Goal: Task Accomplishment & Management: Use online tool/utility

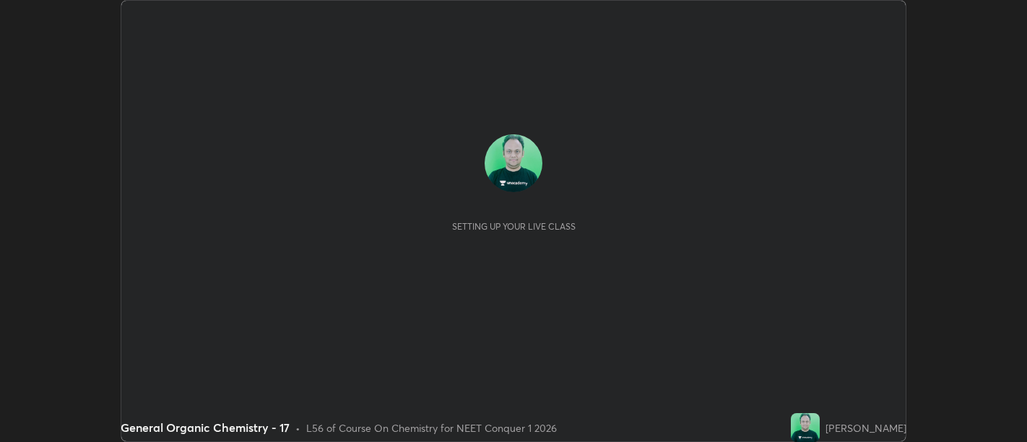
scroll to position [442, 1026]
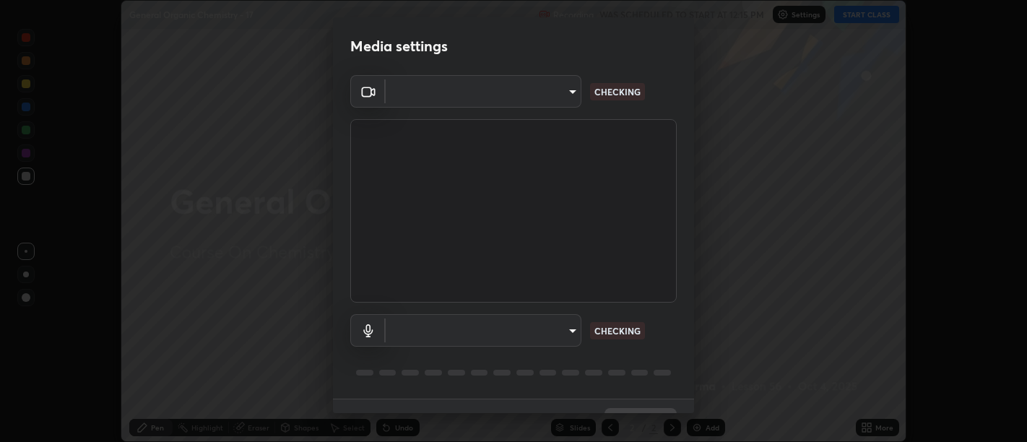
type input "d9b519daceb8a772394af6ea8e45353be5bbf62d8cb1cf3345c472de64055974"
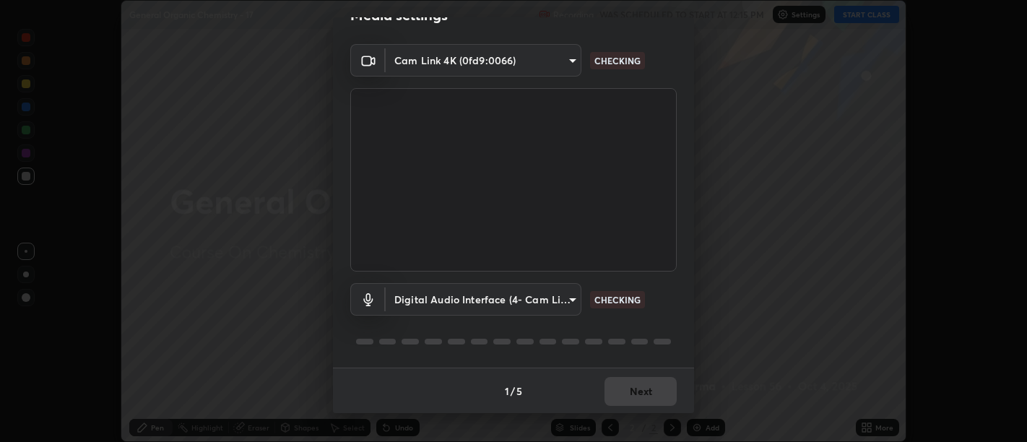
click at [573, 295] on body "Erase all General Organic Chemistry - 17 Recording WAS SCHEDULED TO START AT 12…" at bounding box center [513, 221] width 1027 height 442
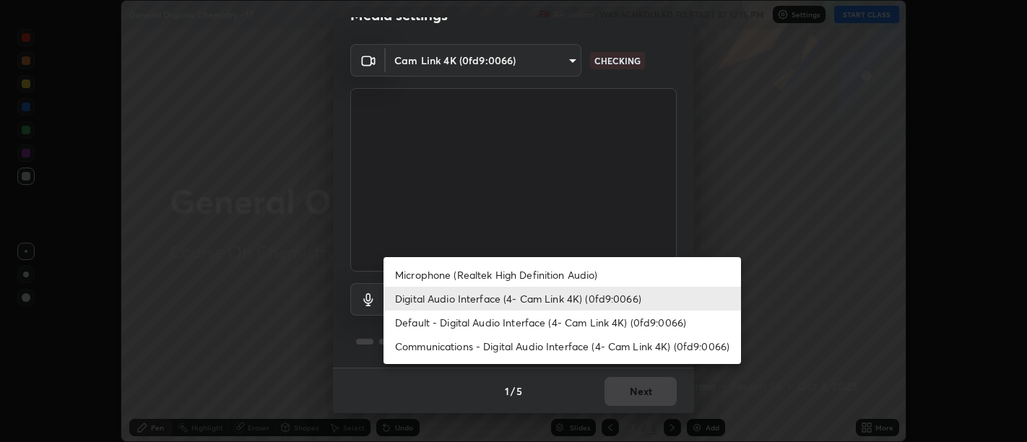
click at [537, 321] on li "Default - Digital Audio Interface (4- Cam Link 4K) (0fd9:0066)" at bounding box center [561, 322] width 357 height 24
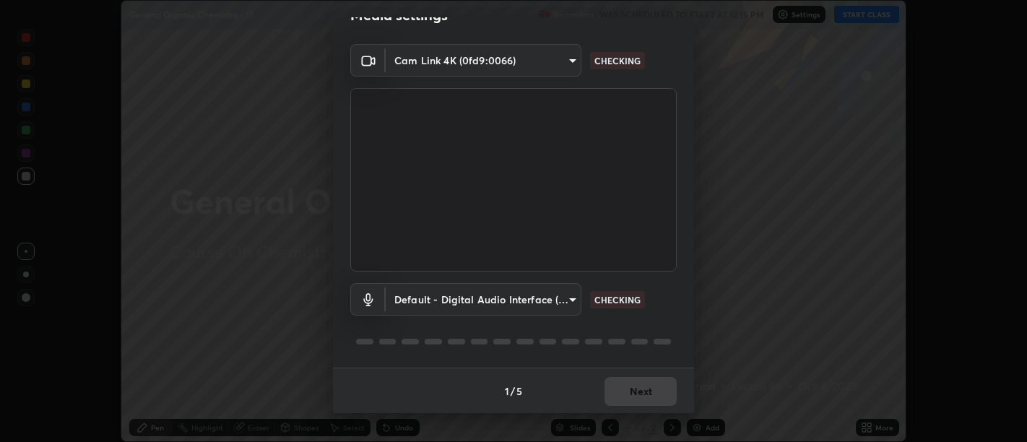
type input "default"
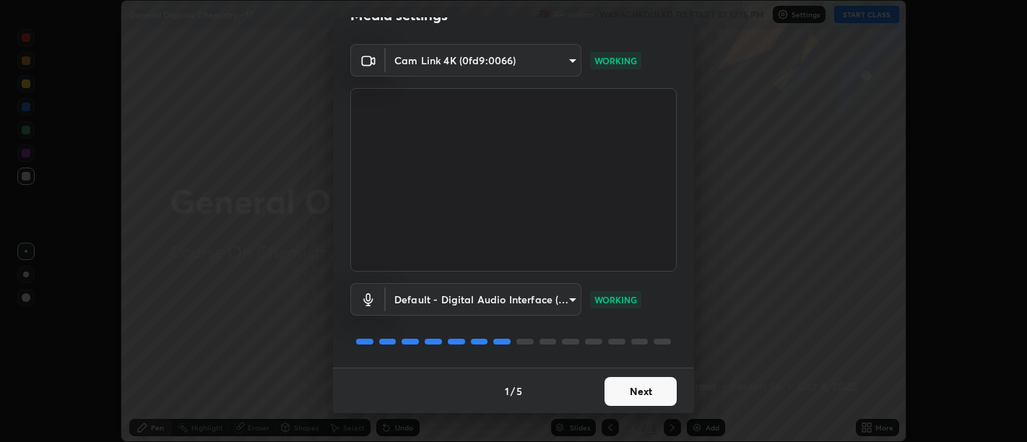
click at [641, 393] on button "Next" at bounding box center [640, 391] width 72 height 29
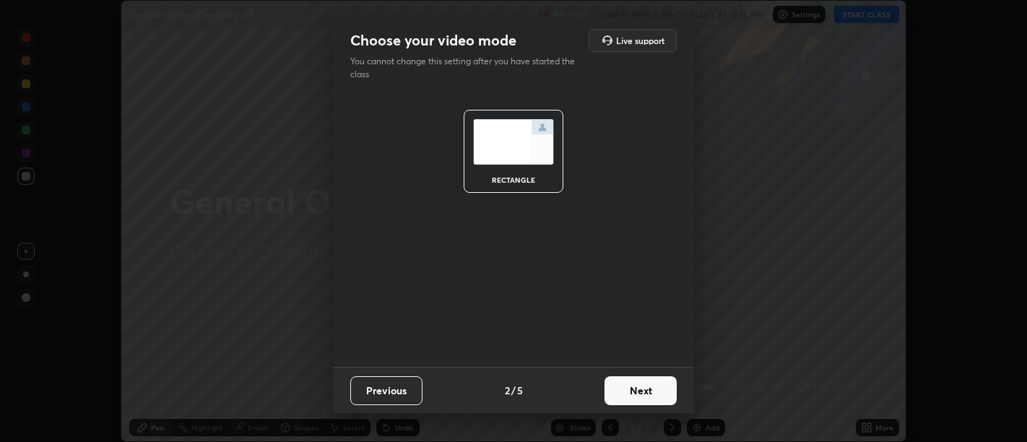
scroll to position [0, 0]
click at [638, 391] on button "Next" at bounding box center [640, 390] width 72 height 29
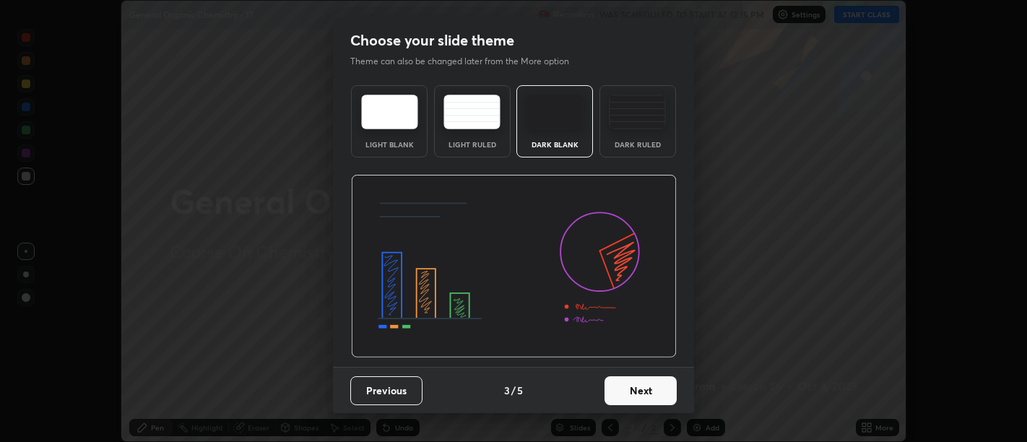
click at [640, 393] on button "Next" at bounding box center [640, 390] width 72 height 29
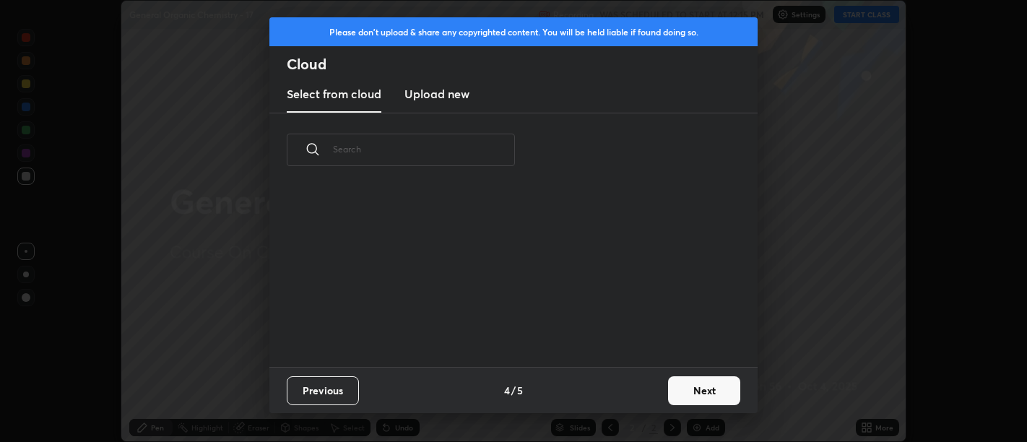
click at [639, 391] on div "Previous 4 / 5 Next" at bounding box center [513, 390] width 488 height 46
click at [687, 387] on button "Next" at bounding box center [704, 390] width 72 height 29
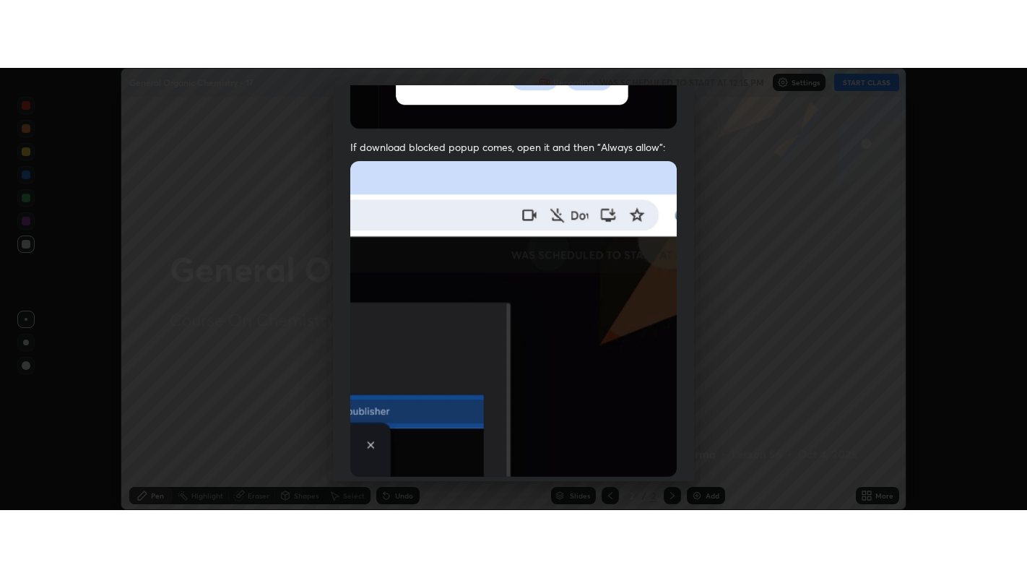
scroll to position [326, 0]
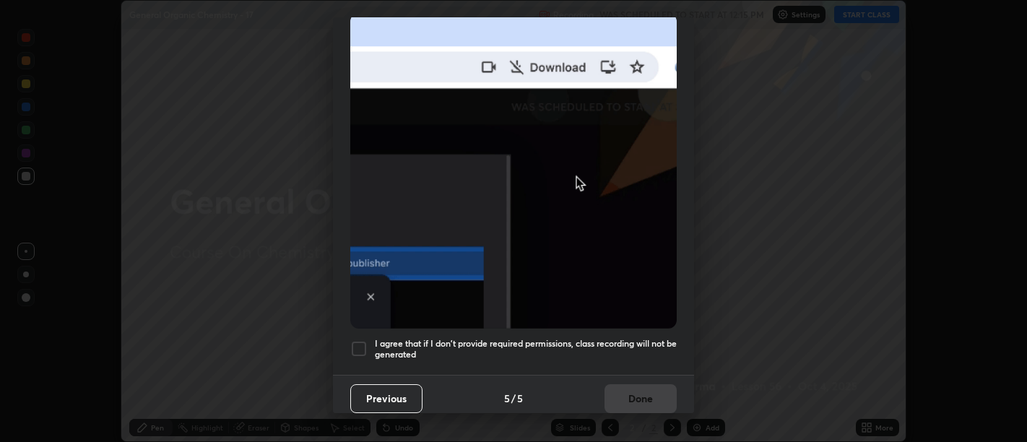
click at [632, 348] on h5 "I agree that if I don't provide required permissions, class recording will not …" at bounding box center [526, 349] width 302 height 22
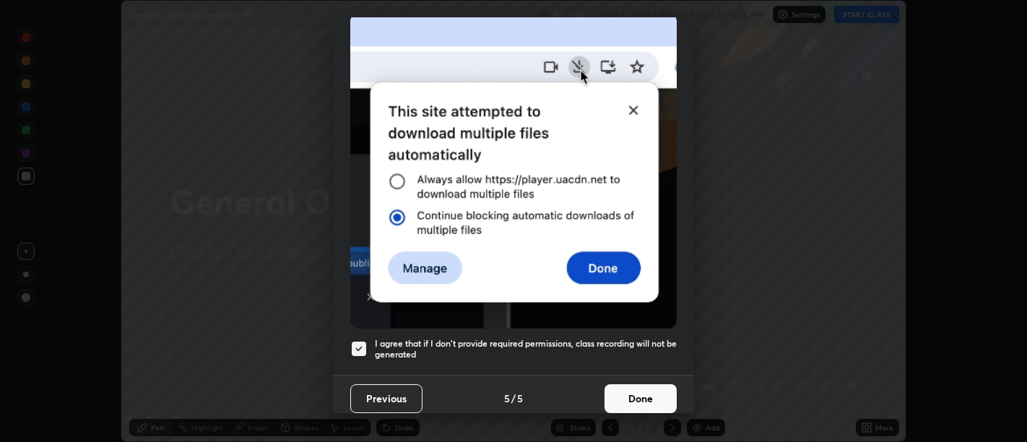
click at [633, 389] on button "Done" at bounding box center [640, 398] width 72 height 29
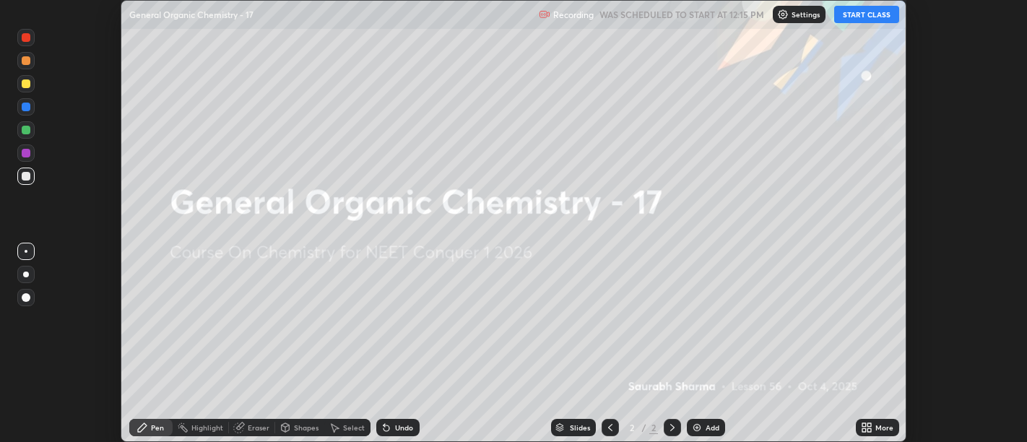
click at [864, 425] on icon at bounding box center [864, 425] width 4 height 4
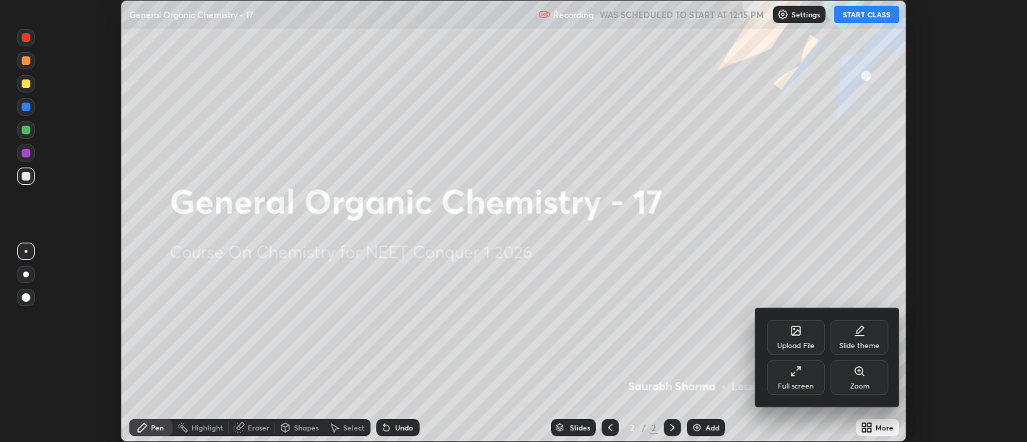
click at [782, 375] on div "Full screen" at bounding box center [796, 377] width 58 height 35
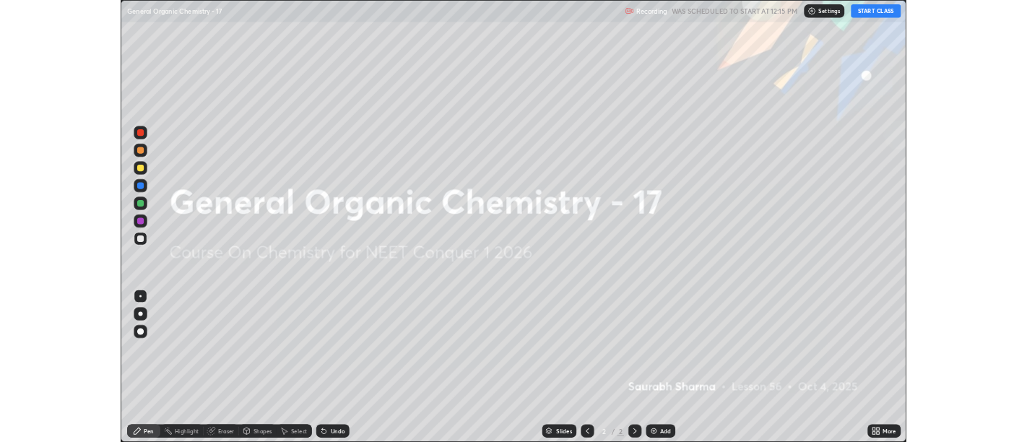
scroll to position [578, 1027]
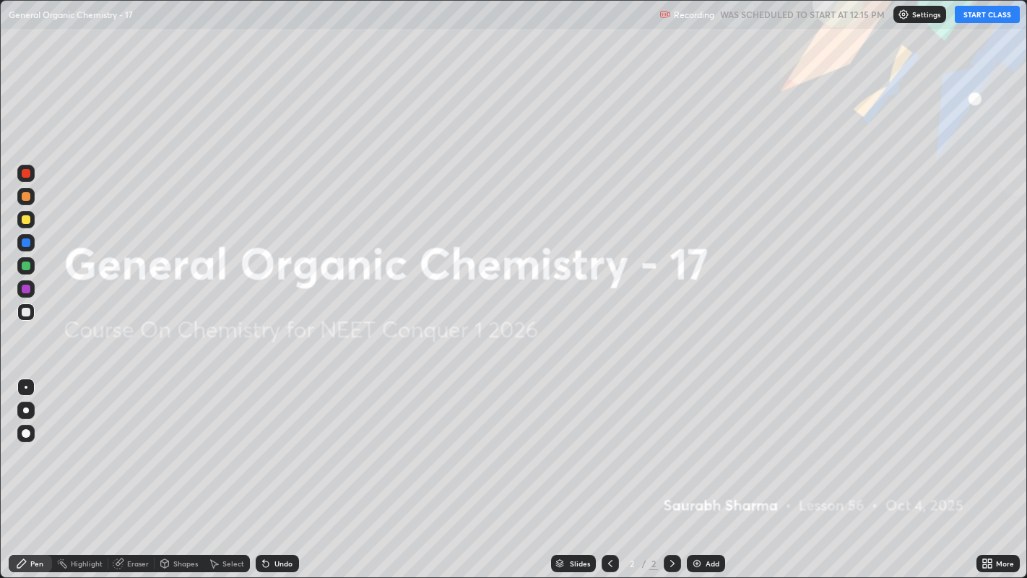
click at [980, 14] on button "START CLASS" at bounding box center [986, 14] width 65 height 17
click at [703, 441] on div "Add" at bounding box center [706, 563] width 38 height 17
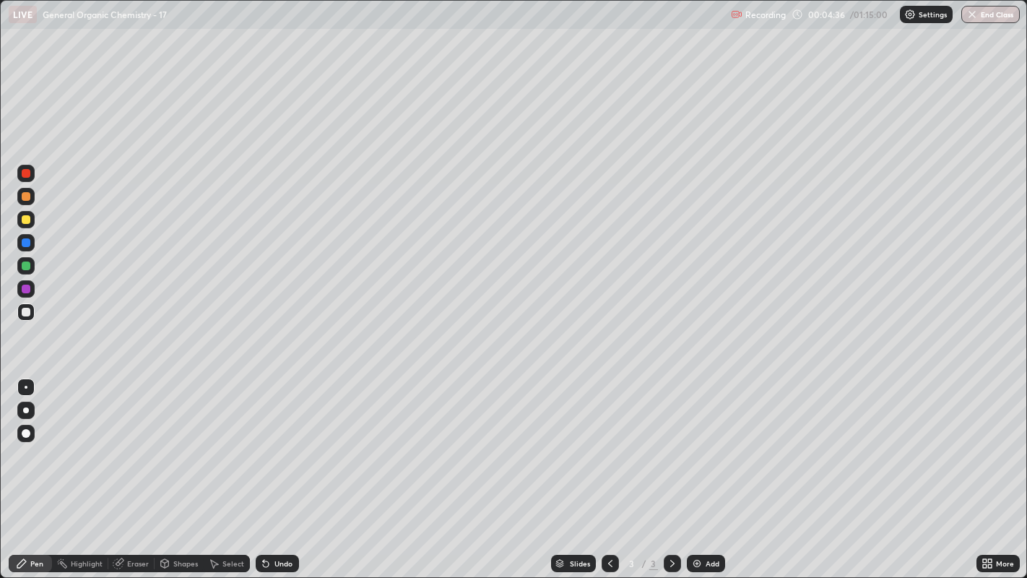
click at [709, 441] on div "Add" at bounding box center [712, 563] width 14 height 7
click at [604, 441] on icon at bounding box center [610, 563] width 12 height 12
click at [664, 441] on div at bounding box center [672, 563] width 17 height 17
click at [702, 441] on div "Add" at bounding box center [706, 563] width 38 height 17
click at [609, 441] on icon at bounding box center [610, 563] width 12 height 12
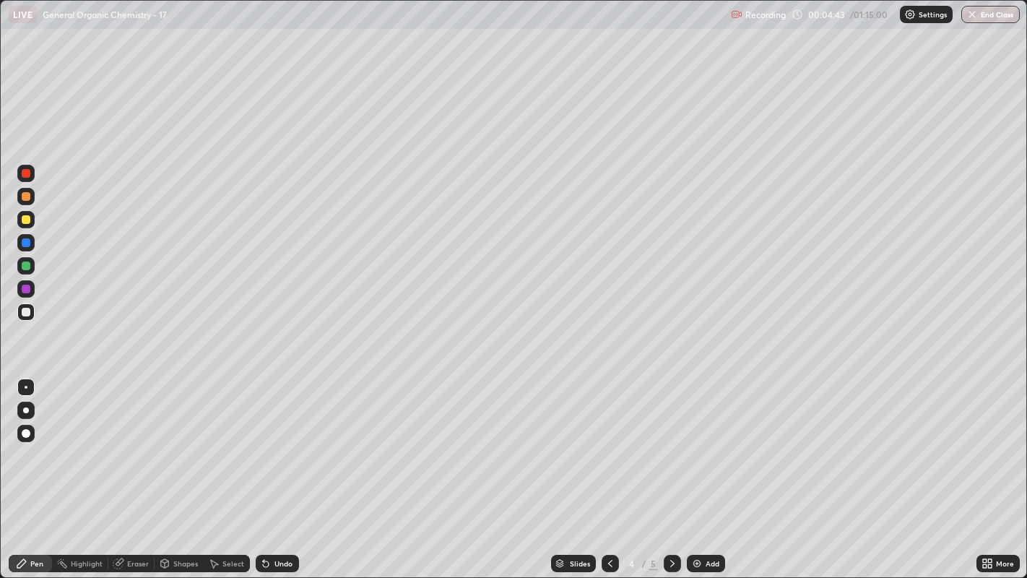
click at [608, 441] on icon at bounding box center [610, 563] width 12 height 12
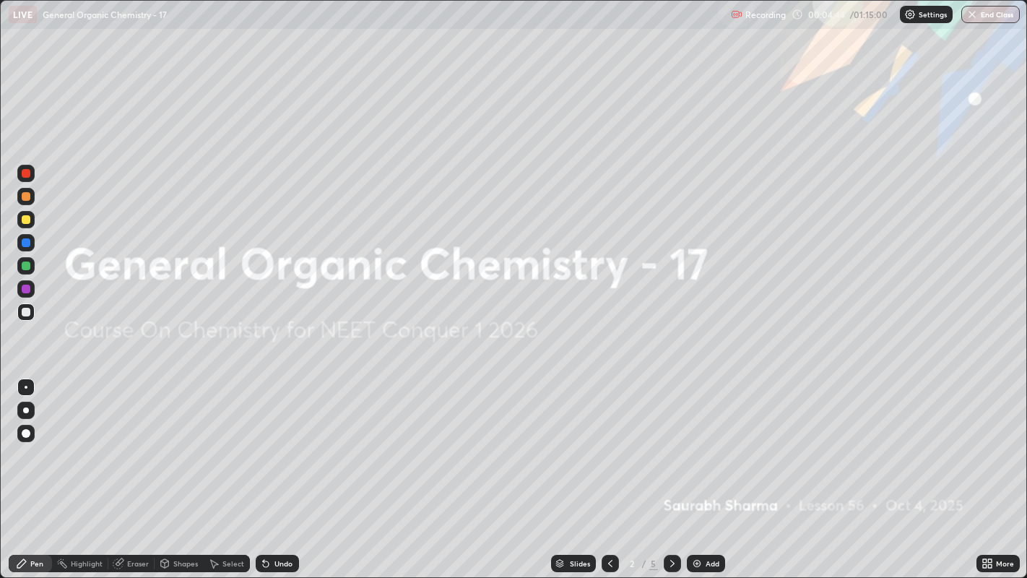
click at [670, 441] on icon at bounding box center [672, 563] width 12 height 12
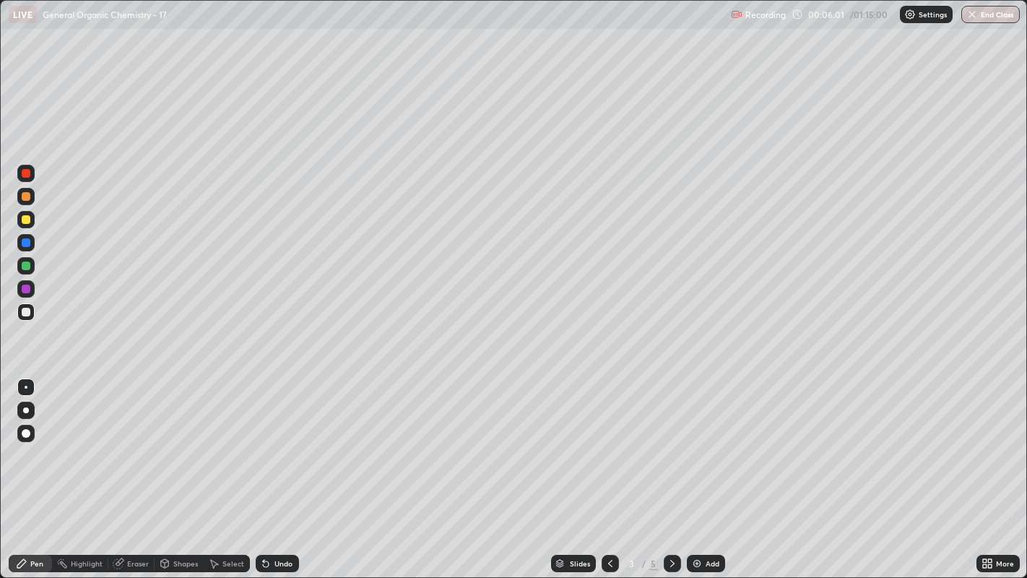
click at [185, 441] on div "Shapes" at bounding box center [185, 563] width 25 height 7
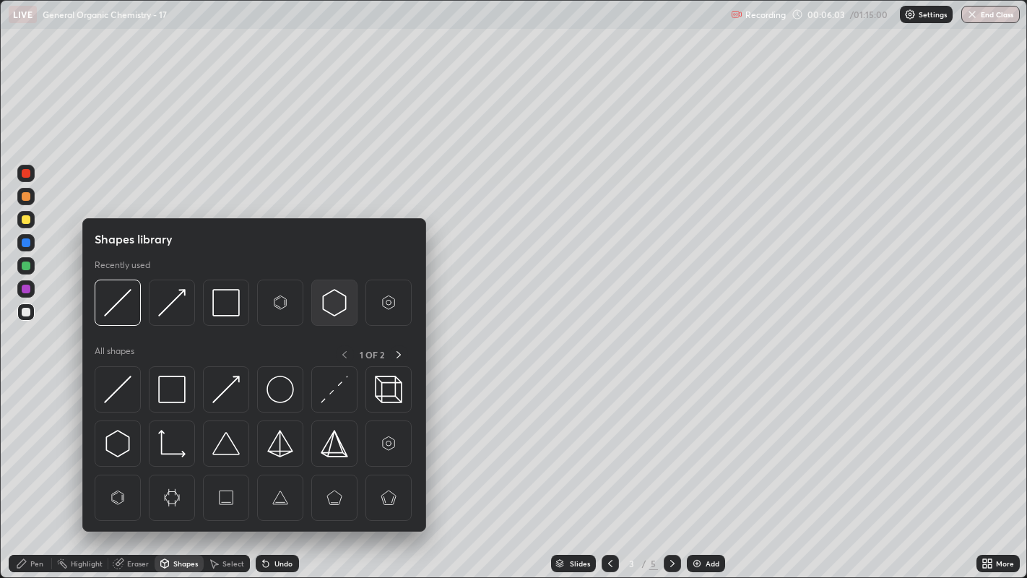
click at [323, 303] on img at bounding box center [334, 302] width 27 height 27
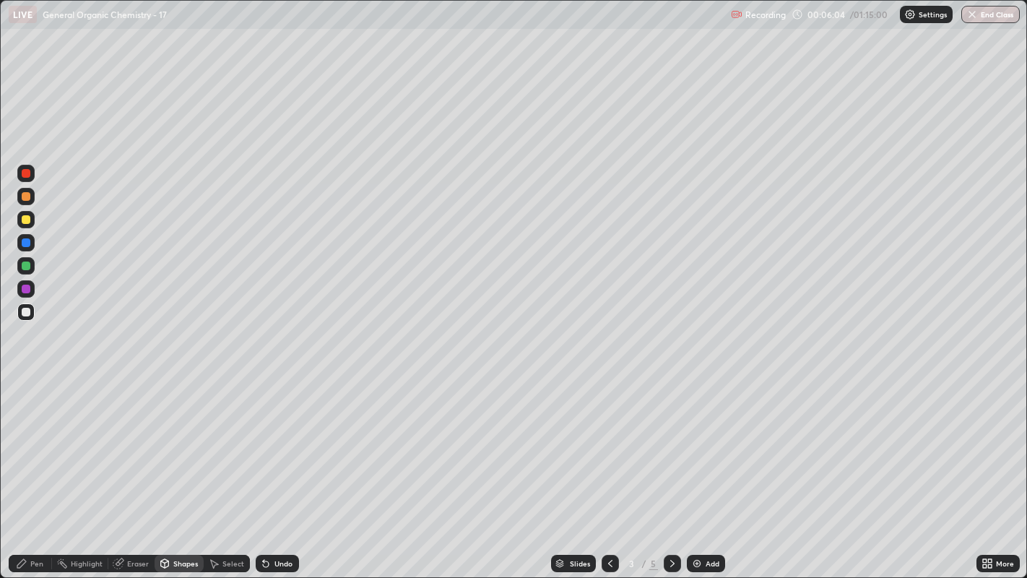
click at [43, 441] on div "Pen" at bounding box center [30, 563] width 43 height 17
click at [277, 441] on div "Undo" at bounding box center [277, 563] width 43 height 17
click at [227, 441] on div "Select" at bounding box center [233, 563] width 22 height 7
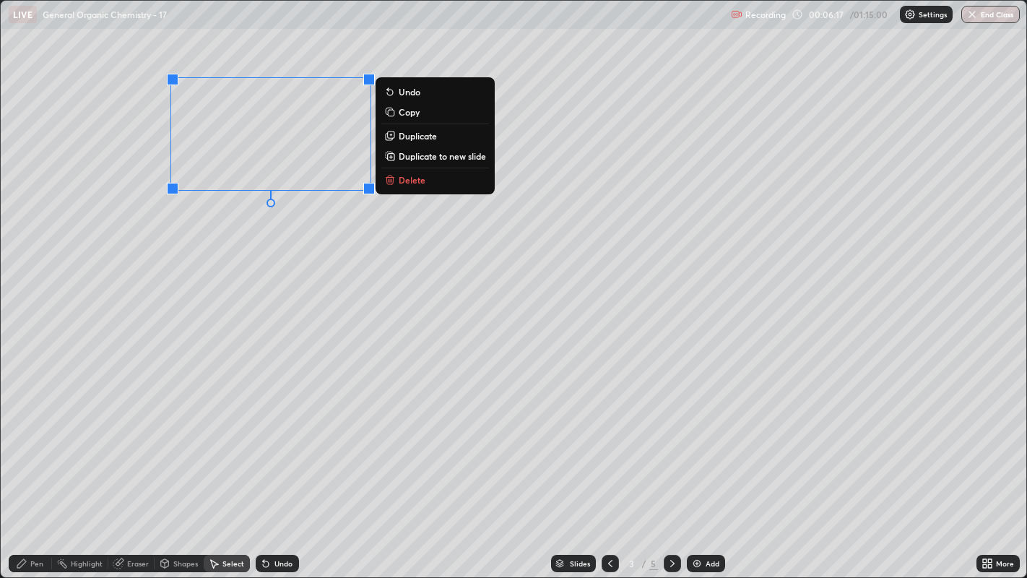
click at [425, 139] on p "Duplicate" at bounding box center [418, 136] width 38 height 12
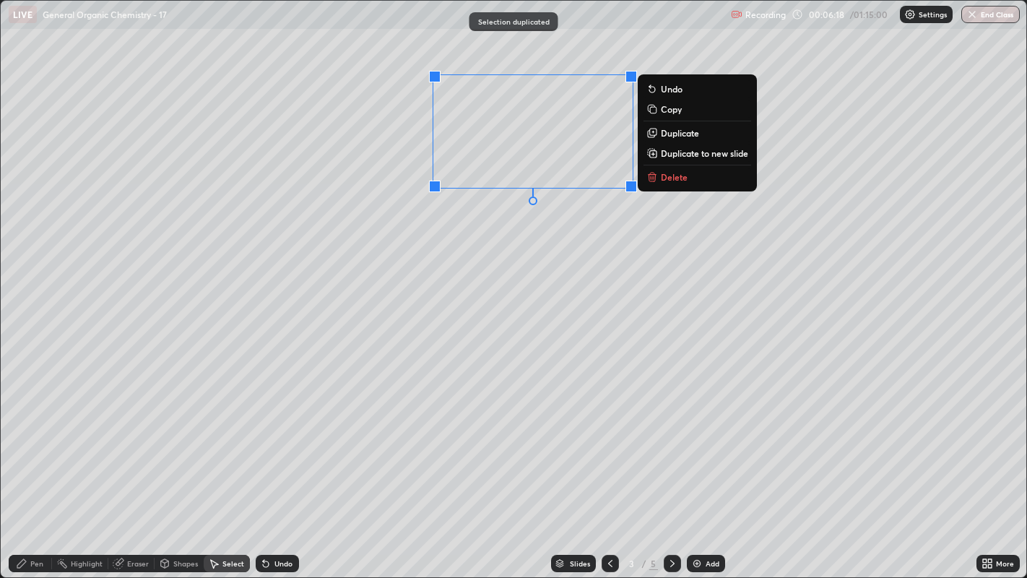
click at [557, 221] on div "0 ° Undo Copy Duplicate Duplicate to new slide Delete" at bounding box center [514, 289] width 1026 height 577
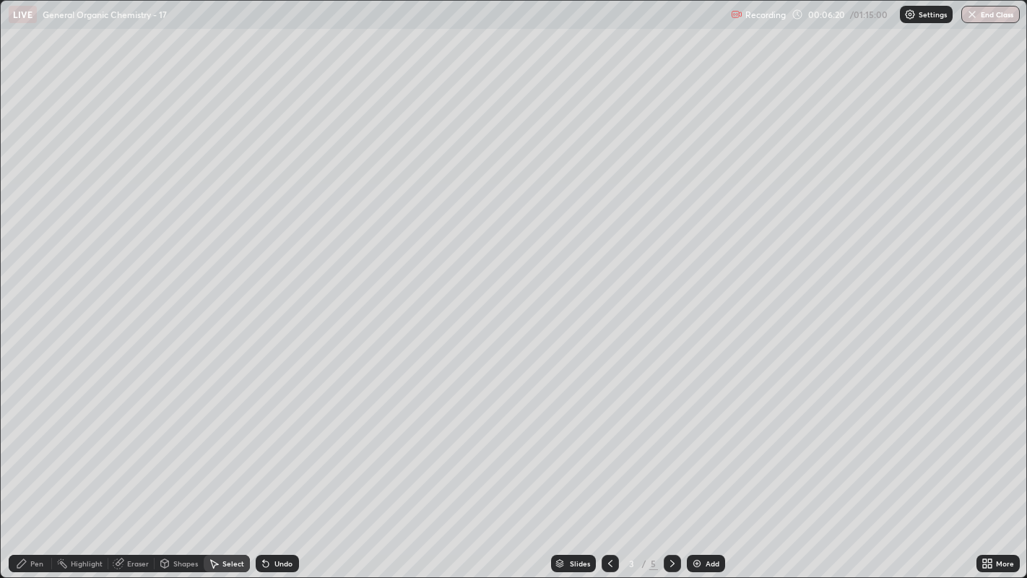
click at [129, 441] on div "Eraser" at bounding box center [138, 563] width 22 height 7
click at [49, 441] on div "Pen" at bounding box center [30, 563] width 43 height 17
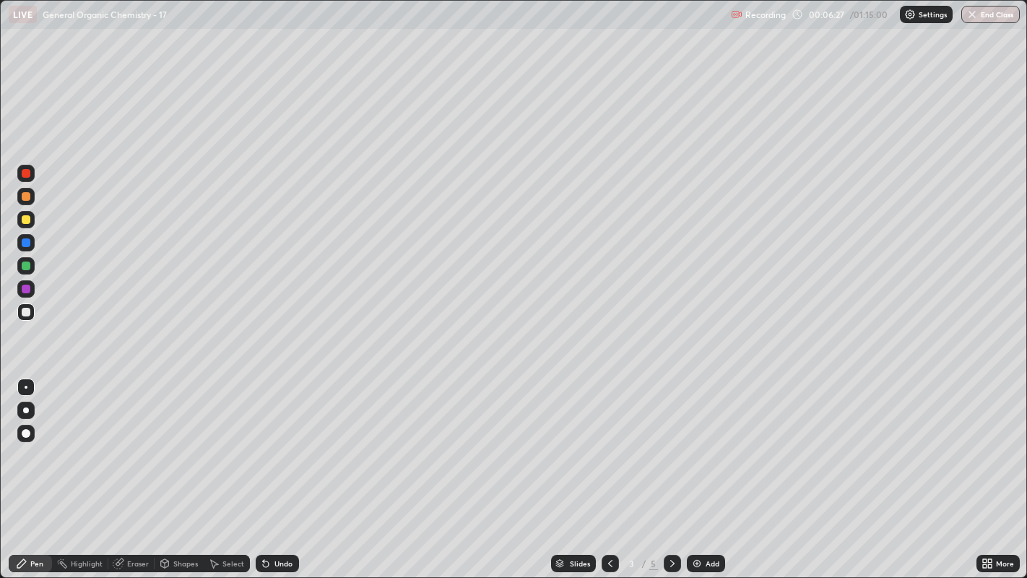
click at [236, 441] on div "Select" at bounding box center [233, 563] width 22 height 7
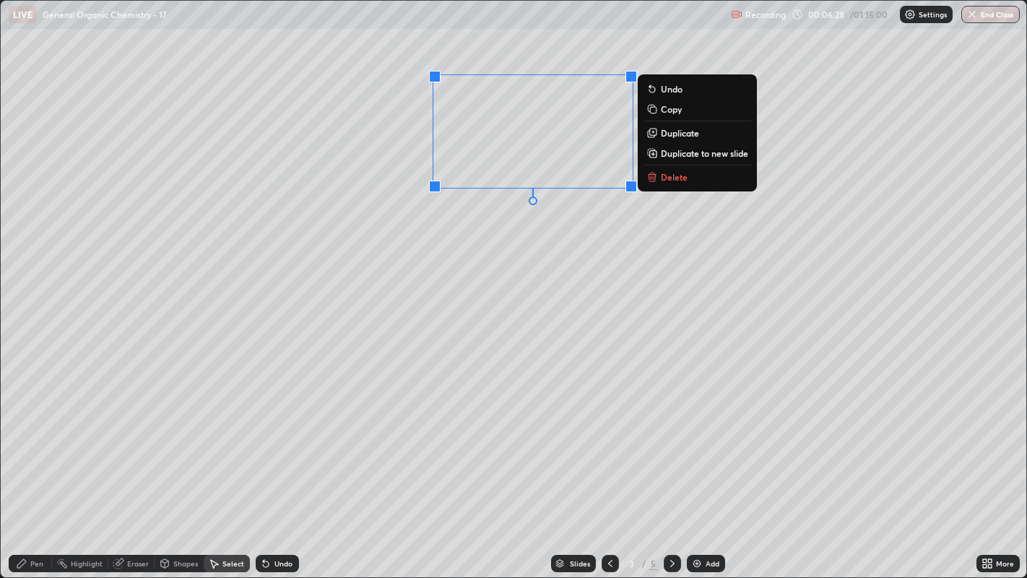
click at [684, 138] on p "Duplicate" at bounding box center [680, 133] width 38 height 12
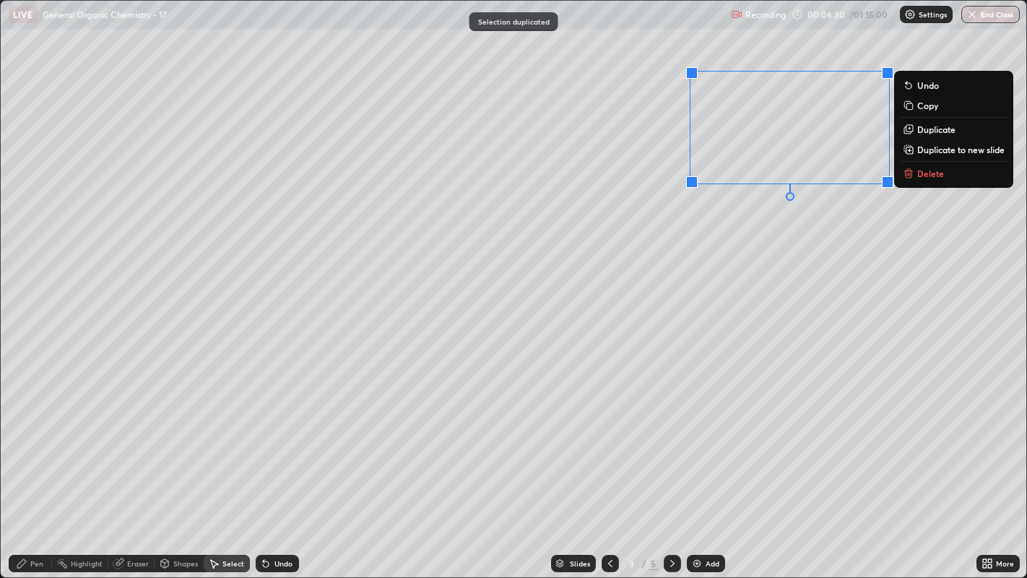
click at [787, 221] on div "0 ° Undo Copy Duplicate Duplicate to new slide Delete" at bounding box center [514, 289] width 1026 height 577
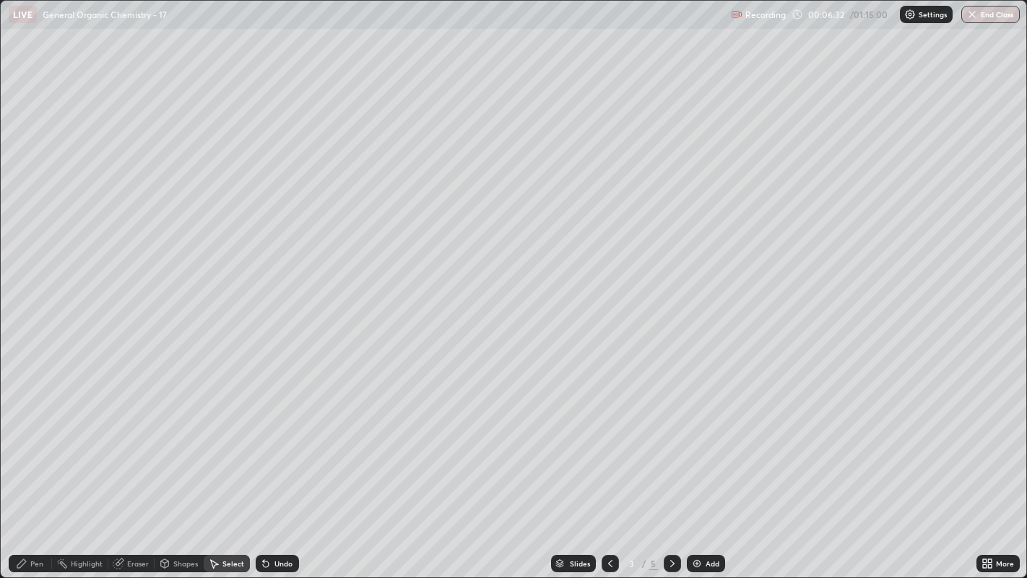
click at [25, 441] on icon at bounding box center [21, 563] width 9 height 9
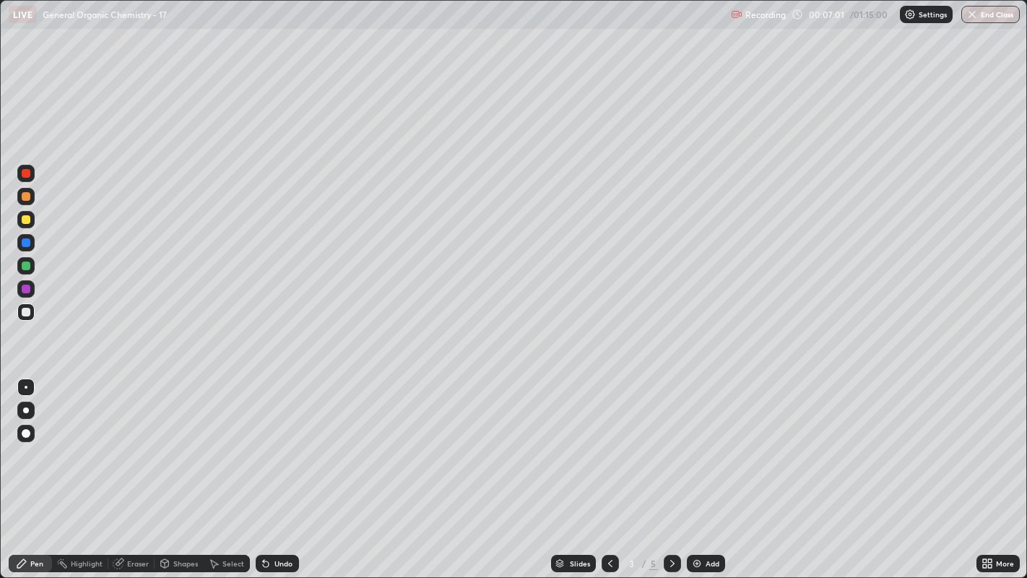
click at [226, 441] on div "Select" at bounding box center [227, 563] width 46 height 17
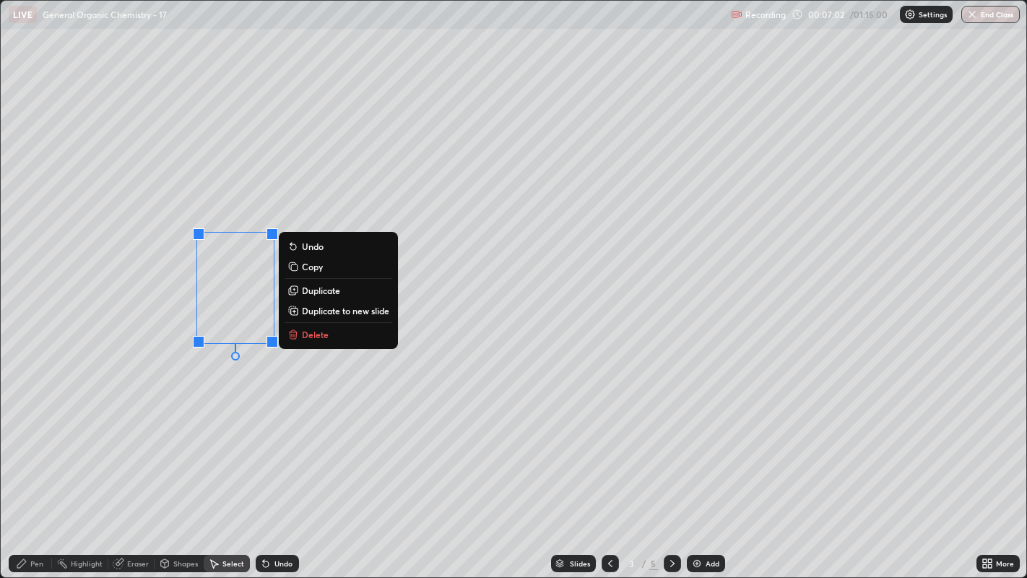
click at [332, 289] on p "Duplicate" at bounding box center [321, 290] width 38 height 12
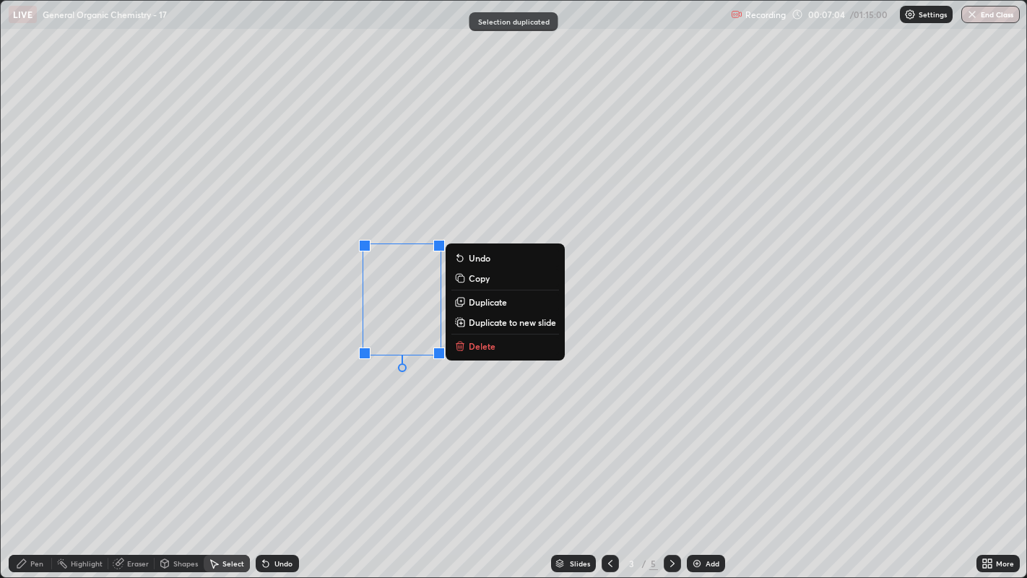
click at [477, 303] on p "Duplicate" at bounding box center [488, 302] width 38 height 12
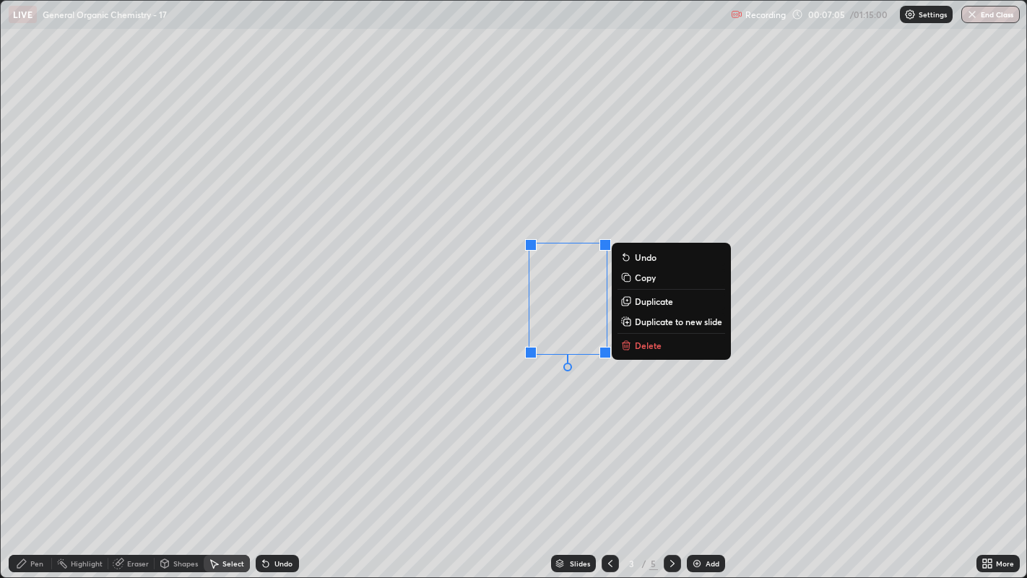
click at [502, 392] on div "0 ° Undo Copy Duplicate Duplicate to new slide Delete" at bounding box center [514, 289] width 1026 height 577
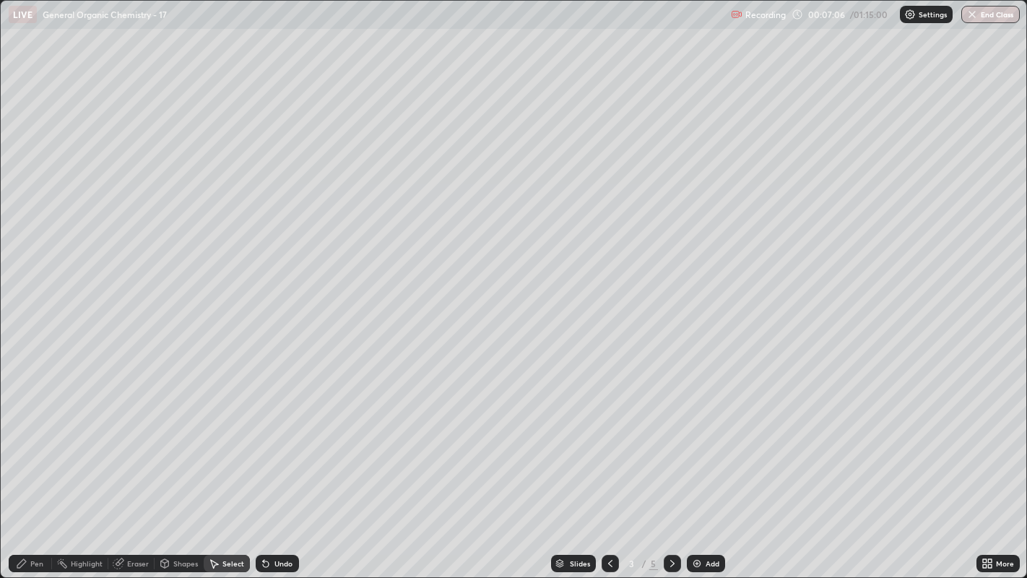
click at [27, 441] on icon at bounding box center [22, 563] width 12 height 12
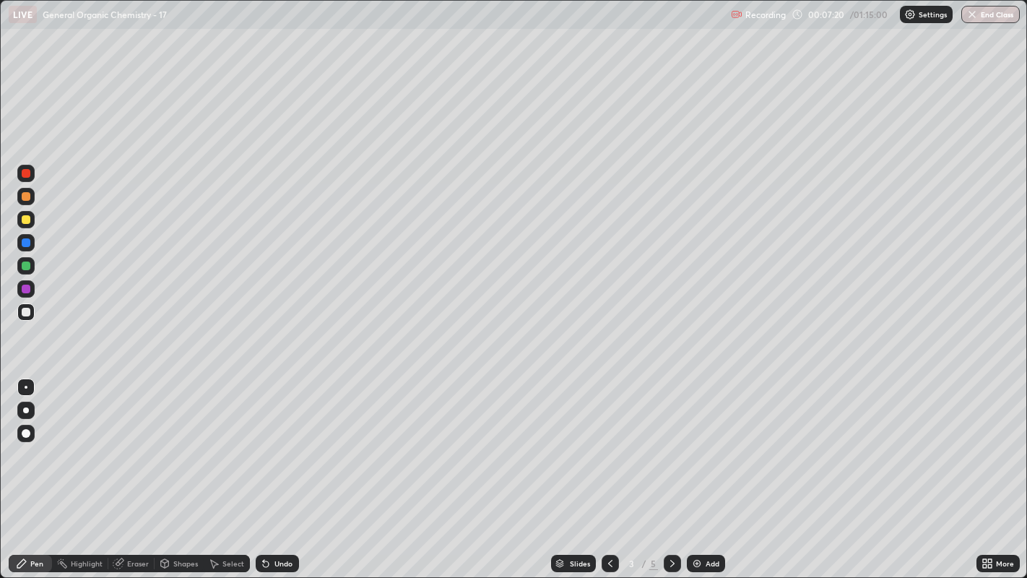
click at [214, 441] on div "Select" at bounding box center [227, 563] width 46 height 17
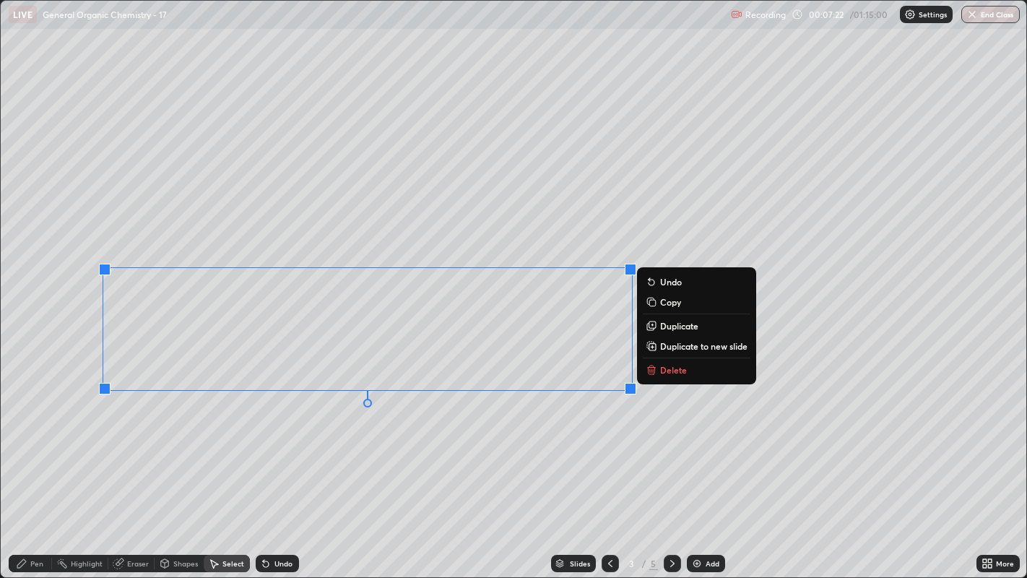
click at [460, 438] on div "0 ° Undo Copy Duplicate Duplicate to new slide Delete" at bounding box center [514, 289] width 1026 height 577
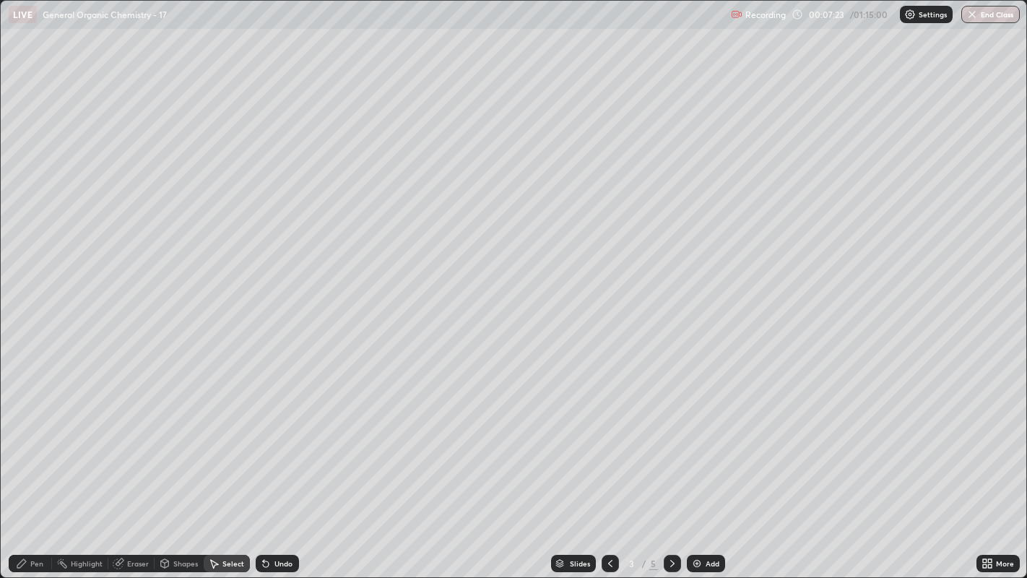
click at [58, 441] on circle at bounding box center [57, 561] width 1 height 1
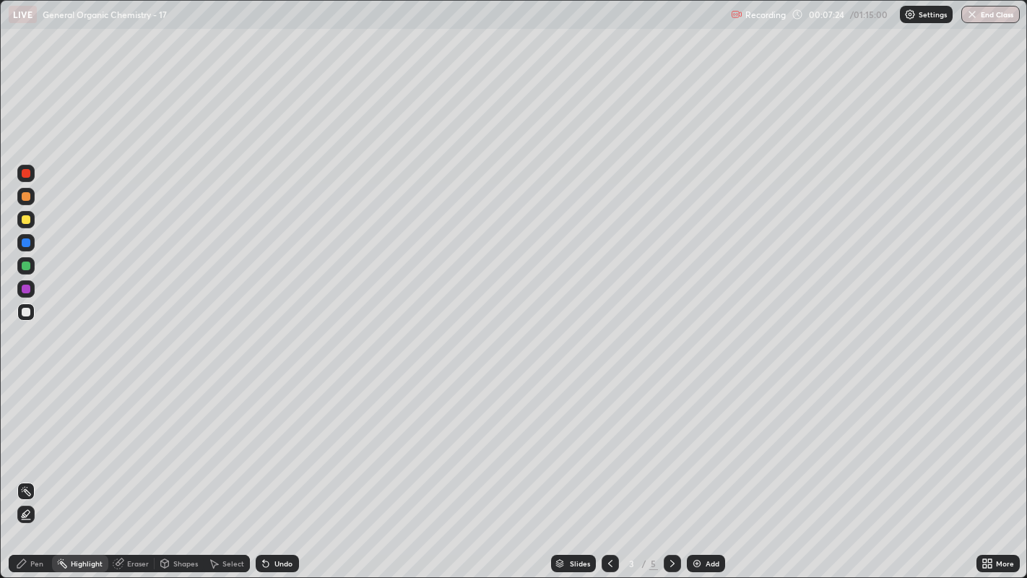
click at [29, 441] on div "Pen" at bounding box center [30, 563] width 43 height 17
click at [23, 212] on div at bounding box center [25, 219] width 17 height 17
click at [279, 441] on div "Undo" at bounding box center [283, 563] width 18 height 7
click at [276, 441] on div "Undo" at bounding box center [277, 563] width 43 height 17
click at [27, 417] on div at bounding box center [25, 409] width 17 height 17
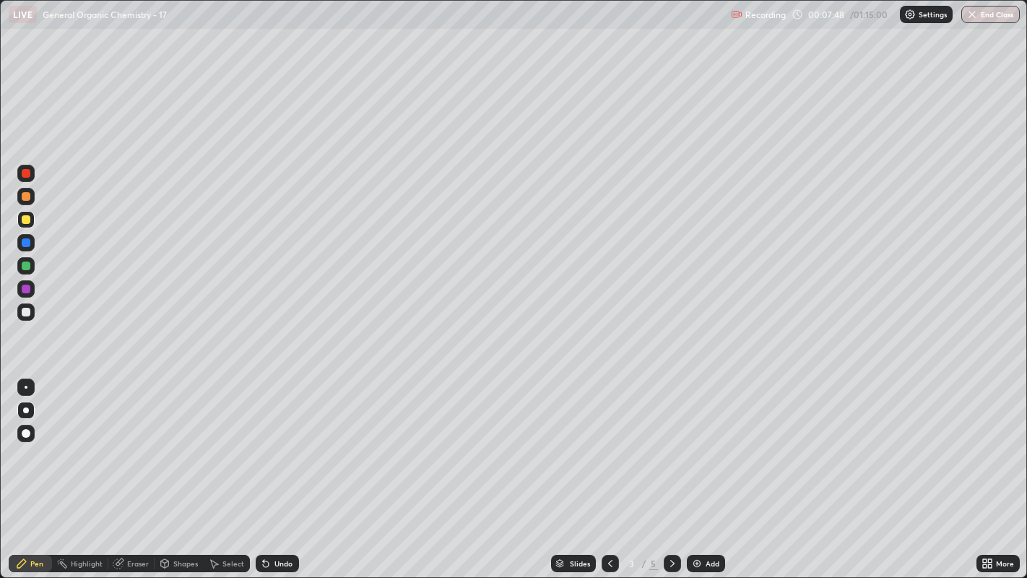
click at [25, 386] on div at bounding box center [26, 387] width 3 height 3
click at [25, 409] on div at bounding box center [26, 410] width 6 height 6
click at [277, 441] on div "Undo" at bounding box center [283, 563] width 18 height 7
click at [271, 441] on div "Undo" at bounding box center [277, 563] width 43 height 17
click at [26, 305] on div at bounding box center [25, 311] width 17 height 17
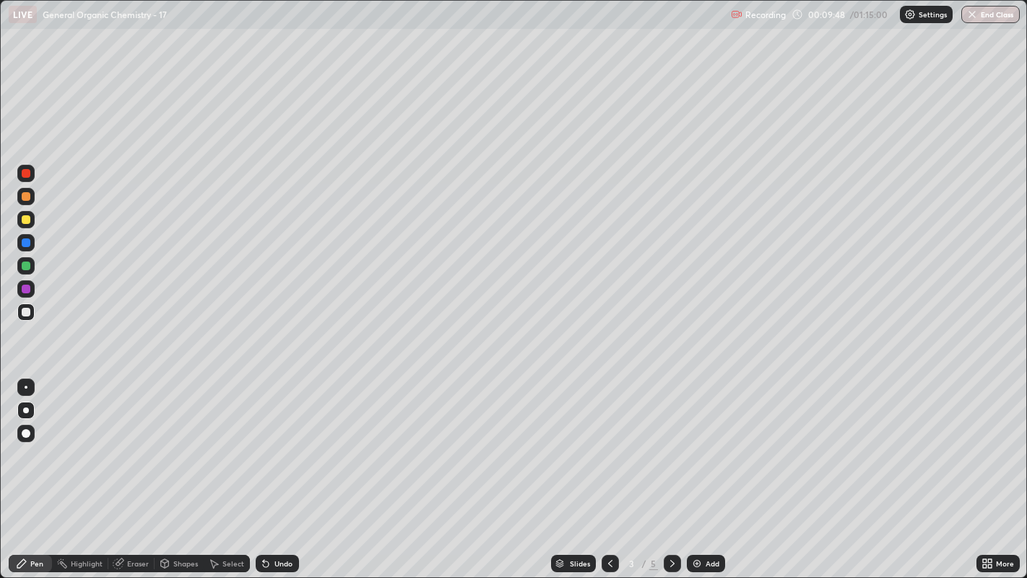
click at [30, 376] on div at bounding box center [25, 386] width 17 height 23
click at [671, 441] on icon at bounding box center [672, 563] width 12 height 12
click at [220, 441] on div "Select" at bounding box center [227, 563] width 46 height 17
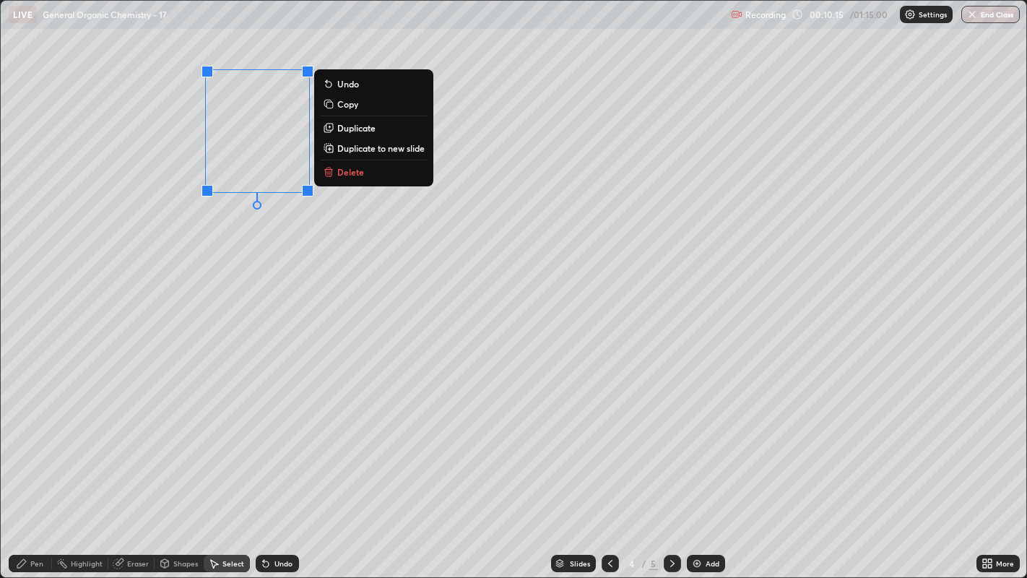
click at [385, 131] on button "Duplicate" at bounding box center [374, 127] width 108 height 17
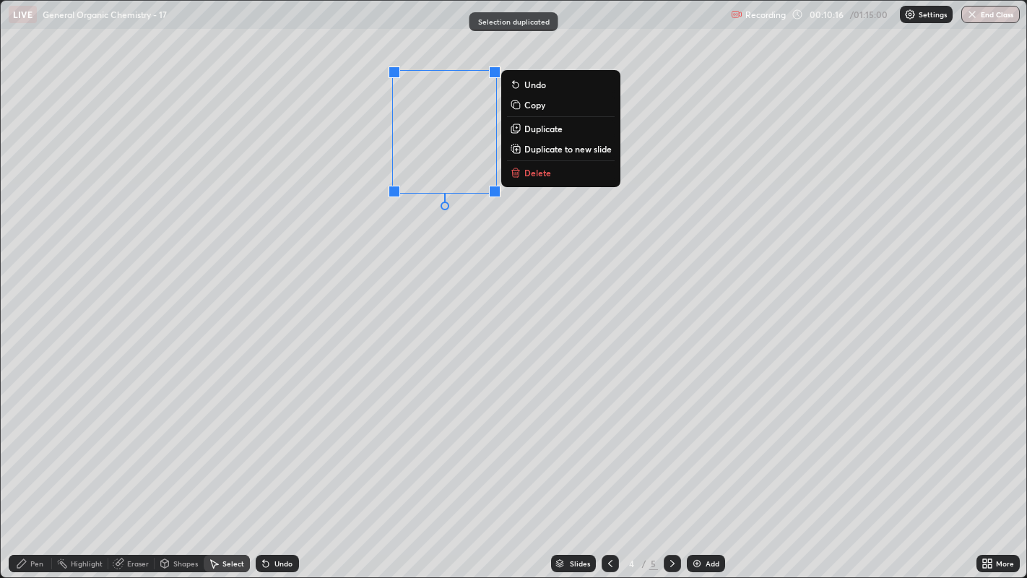
click at [547, 127] on p "Duplicate" at bounding box center [543, 129] width 38 height 12
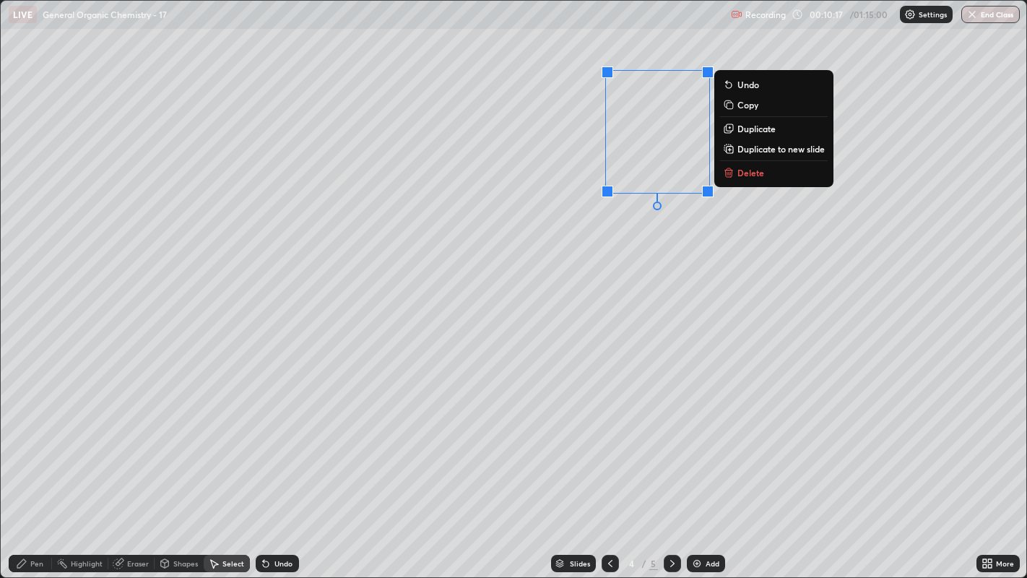
click at [631, 225] on div "0 ° Undo Copy Duplicate Duplicate to new slide Delete" at bounding box center [514, 289] width 1026 height 577
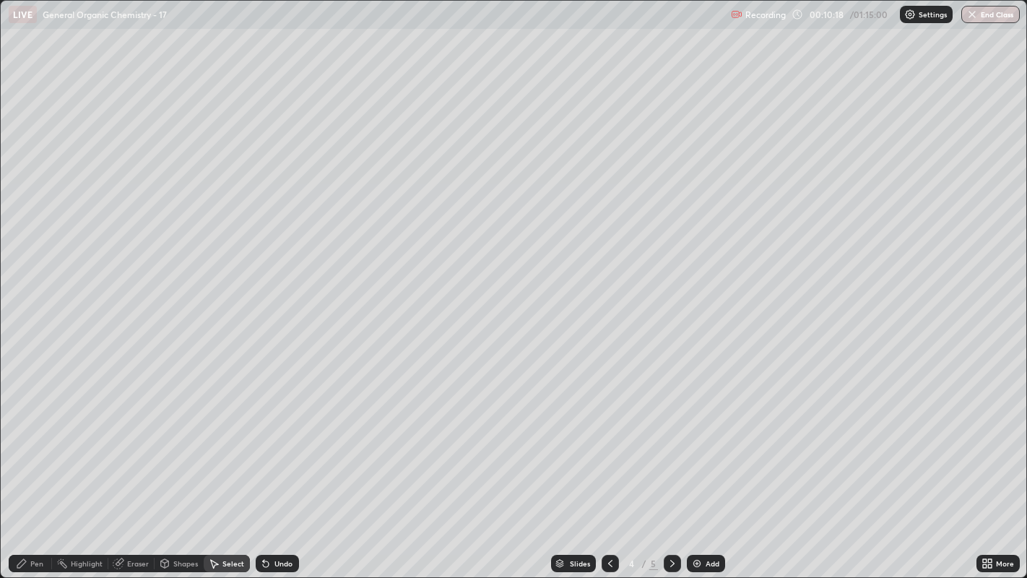
click at [116, 441] on icon at bounding box center [117, 563] width 9 height 9
click at [30, 441] on div "Pen" at bounding box center [36, 563] width 13 height 7
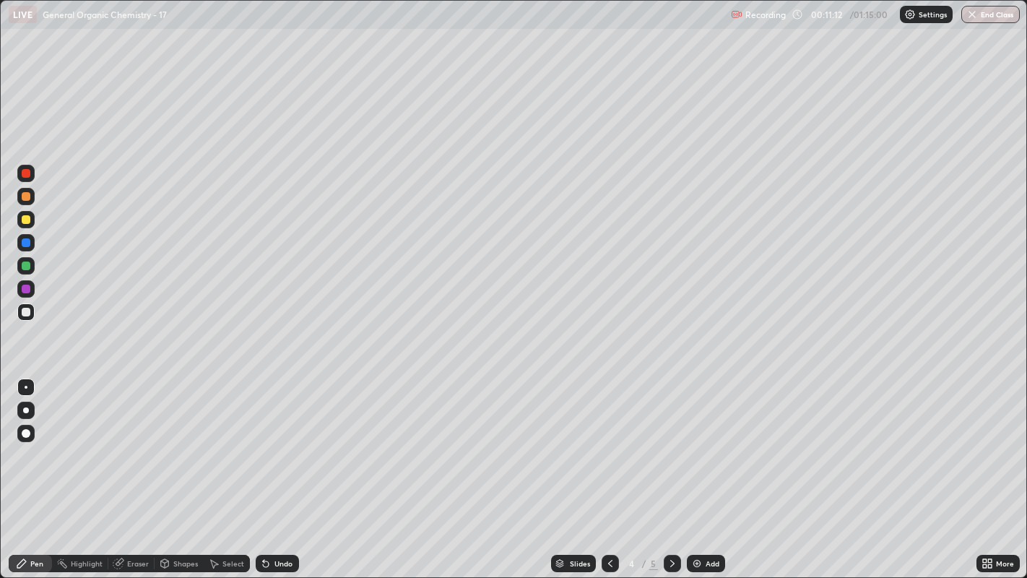
click at [26, 220] on div at bounding box center [26, 219] width 9 height 9
click at [25, 410] on div at bounding box center [26, 410] width 6 height 6
click at [29, 313] on div at bounding box center [26, 312] width 9 height 9
click at [25, 386] on div at bounding box center [25, 386] width 17 height 17
click at [274, 441] on div "Undo" at bounding box center [283, 563] width 18 height 7
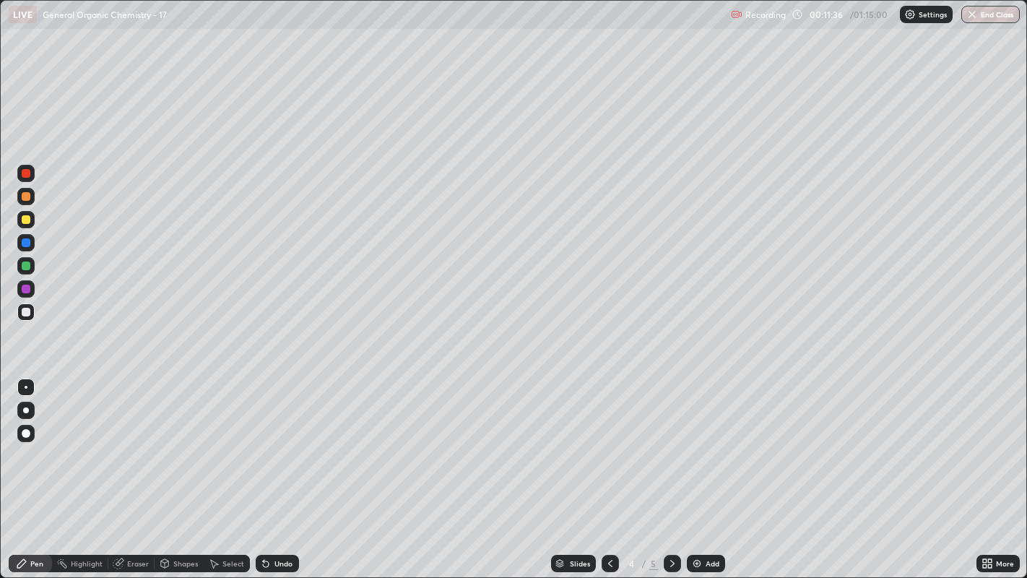
click at [276, 441] on div "Undo" at bounding box center [277, 563] width 43 height 17
click at [26, 219] on div at bounding box center [26, 219] width 9 height 9
click at [31, 412] on div at bounding box center [25, 409] width 17 height 17
click at [22, 313] on div at bounding box center [26, 312] width 9 height 9
click at [25, 386] on div at bounding box center [26, 387] width 3 height 3
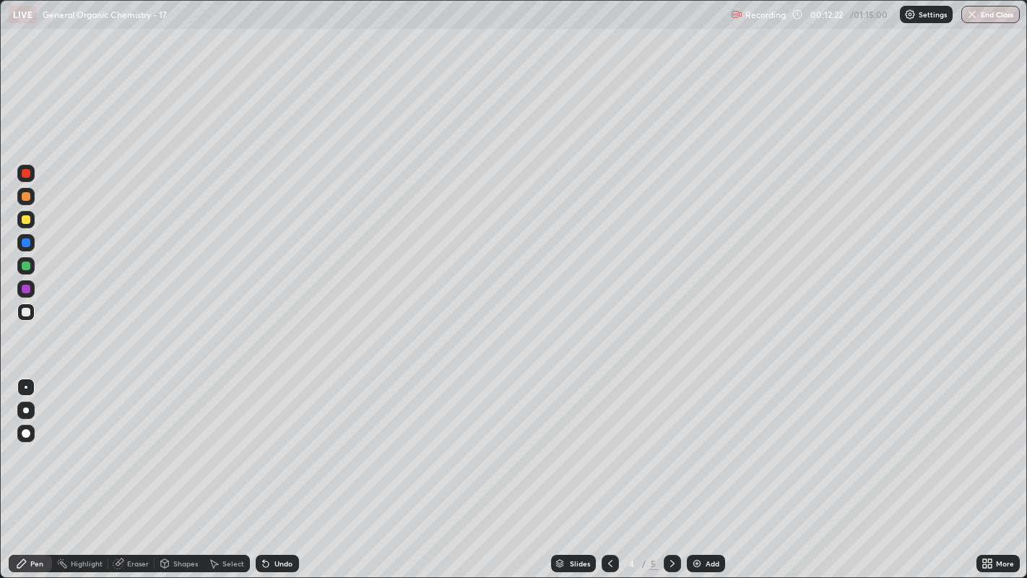
click at [27, 220] on div at bounding box center [26, 219] width 9 height 9
click at [25, 409] on div at bounding box center [26, 410] width 6 height 6
click at [34, 383] on div at bounding box center [25, 386] width 17 height 17
click at [25, 409] on div at bounding box center [26, 410] width 6 height 6
click at [25, 386] on div at bounding box center [26, 387] width 3 height 3
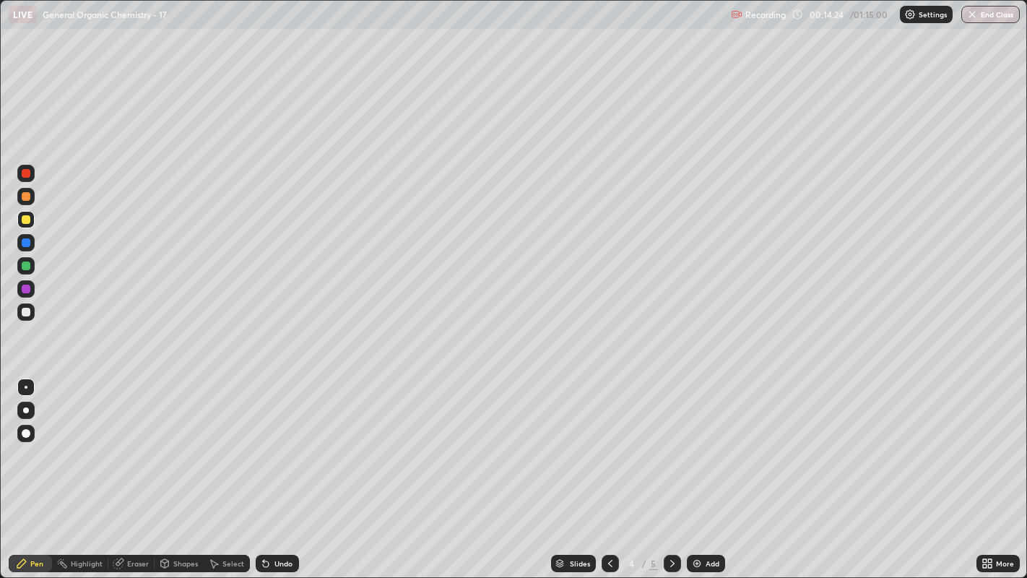
click at [667, 441] on div at bounding box center [672, 563] width 17 height 29
click at [27, 308] on div at bounding box center [26, 312] width 9 height 9
click at [238, 441] on div "Select" at bounding box center [233, 563] width 22 height 7
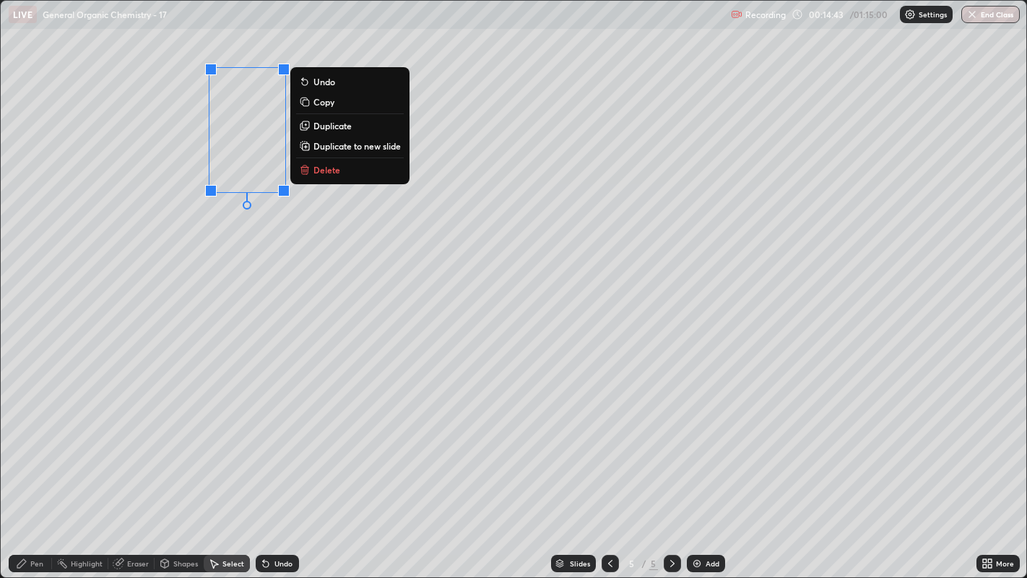
click at [331, 129] on p "Duplicate" at bounding box center [332, 126] width 38 height 12
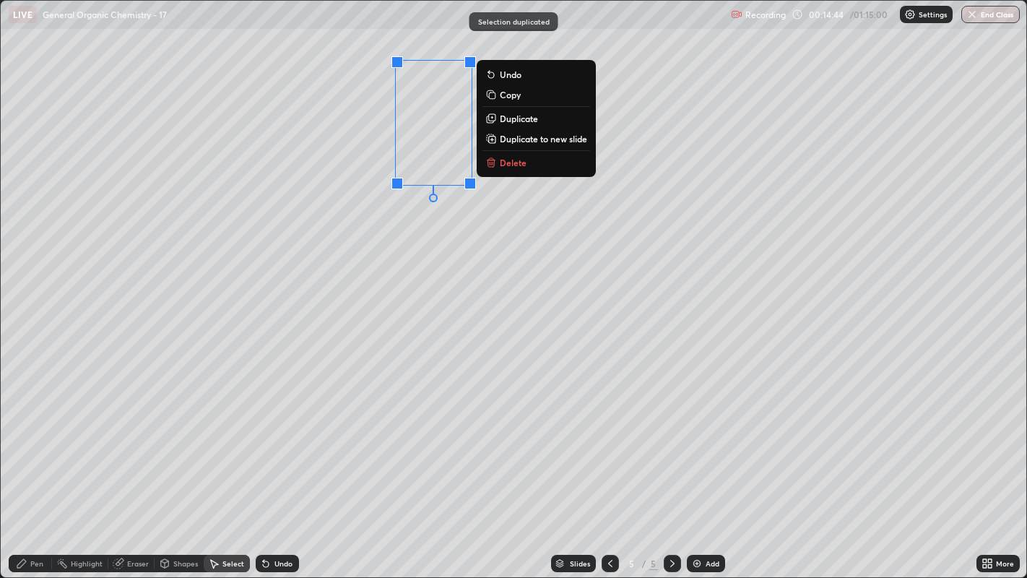
click at [422, 202] on div "0 ° Undo Copy Duplicate Duplicate to new slide Delete" at bounding box center [514, 289] width 1026 height 577
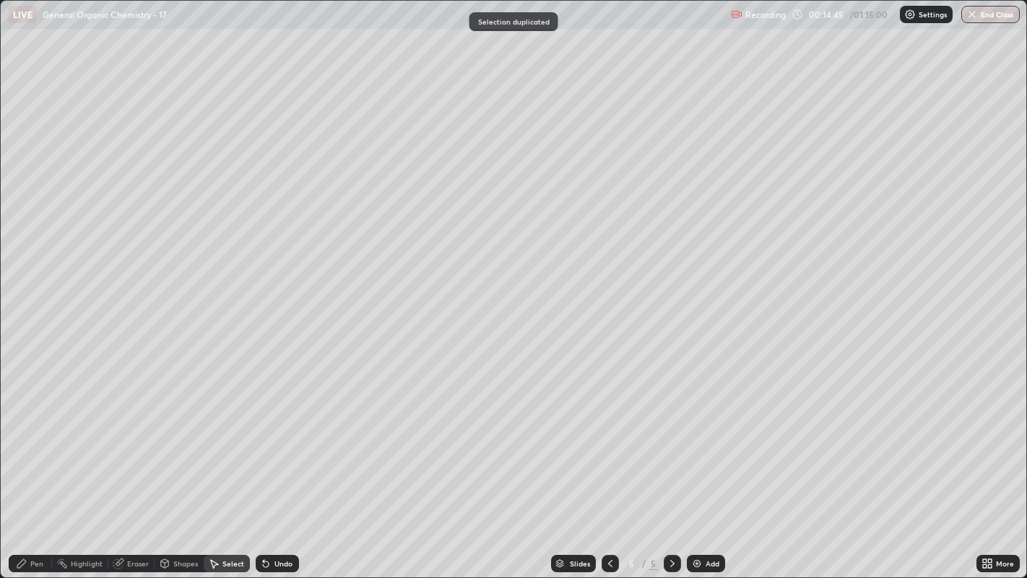
click at [123, 441] on div "Eraser" at bounding box center [131, 563] width 46 height 17
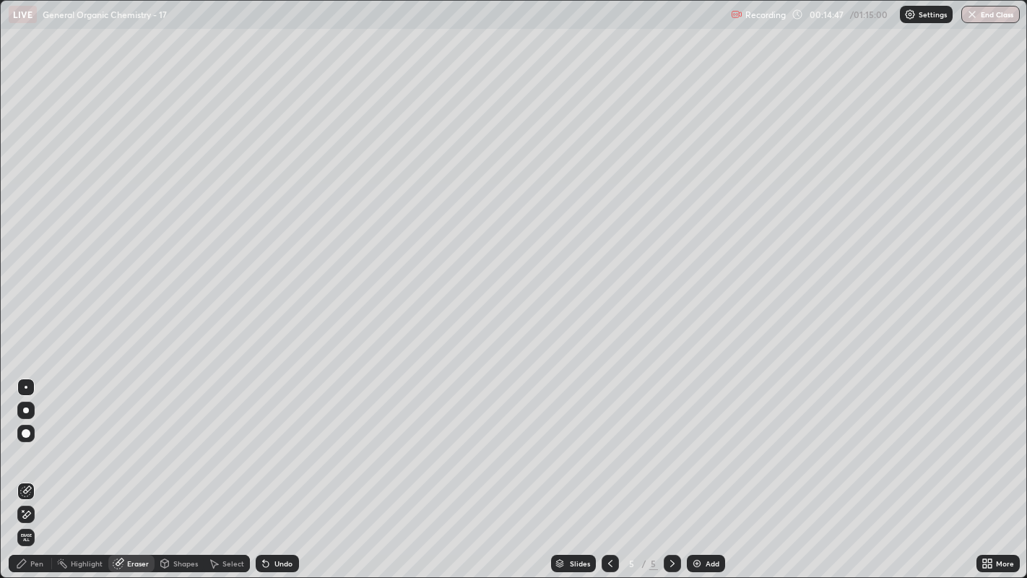
click at [22, 441] on icon at bounding box center [21, 563] width 9 height 9
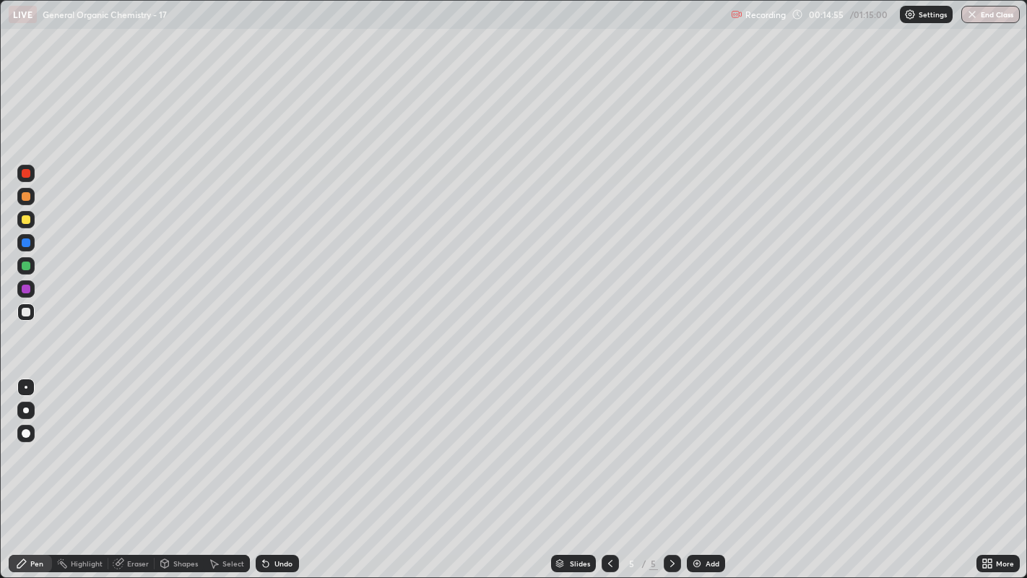
click at [226, 441] on div "Select" at bounding box center [233, 563] width 22 height 7
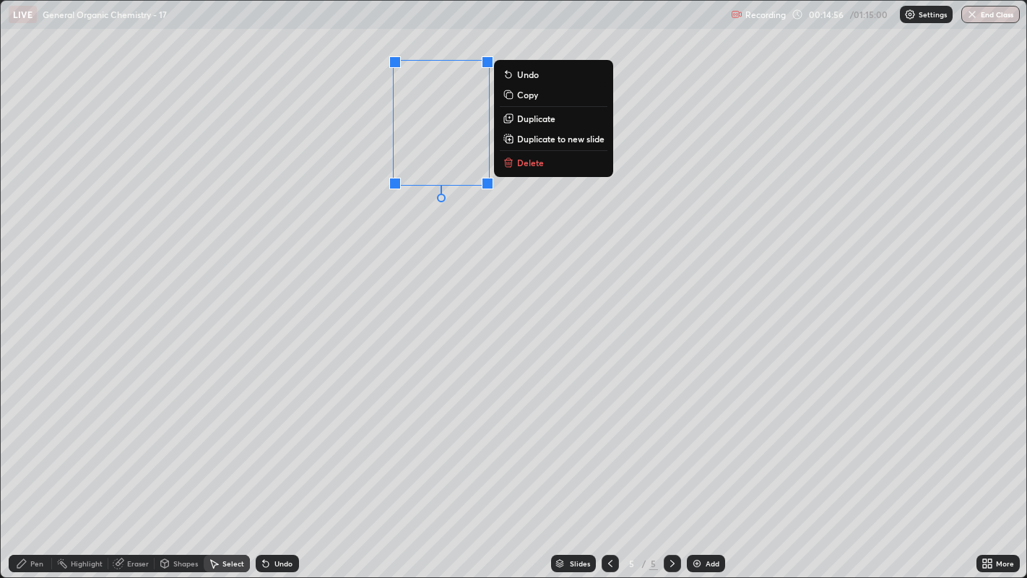
click at [547, 123] on p "Duplicate" at bounding box center [536, 119] width 38 height 12
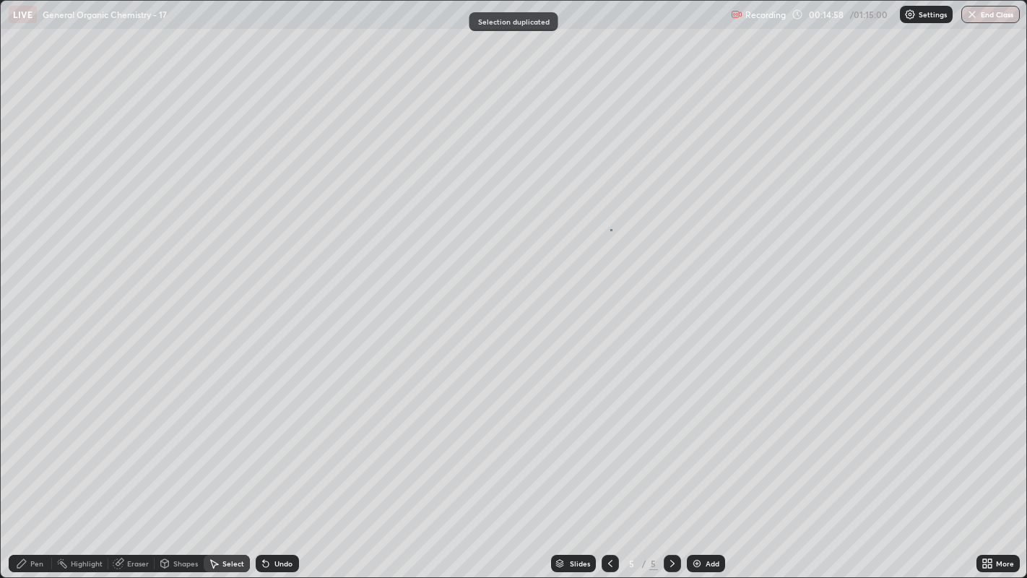
click at [609, 230] on div "0 ° Undo Copy Duplicate Duplicate to new slide Delete" at bounding box center [514, 289] width 1026 height 577
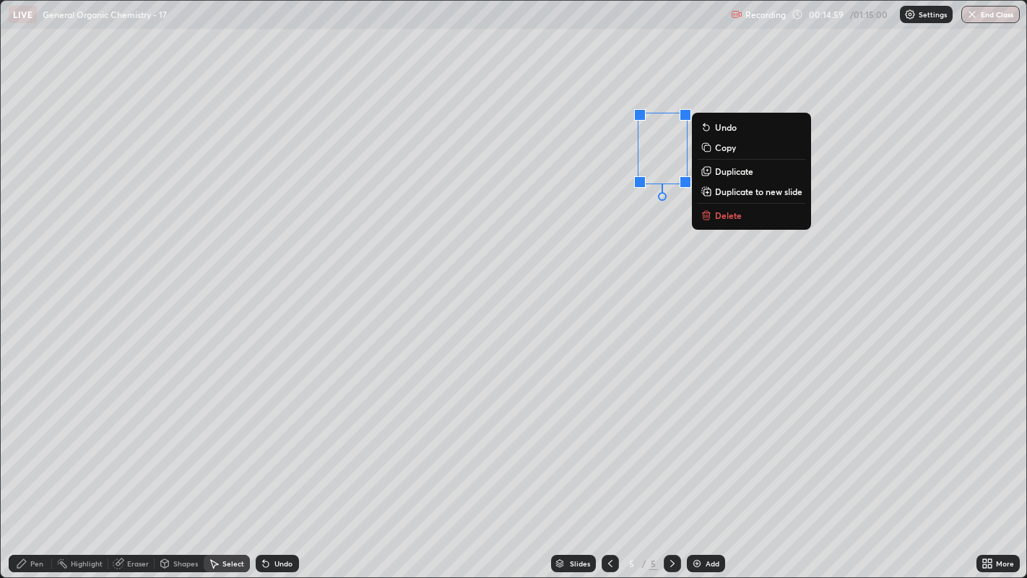
click at [741, 211] on p "Delete" at bounding box center [728, 215] width 27 height 12
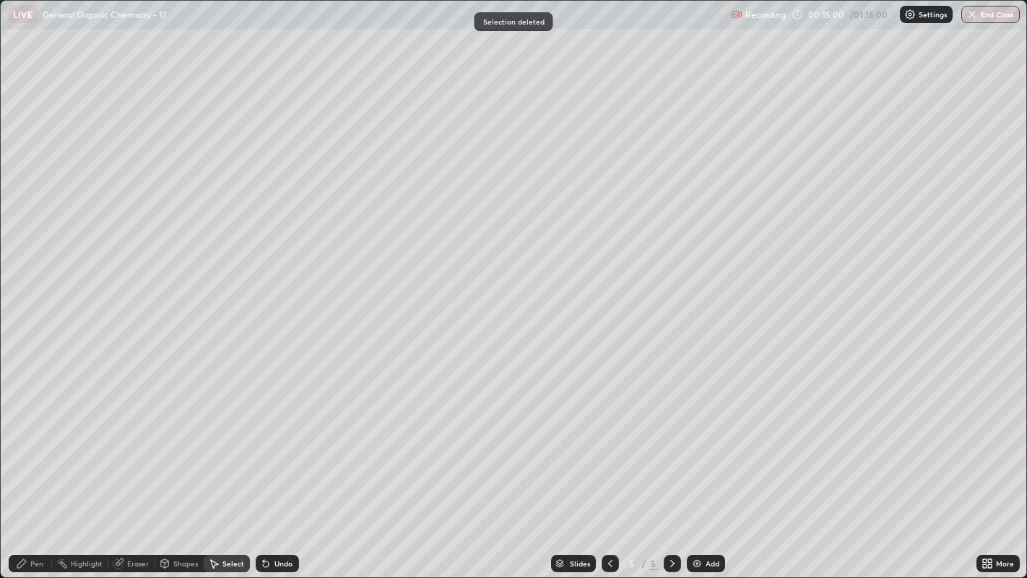
click at [35, 441] on div "Pen" at bounding box center [36, 563] width 13 height 7
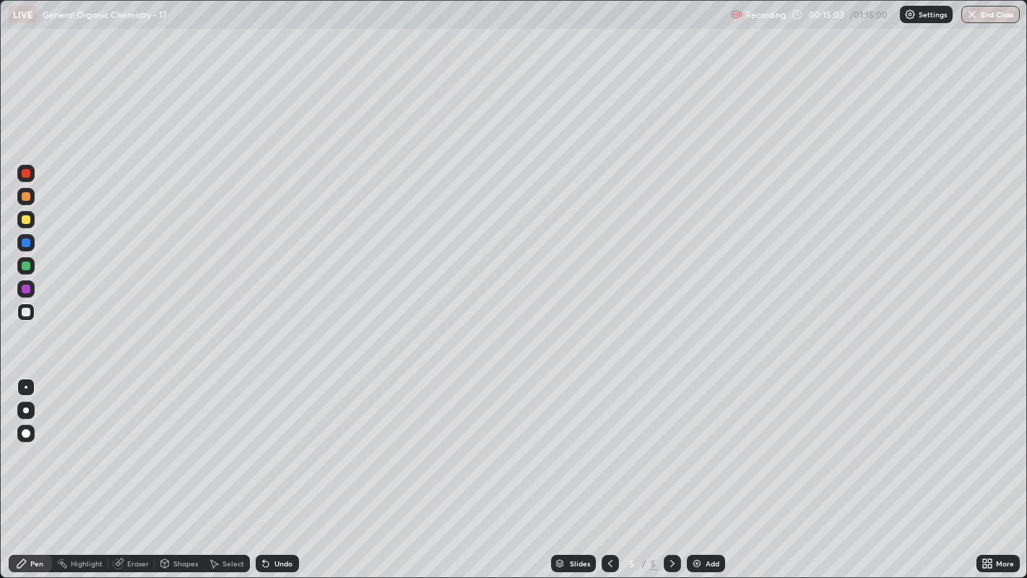
click at [228, 441] on div "Select" at bounding box center [233, 563] width 22 height 7
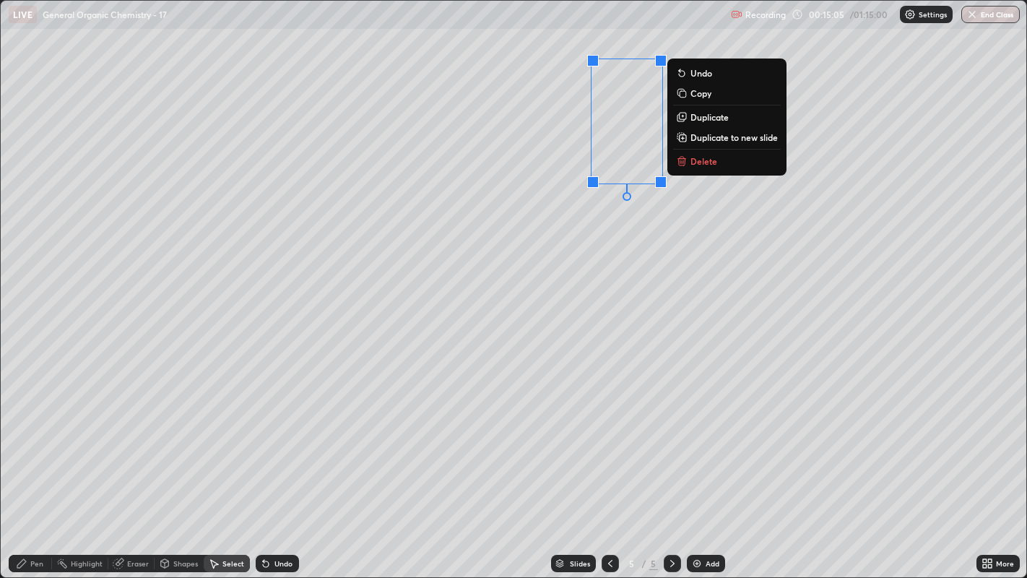
click at [725, 120] on p "Duplicate" at bounding box center [709, 117] width 38 height 12
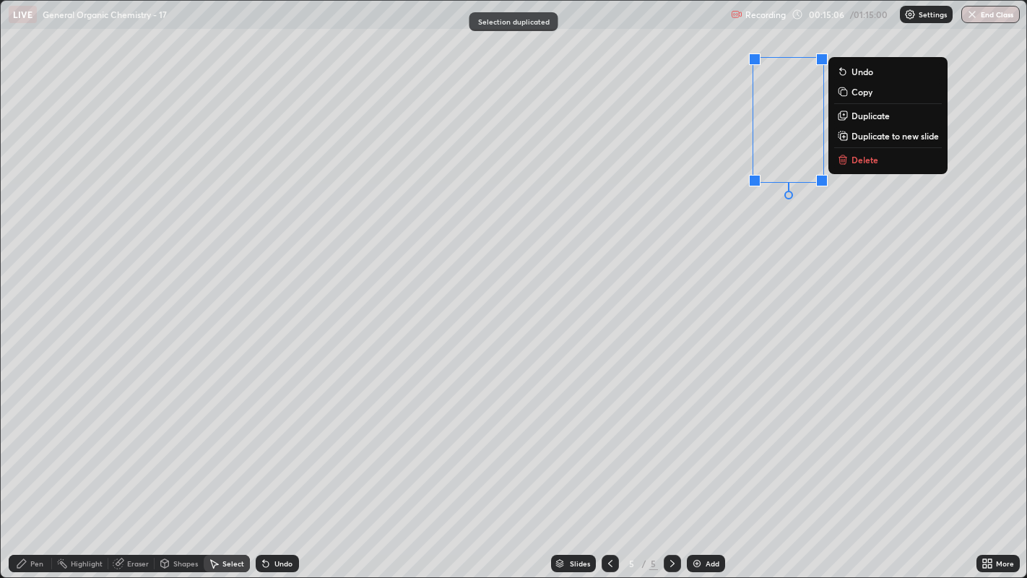
click at [775, 230] on div "0 ° Undo Copy Duplicate Duplicate to new slide Delete" at bounding box center [514, 289] width 1026 height 577
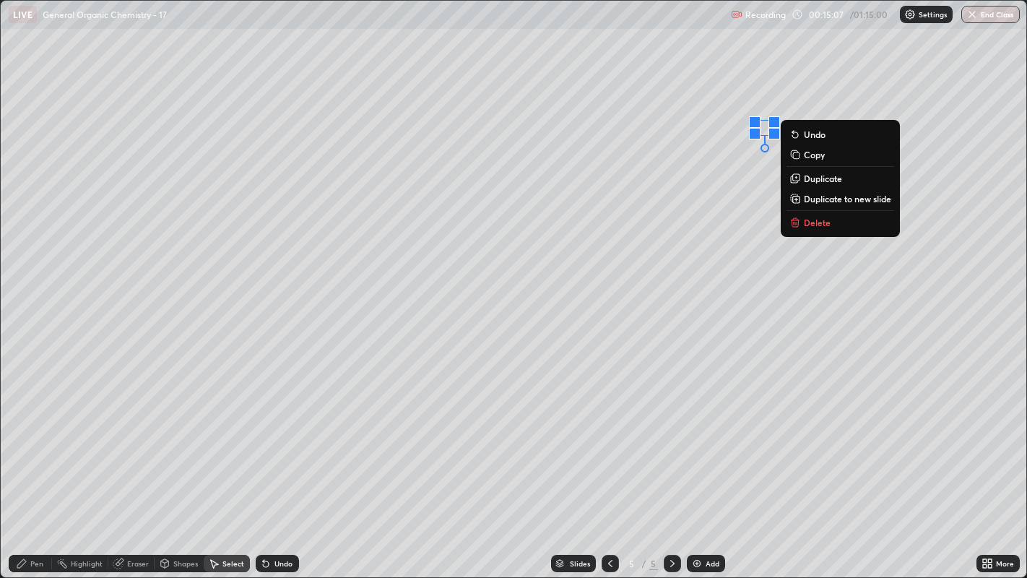
click at [827, 226] on p "Delete" at bounding box center [817, 223] width 27 height 12
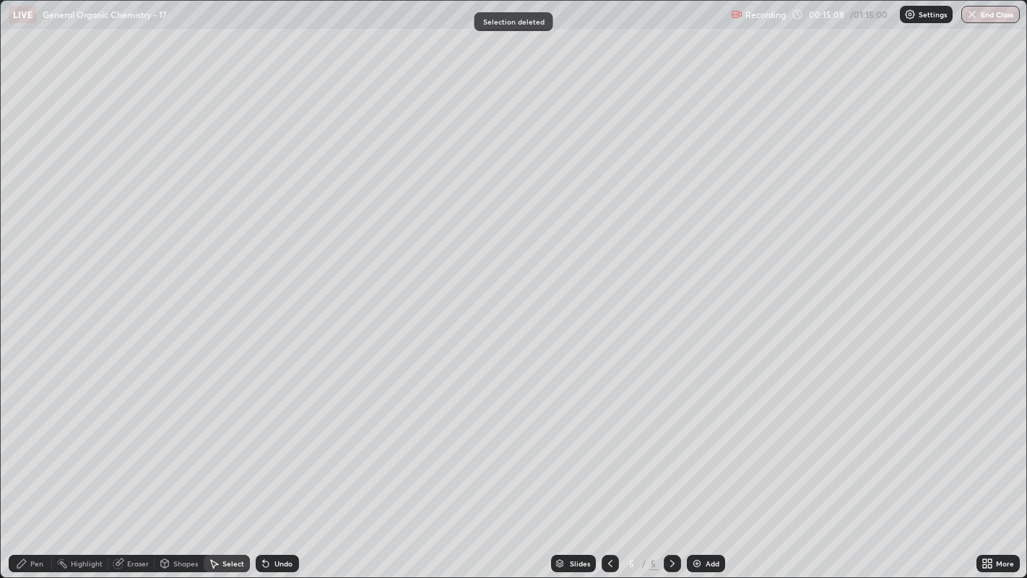
click at [32, 441] on div "Pen" at bounding box center [36, 563] width 13 height 7
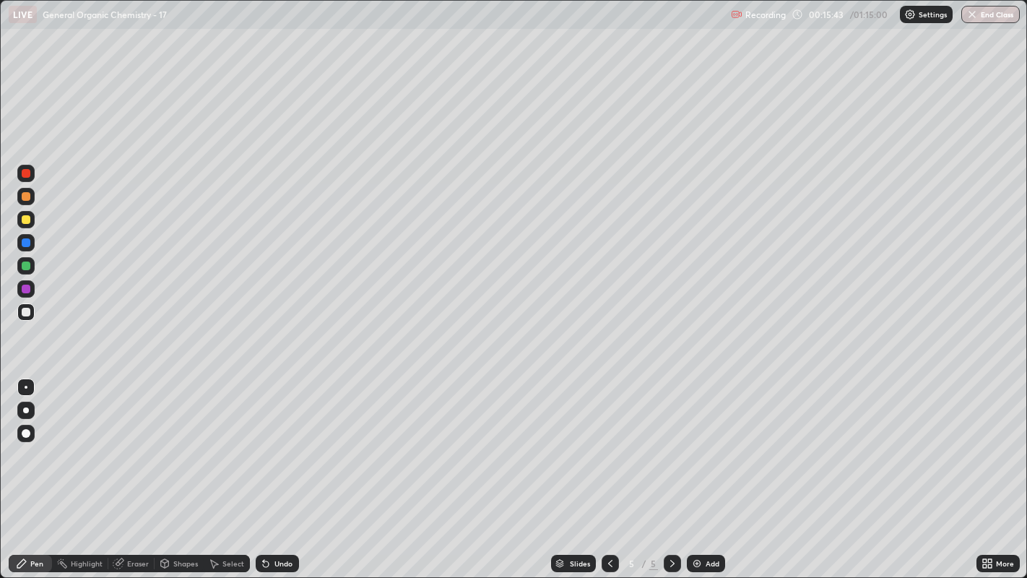
click at [25, 217] on div at bounding box center [26, 219] width 9 height 9
click at [26, 409] on div at bounding box center [26, 410] width 6 height 6
click at [25, 386] on div at bounding box center [26, 387] width 3 height 3
click at [25, 407] on div at bounding box center [26, 410] width 6 height 6
click at [25, 386] on div at bounding box center [26, 387] width 3 height 3
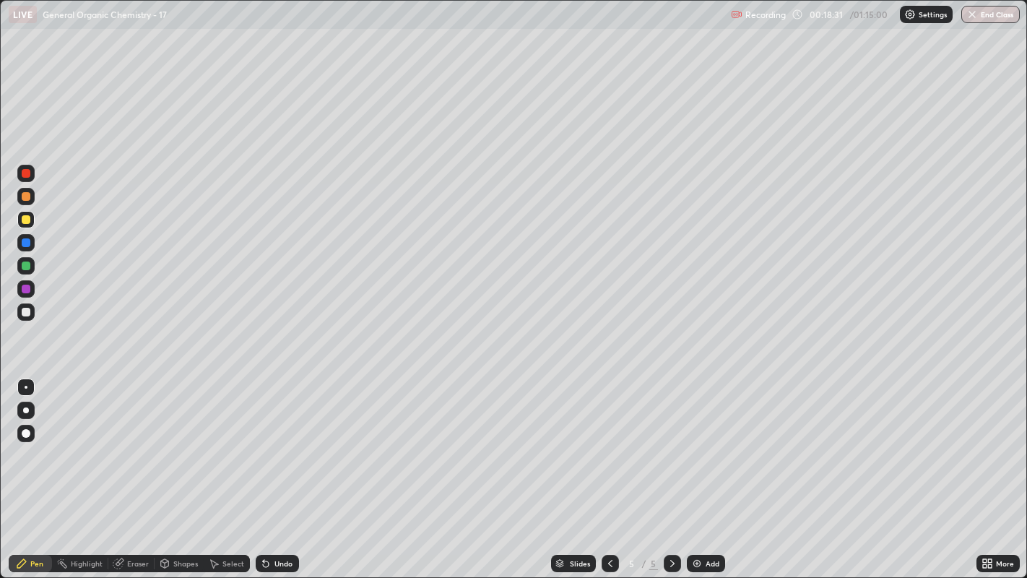
click at [32, 407] on div at bounding box center [25, 409] width 17 height 17
click at [231, 441] on div "Select" at bounding box center [233, 563] width 22 height 7
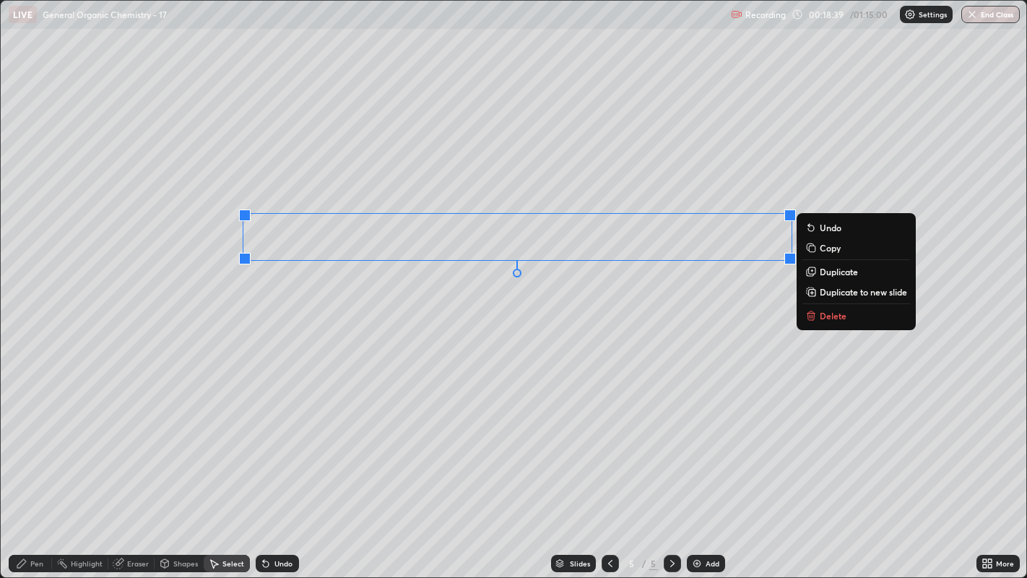
click at [835, 314] on p "Delete" at bounding box center [832, 316] width 27 height 12
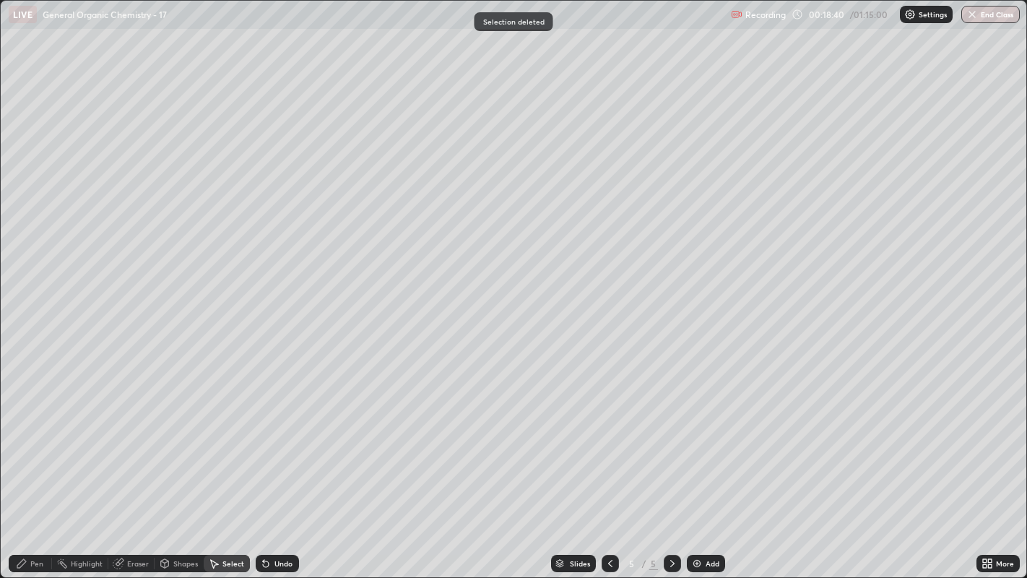
click at [30, 441] on div "Pen" at bounding box center [30, 563] width 43 height 17
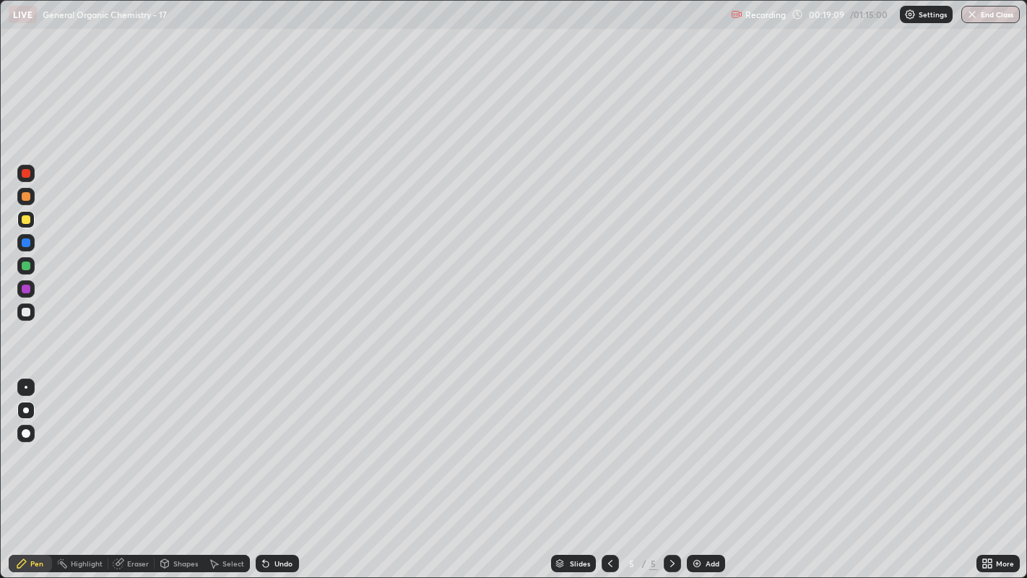
click at [25, 386] on div at bounding box center [26, 387] width 3 height 3
click at [26, 314] on div at bounding box center [26, 312] width 9 height 9
click at [264, 441] on icon at bounding box center [266, 564] width 6 height 6
click at [270, 441] on div "Undo" at bounding box center [277, 563] width 43 height 17
click at [227, 441] on div "Select" at bounding box center [233, 563] width 22 height 7
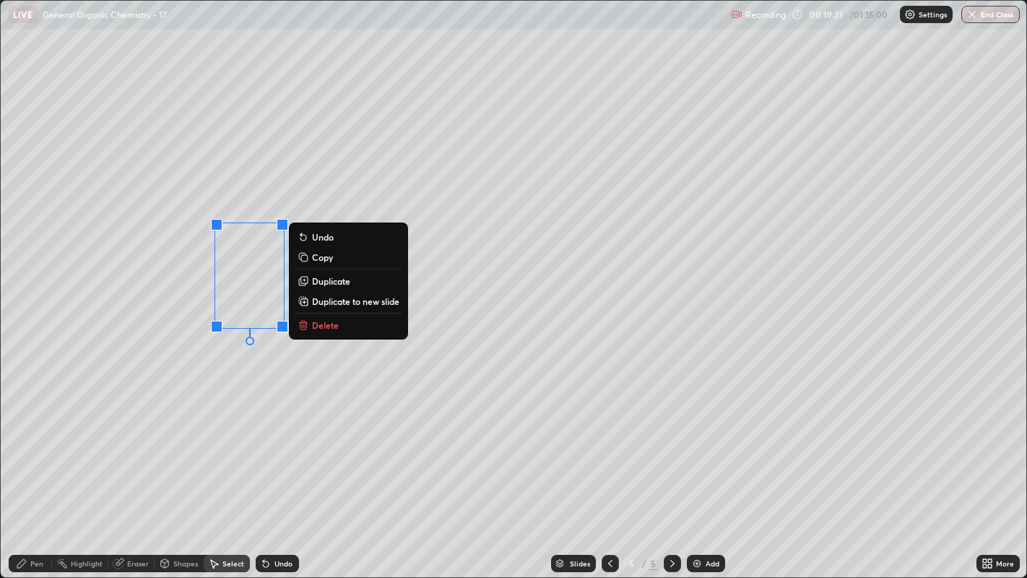
click at [357, 326] on button "Delete" at bounding box center [349, 324] width 108 height 17
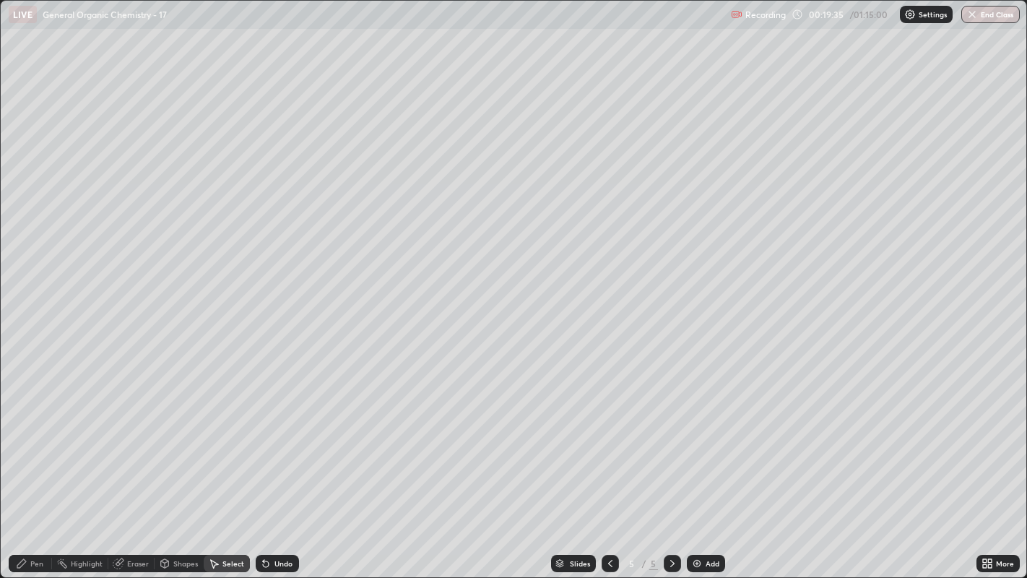
click at [176, 441] on div "Shapes" at bounding box center [185, 563] width 25 height 7
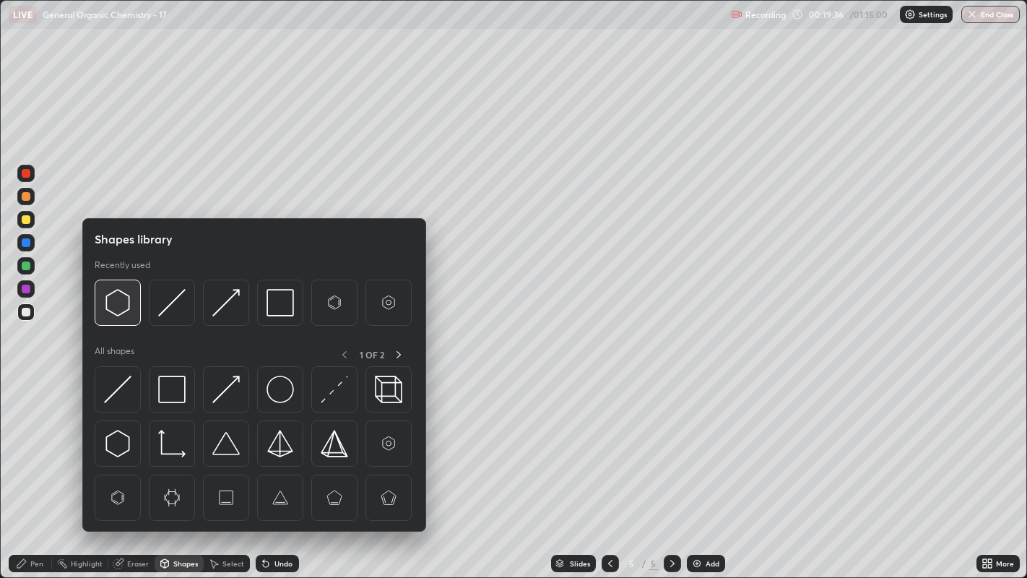
click at [119, 300] on img at bounding box center [117, 302] width 27 height 27
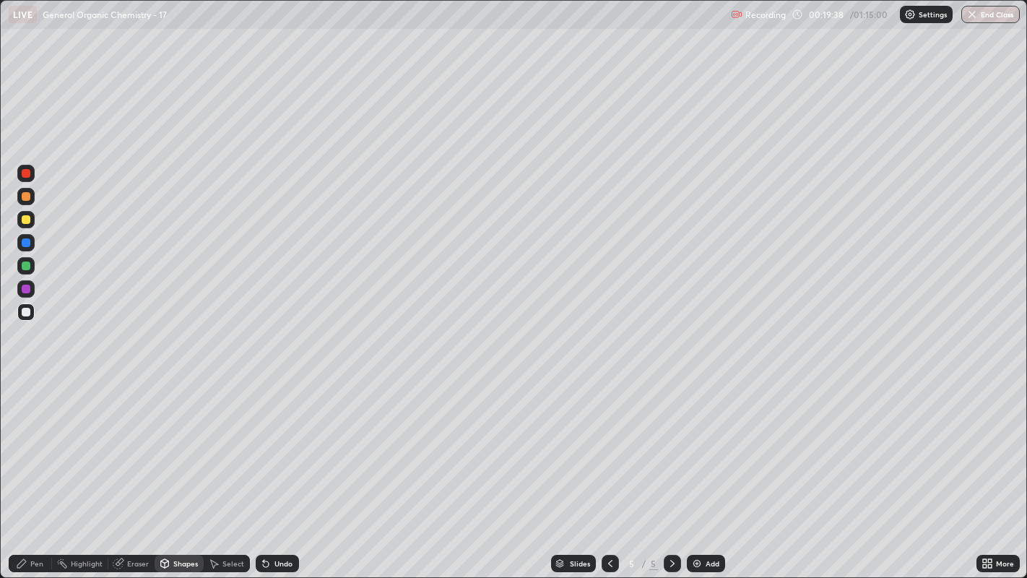
click at [232, 441] on div "Select" at bounding box center [233, 563] width 22 height 7
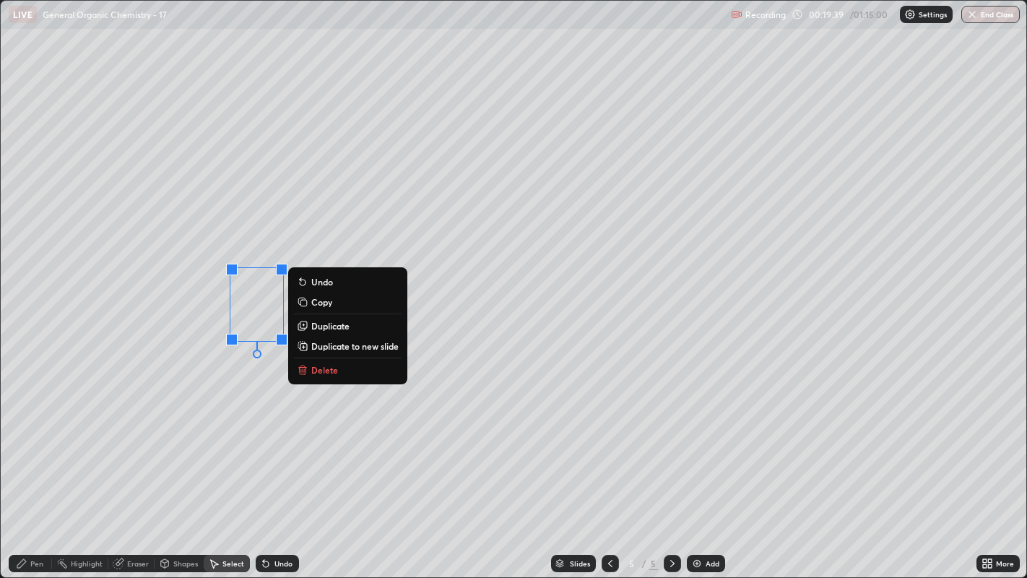
click at [338, 329] on p "Duplicate" at bounding box center [330, 326] width 38 height 12
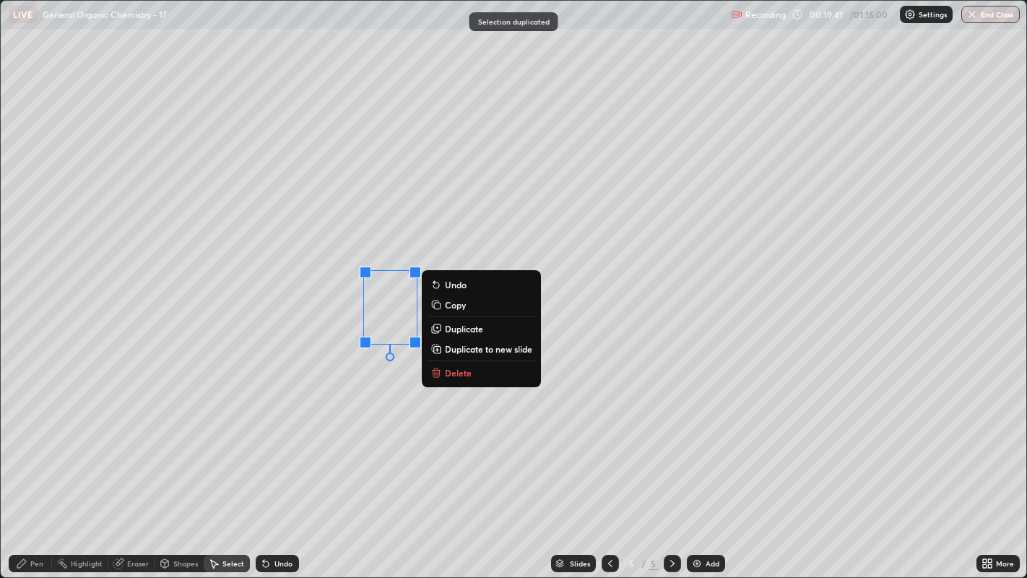
click at [336, 382] on div "0 ° Undo Copy Duplicate Duplicate to new slide Delete" at bounding box center [514, 289] width 1026 height 577
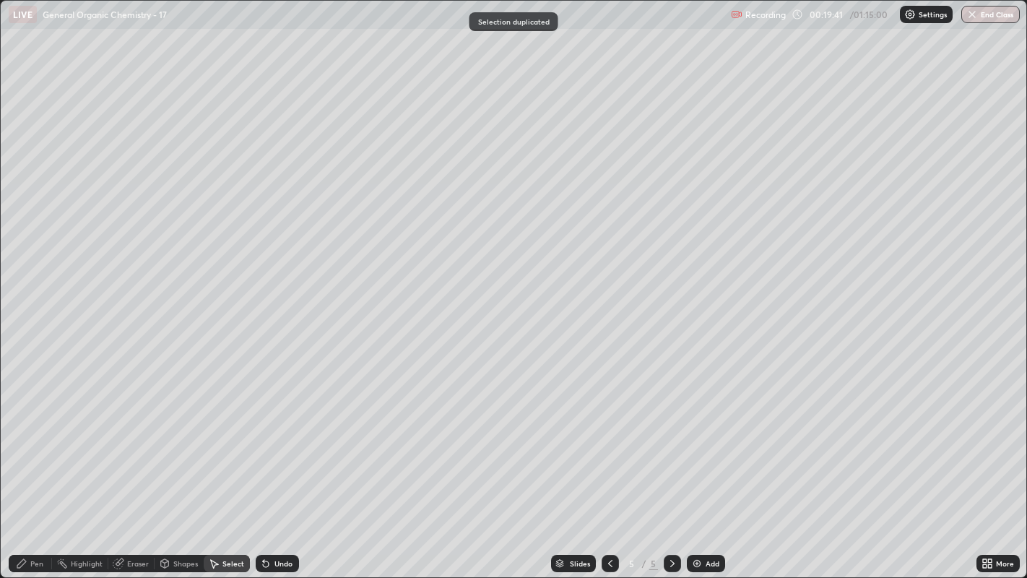
click at [21, 441] on icon at bounding box center [21, 563] width 9 height 9
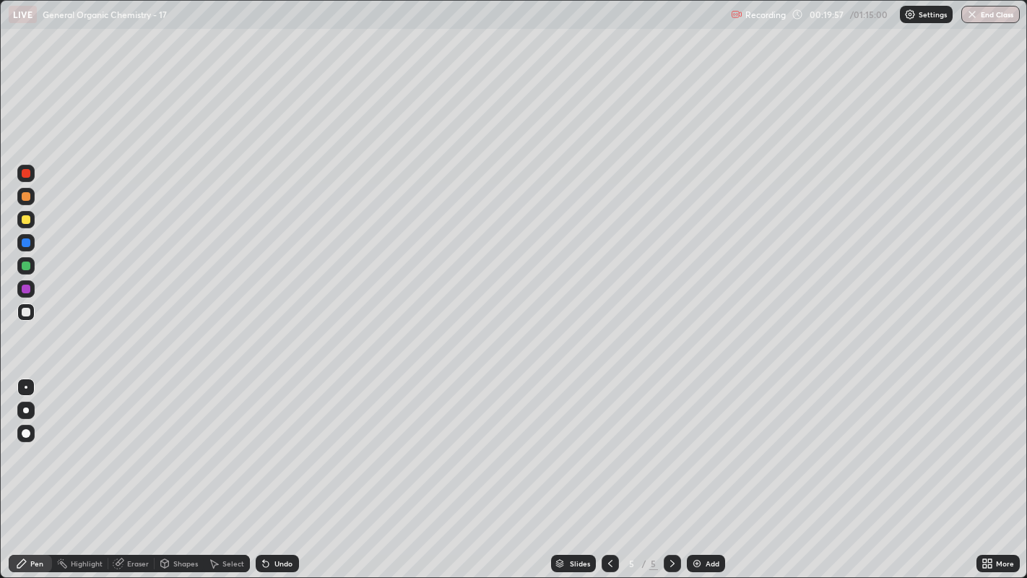
click at [225, 441] on div "Select" at bounding box center [233, 563] width 22 height 7
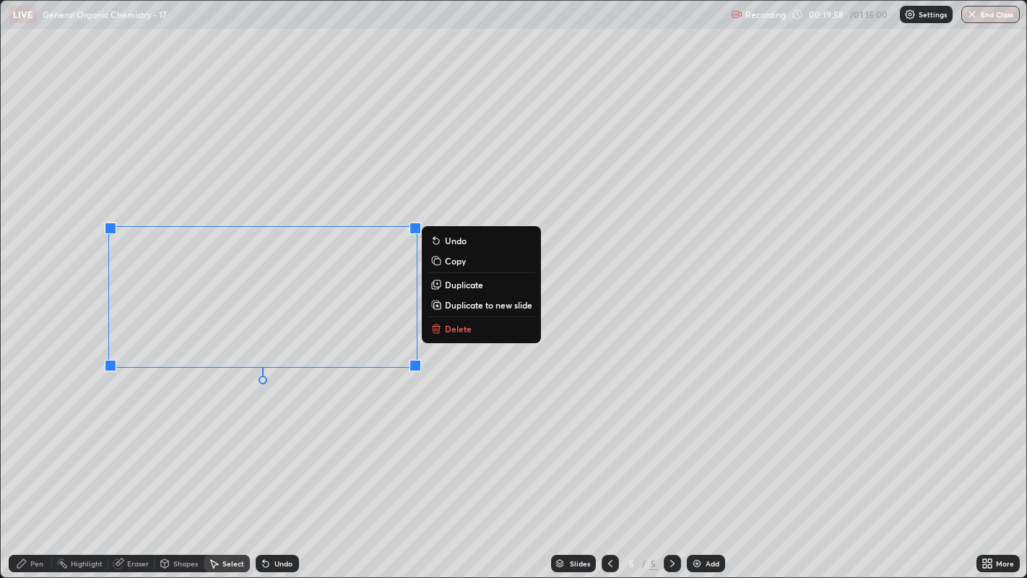
click at [472, 305] on p "Duplicate to new slide" at bounding box center [488, 305] width 87 height 12
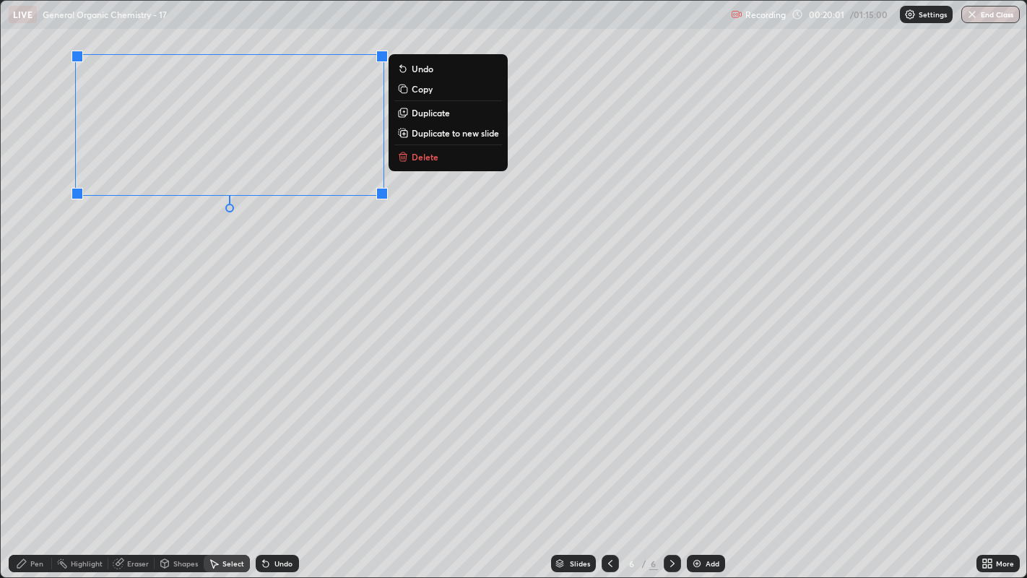
click at [273, 249] on div "0 ° Undo Copy Duplicate Duplicate to new slide Delete" at bounding box center [514, 289] width 1026 height 577
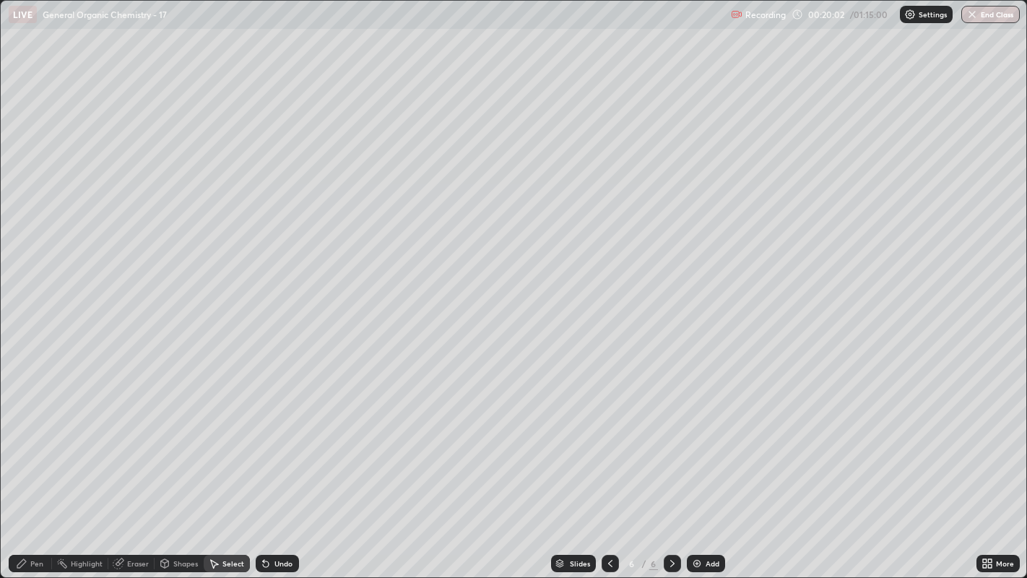
click at [37, 441] on div "Pen" at bounding box center [36, 563] width 13 height 7
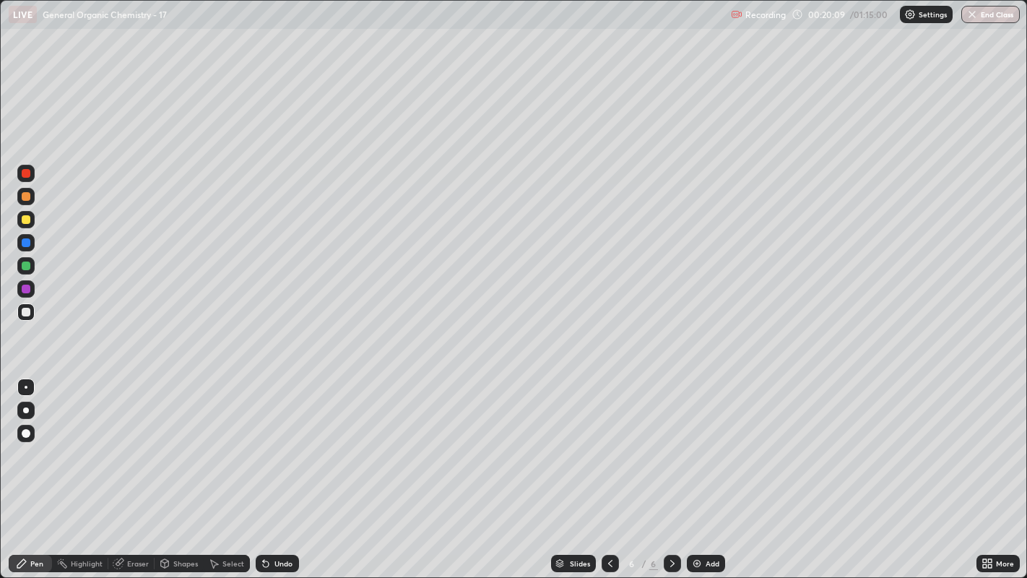
click at [217, 441] on icon at bounding box center [214, 563] width 12 height 12
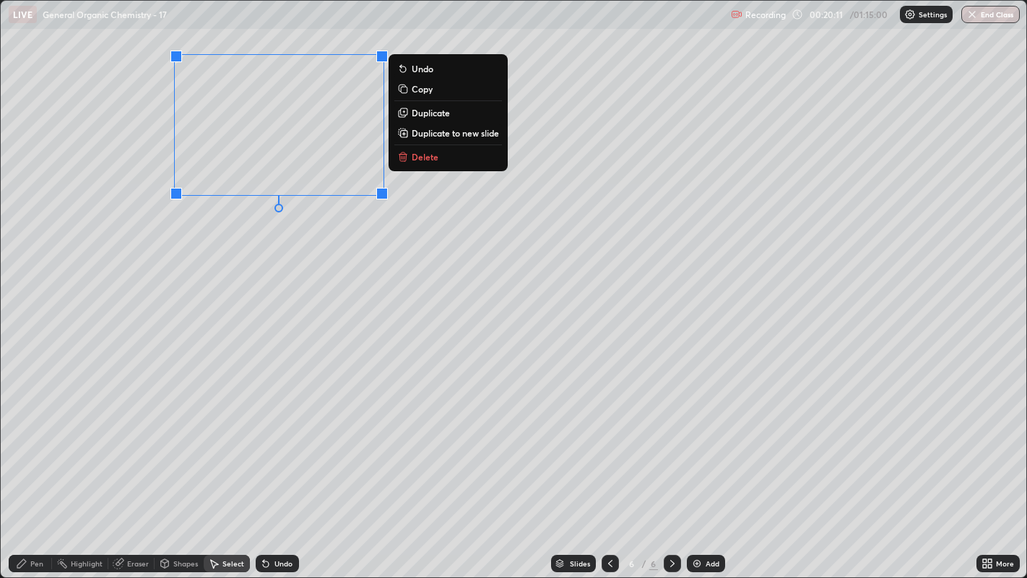
click at [436, 114] on p "Duplicate" at bounding box center [431, 113] width 38 height 12
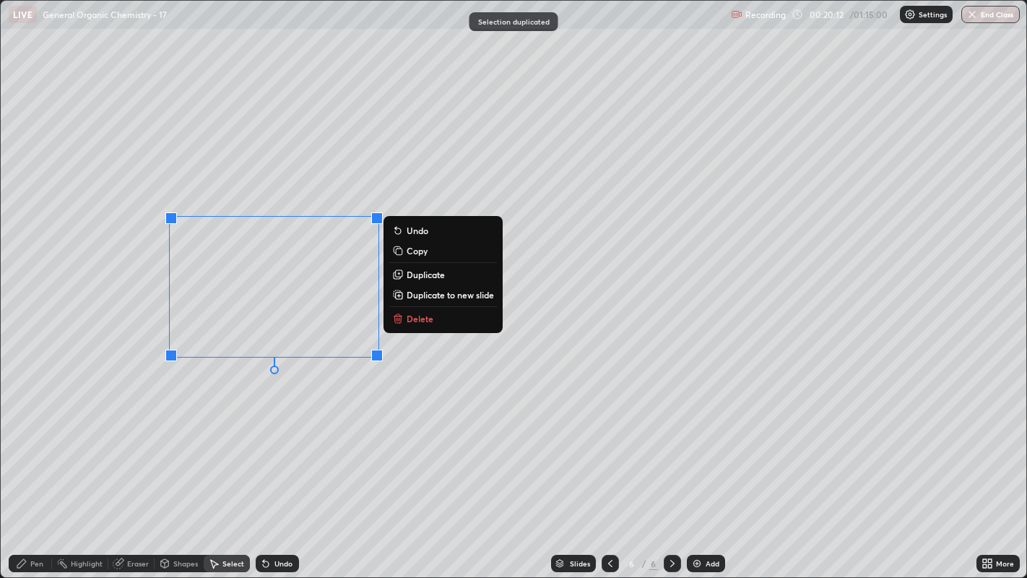
click at [288, 408] on div "0 ° Undo Copy Duplicate Duplicate to new slide Delete" at bounding box center [514, 289] width 1026 height 577
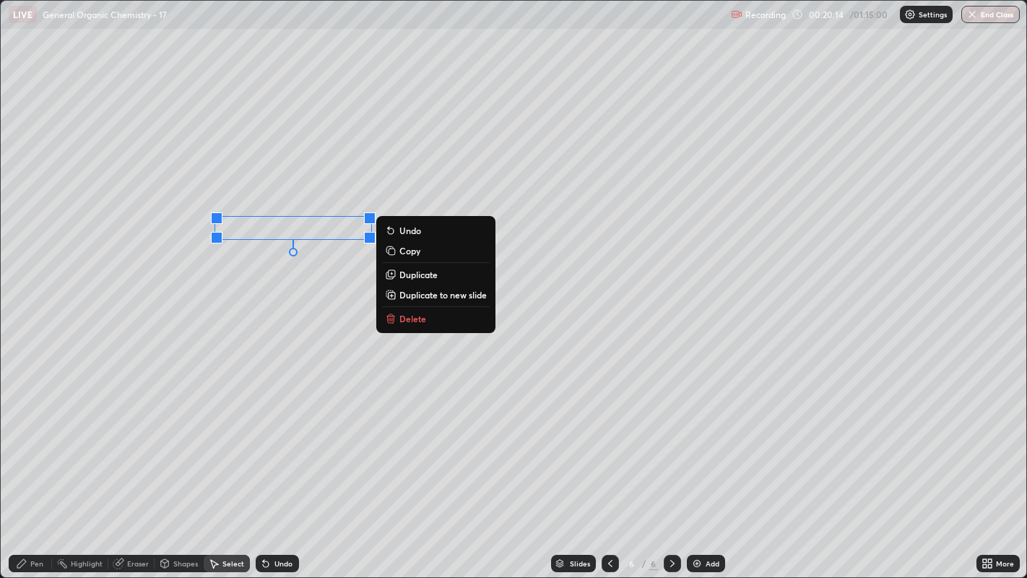
click at [422, 316] on p "Delete" at bounding box center [412, 319] width 27 height 12
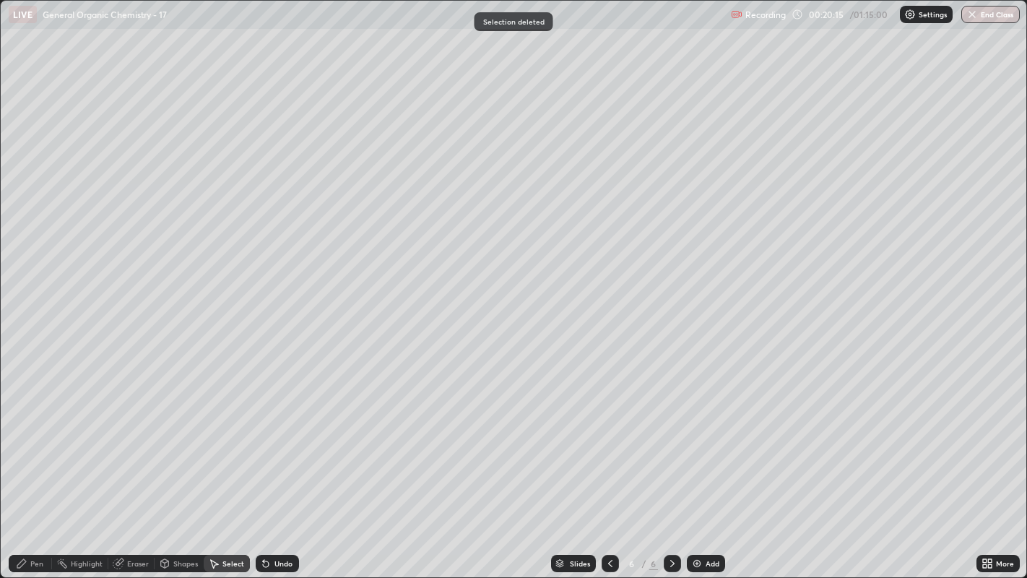
click at [35, 441] on div "Pen" at bounding box center [30, 563] width 43 height 17
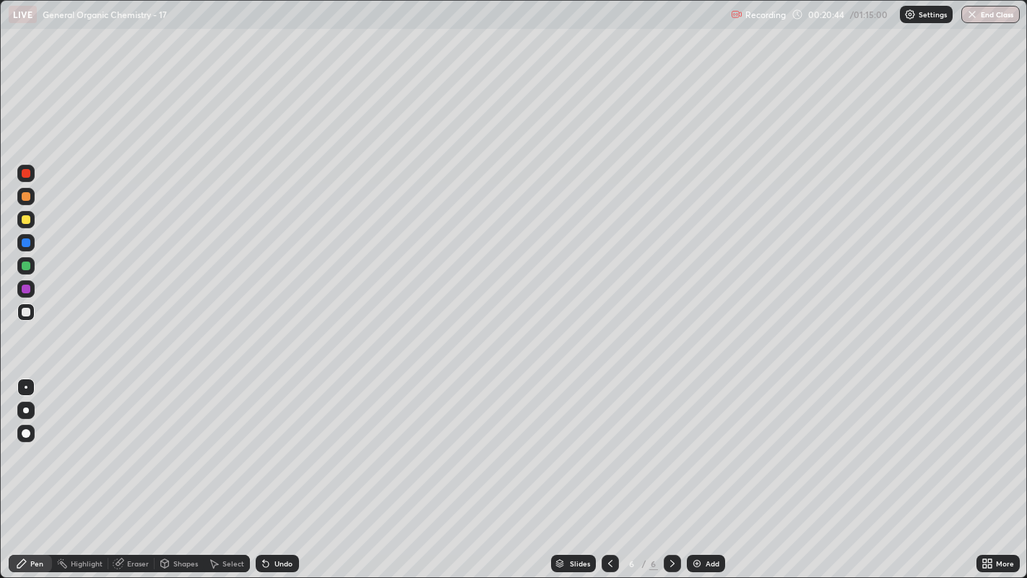
click at [218, 441] on icon at bounding box center [214, 563] width 12 height 12
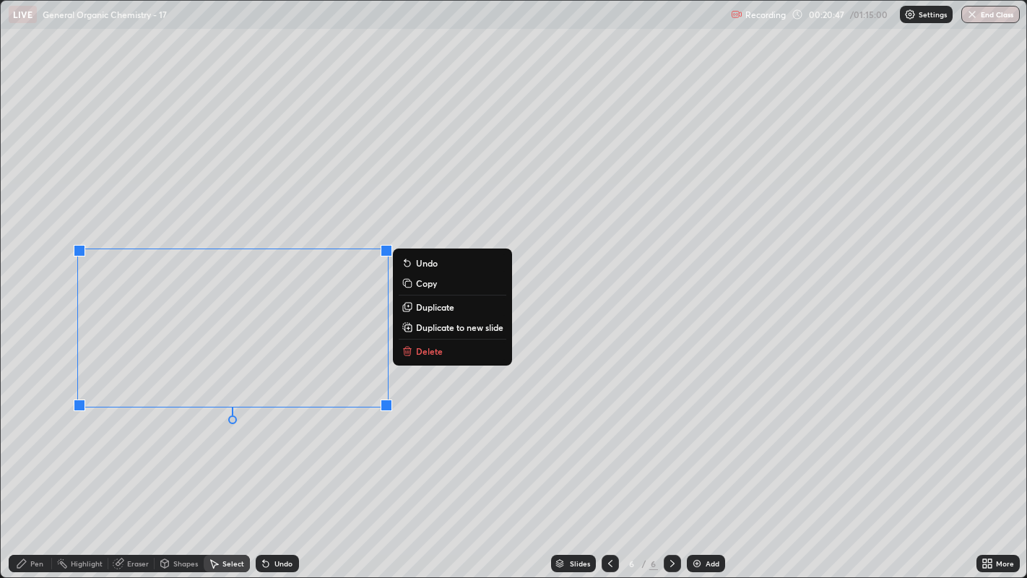
click at [219, 441] on div "0 ° Undo Copy Duplicate Duplicate to new slide Delete" at bounding box center [514, 289] width 1026 height 577
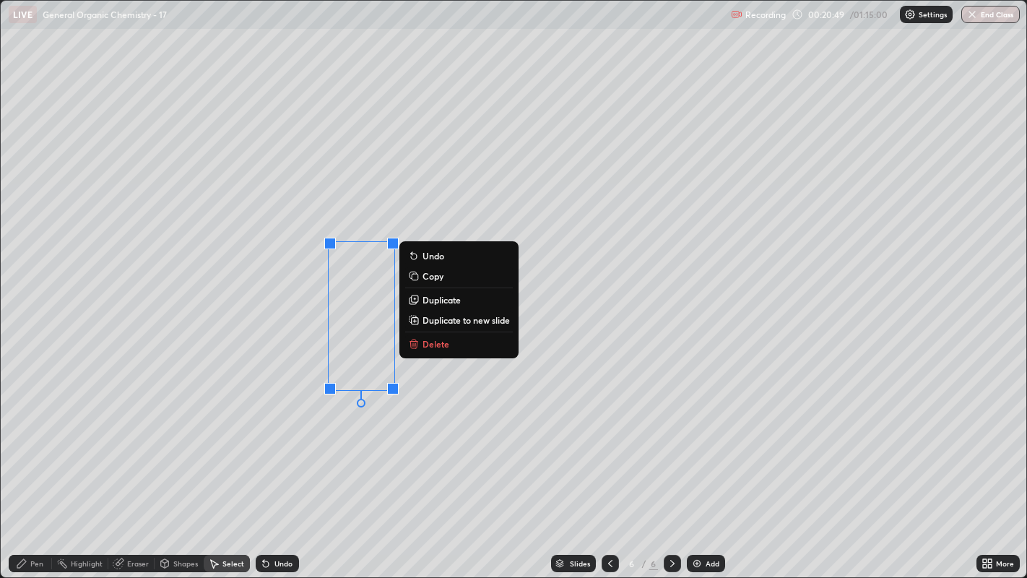
click at [317, 441] on div "0 ° Undo Copy Duplicate Duplicate to new slide Delete" at bounding box center [514, 289] width 1026 height 577
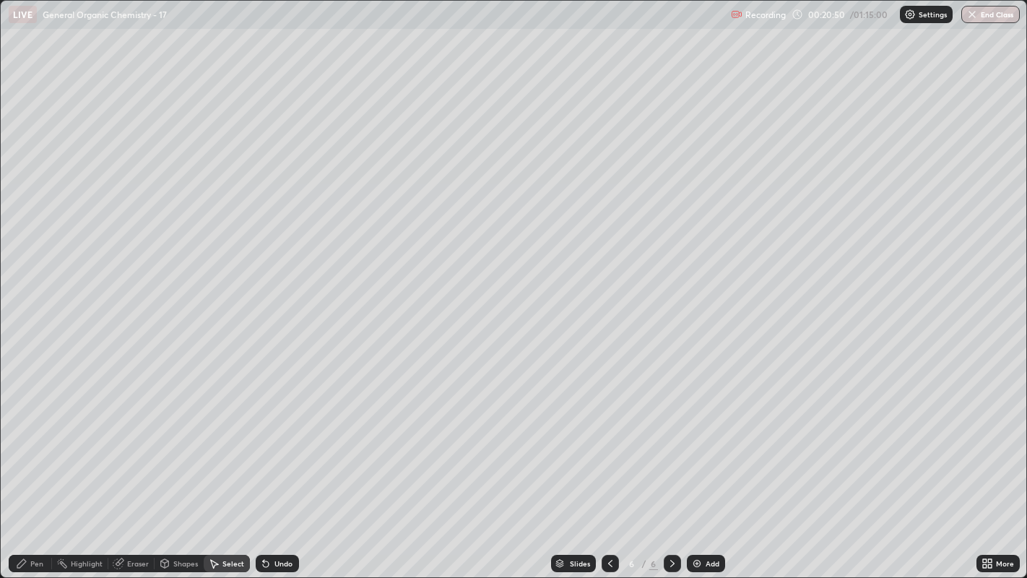
click at [29, 441] on div "Pen" at bounding box center [30, 563] width 43 height 17
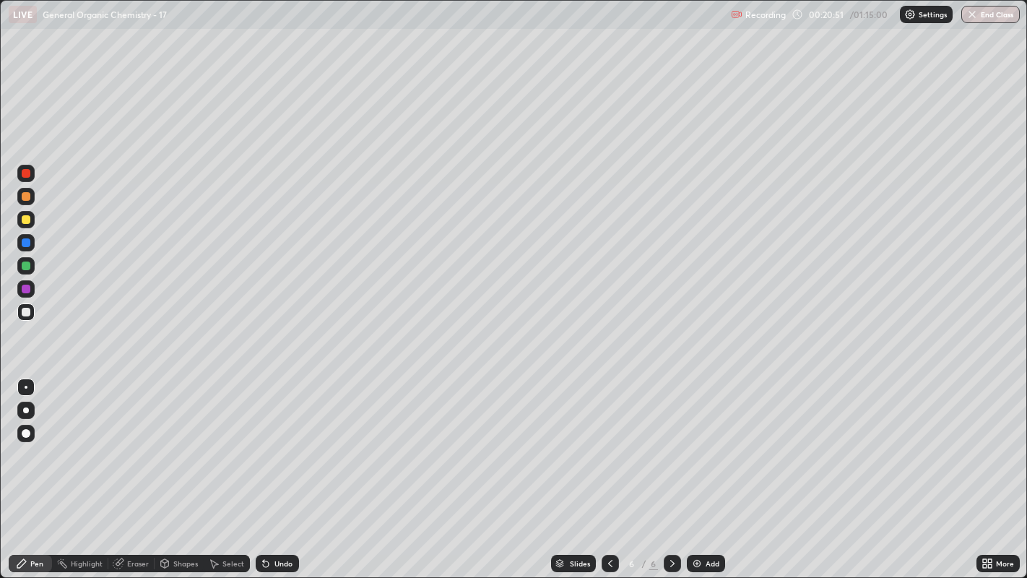
click at [26, 217] on div at bounding box center [26, 219] width 9 height 9
click at [23, 408] on div at bounding box center [26, 410] width 6 height 6
click at [25, 386] on div at bounding box center [26, 387] width 3 height 3
click at [278, 441] on div "Undo" at bounding box center [283, 563] width 18 height 7
click at [282, 441] on div "Undo" at bounding box center [283, 563] width 18 height 7
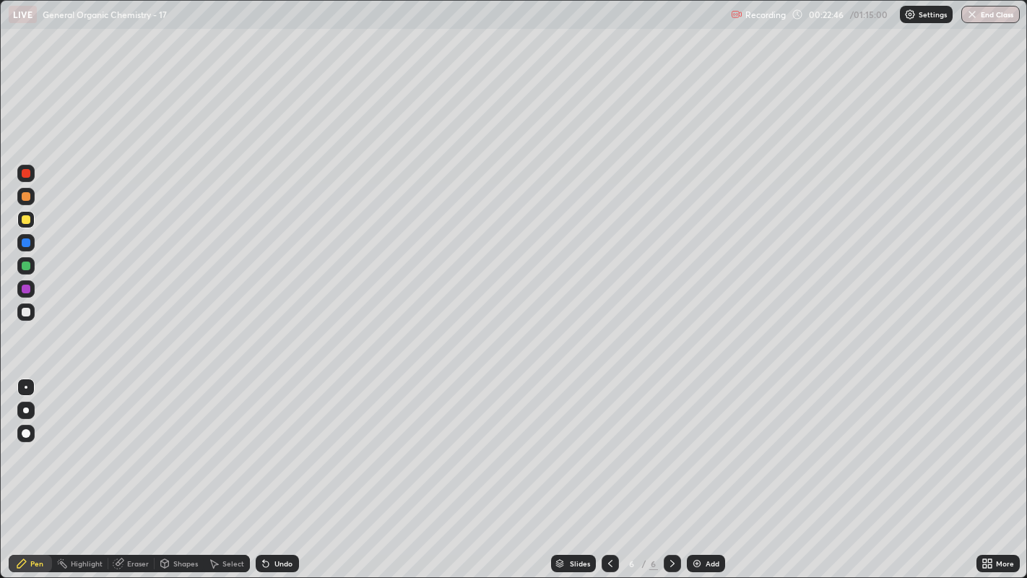
click at [282, 441] on div "Undo" at bounding box center [283, 563] width 18 height 7
click at [280, 441] on div "Undo" at bounding box center [283, 563] width 18 height 7
click at [274, 441] on div "Undo" at bounding box center [283, 563] width 18 height 7
click at [272, 441] on div "Undo" at bounding box center [277, 563] width 43 height 17
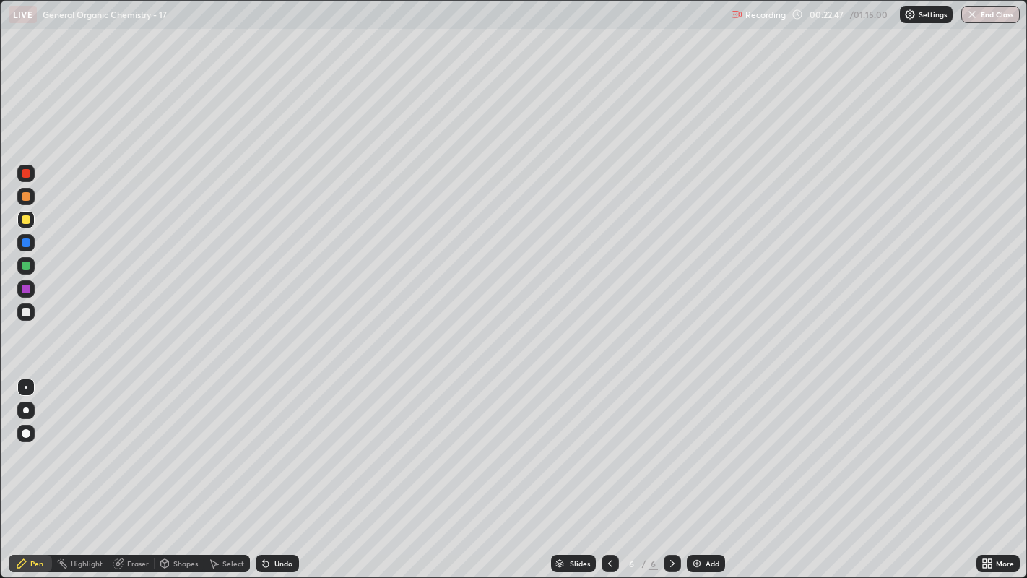
click at [271, 441] on div "Undo" at bounding box center [277, 563] width 43 height 17
click at [269, 441] on div "Undo" at bounding box center [277, 563] width 43 height 17
click at [270, 441] on div "Undo" at bounding box center [277, 563] width 43 height 17
click at [272, 441] on div "Undo" at bounding box center [277, 563] width 43 height 17
click at [25, 418] on div at bounding box center [25, 409] width 17 height 17
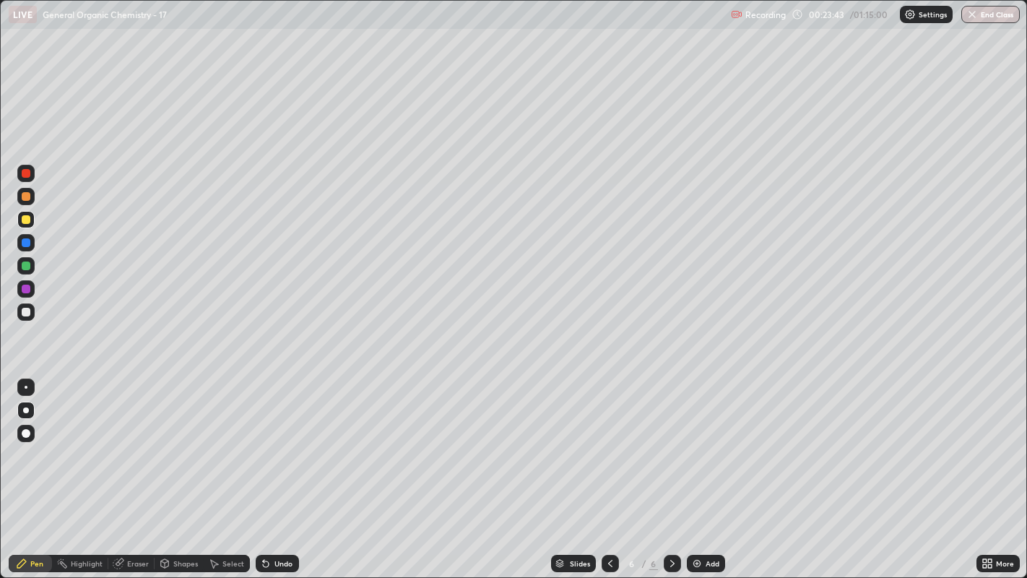
click at [25, 388] on div at bounding box center [26, 387] width 3 height 3
click at [279, 441] on div "Undo" at bounding box center [277, 563] width 43 height 17
click at [27, 308] on div at bounding box center [26, 312] width 9 height 9
click at [25, 386] on div at bounding box center [26, 387] width 3 height 3
click at [26, 313] on div at bounding box center [26, 312] width 9 height 9
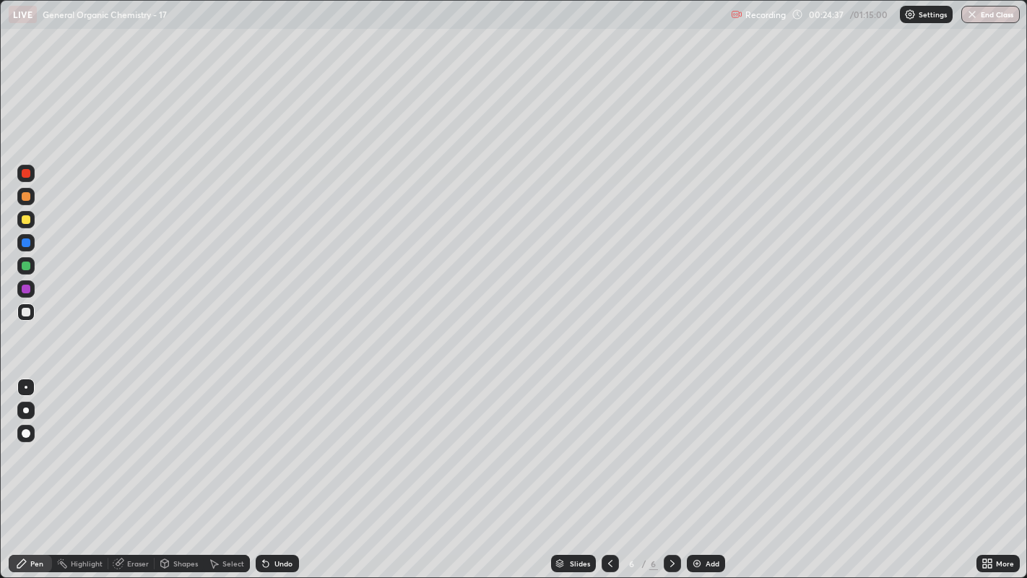
click at [284, 441] on div "Undo" at bounding box center [283, 563] width 18 height 7
click at [282, 441] on div "Undo" at bounding box center [277, 563] width 43 height 17
click at [280, 441] on div "Undo" at bounding box center [277, 563] width 43 height 17
click at [282, 441] on div "Undo" at bounding box center [283, 563] width 18 height 7
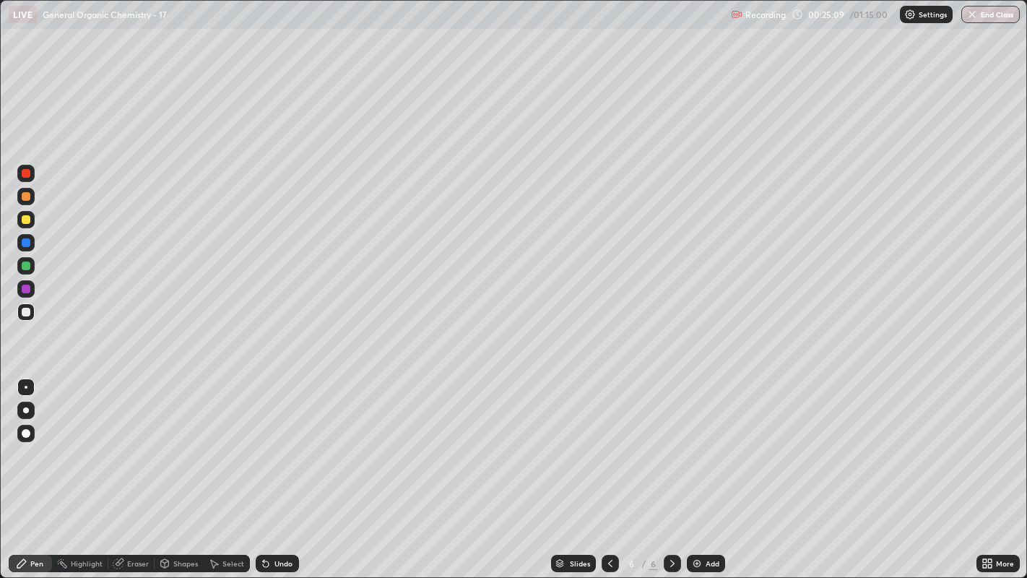
click at [698, 441] on img at bounding box center [697, 563] width 12 height 12
click at [177, 441] on div "Shapes" at bounding box center [179, 563] width 49 height 17
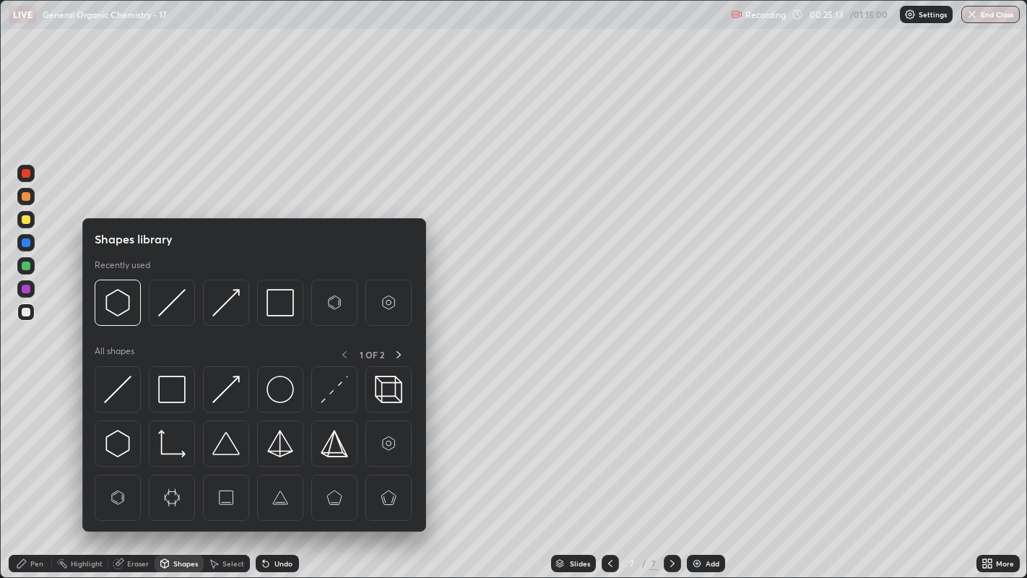
click at [108, 300] on img at bounding box center [117, 302] width 27 height 27
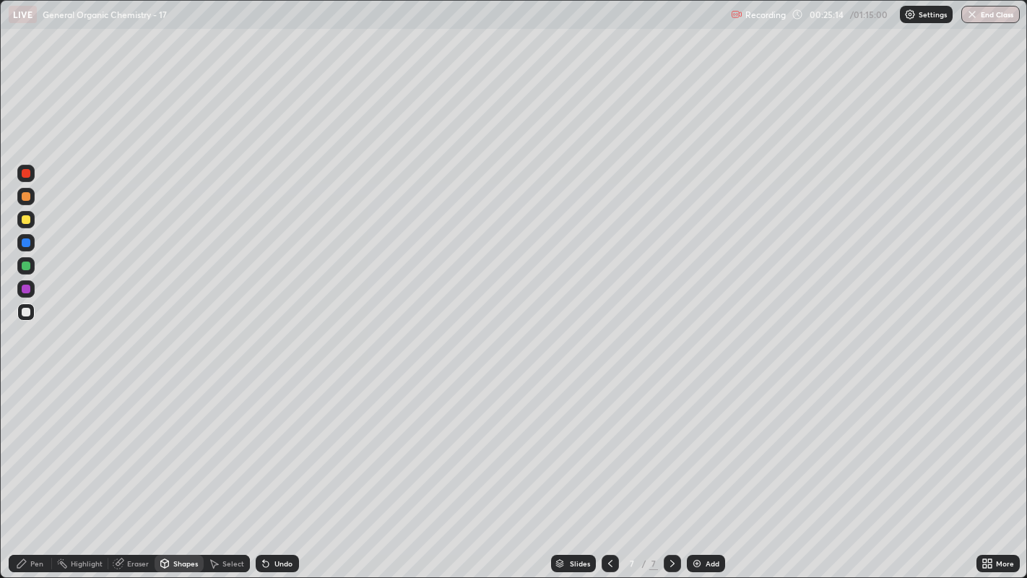
click at [188, 441] on div "Shapes" at bounding box center [179, 563] width 49 height 17
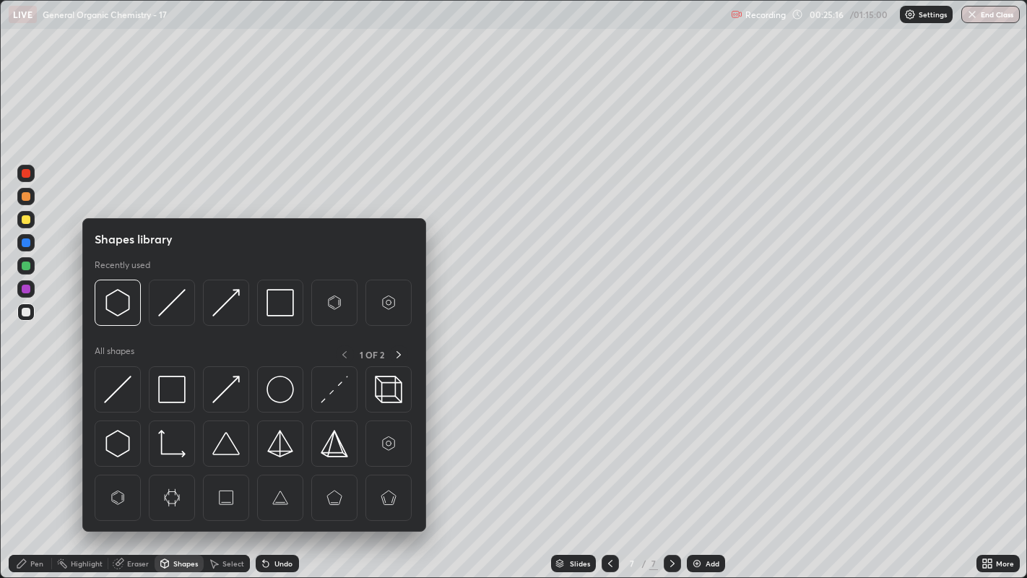
click at [328, 301] on img at bounding box center [334, 302] width 27 height 27
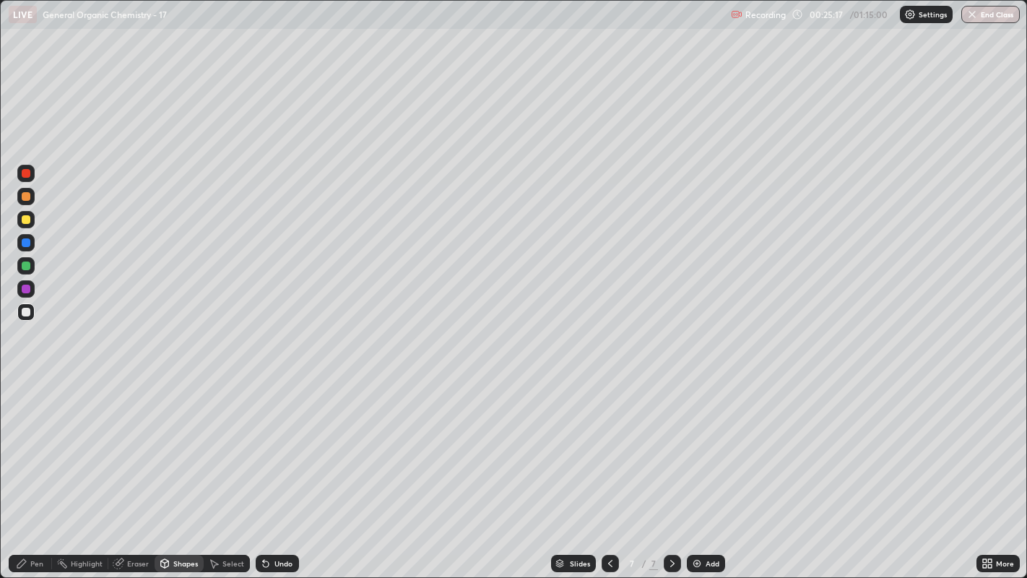
click at [40, 441] on div "Pen" at bounding box center [36, 563] width 13 height 7
click at [220, 441] on div "Select" at bounding box center [227, 563] width 46 height 17
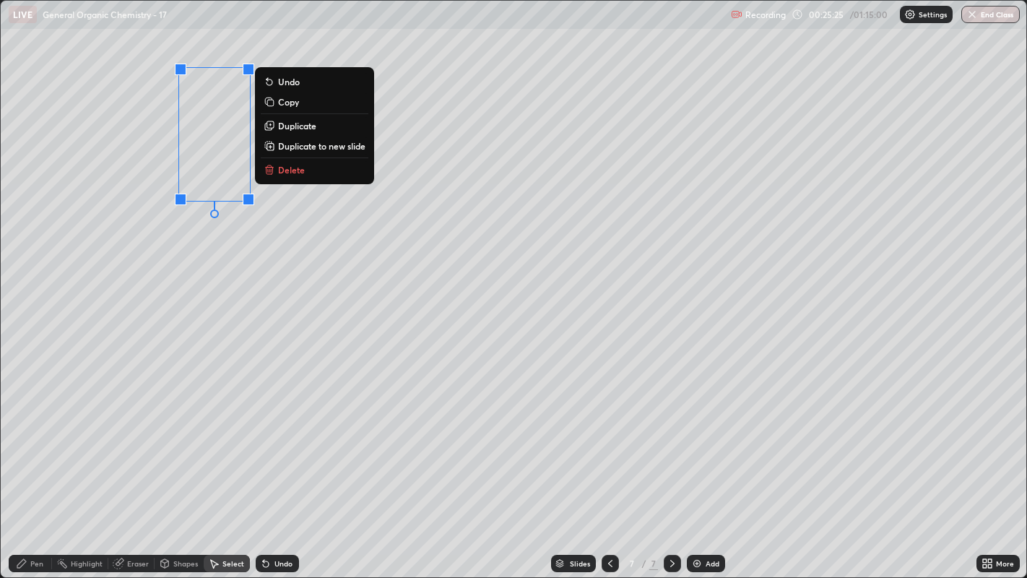
click at [308, 127] on p "Duplicate" at bounding box center [297, 126] width 38 height 12
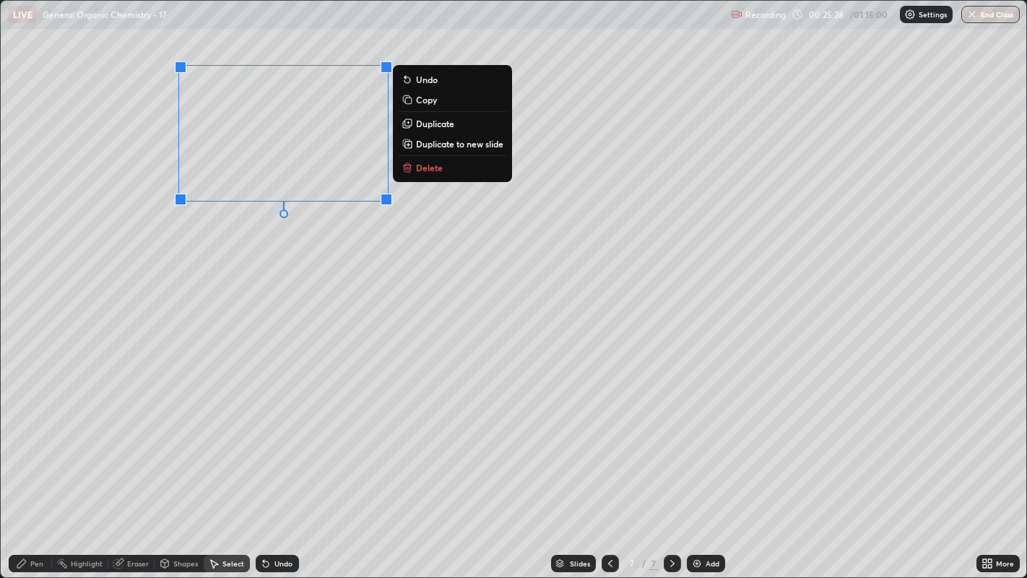
click at [440, 126] on p "Duplicate" at bounding box center [435, 124] width 38 height 12
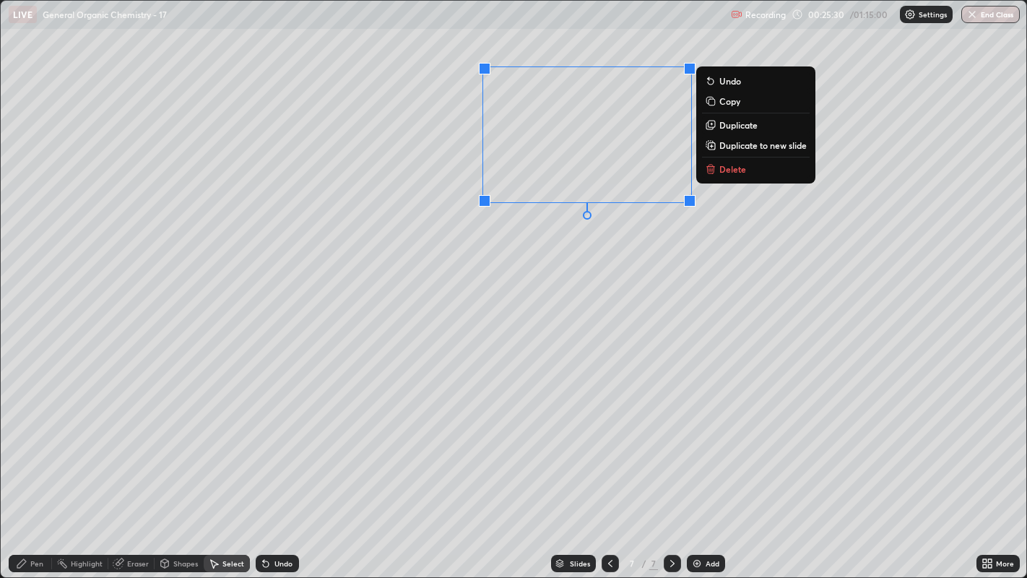
click at [573, 247] on div "0 ° Undo Copy Duplicate Duplicate to new slide Delete" at bounding box center [514, 289] width 1026 height 577
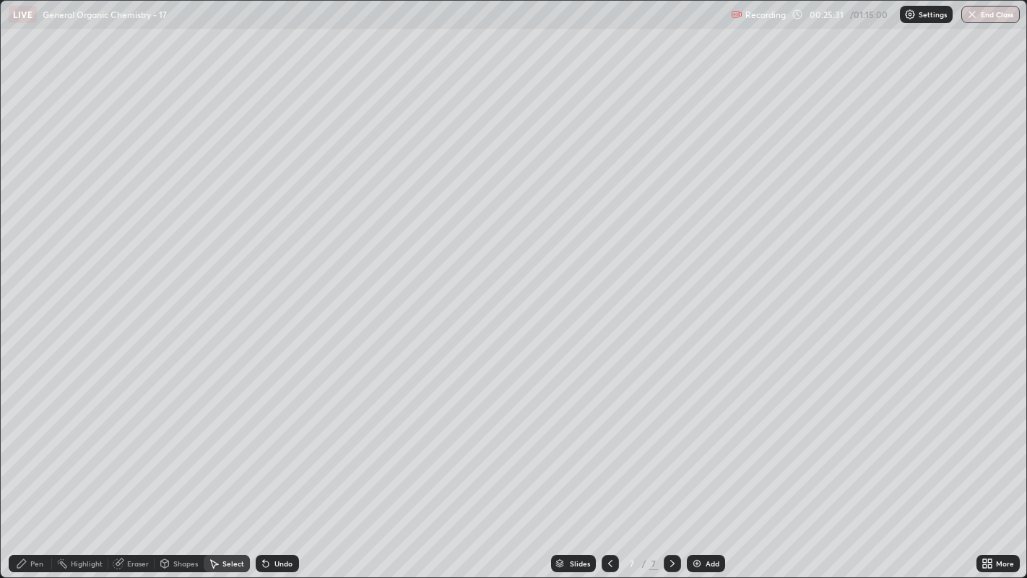
click at [24, 441] on icon at bounding box center [22, 563] width 12 height 12
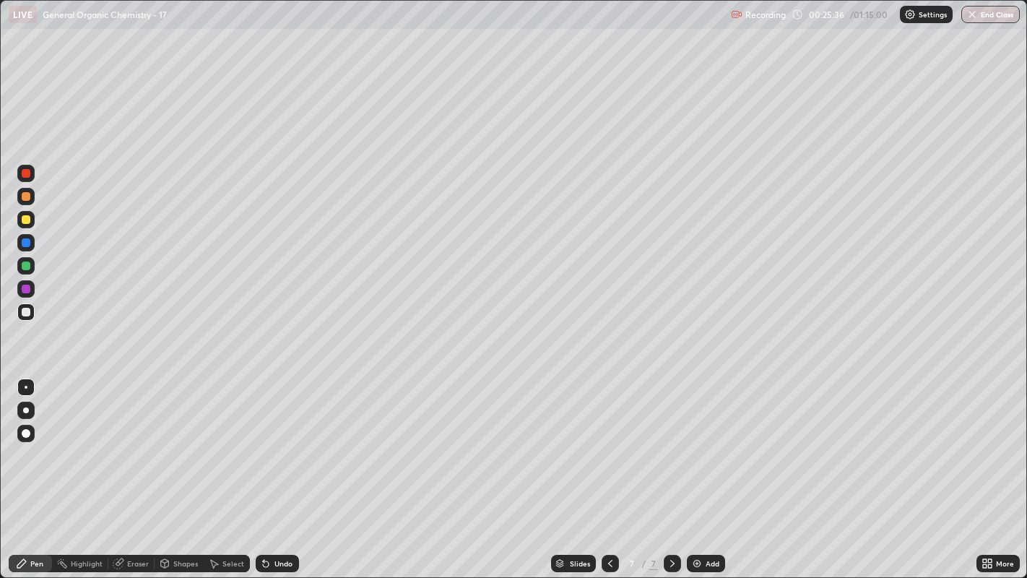
click at [287, 441] on div "Undo" at bounding box center [283, 563] width 18 height 7
click at [283, 441] on div "Undo" at bounding box center [283, 563] width 18 height 7
click at [280, 441] on div "Undo" at bounding box center [283, 563] width 18 height 7
click at [275, 441] on div "Undo" at bounding box center [283, 563] width 18 height 7
click at [219, 441] on div "Select" at bounding box center [227, 563] width 46 height 17
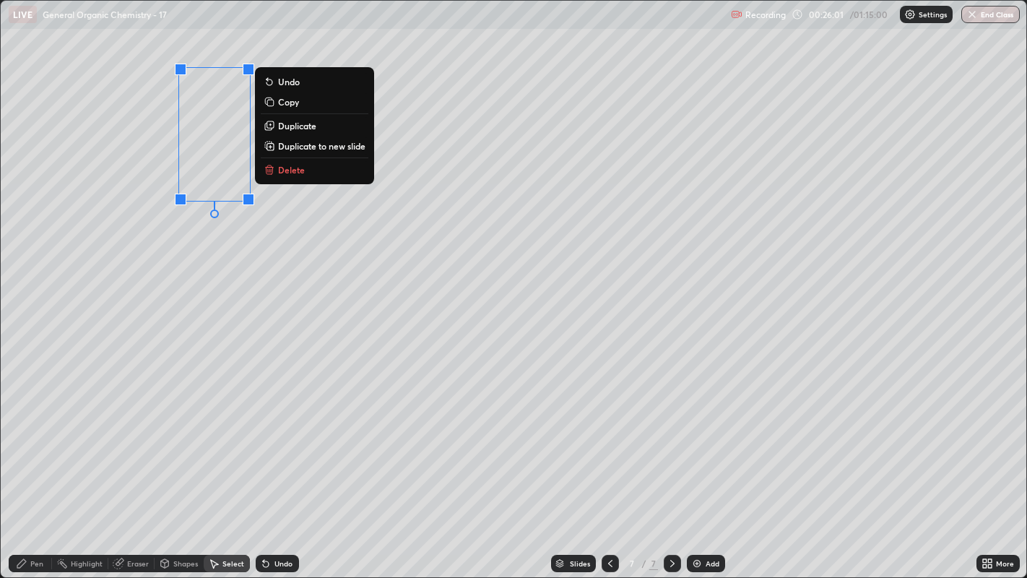
click at [294, 127] on p "Duplicate" at bounding box center [297, 126] width 38 height 12
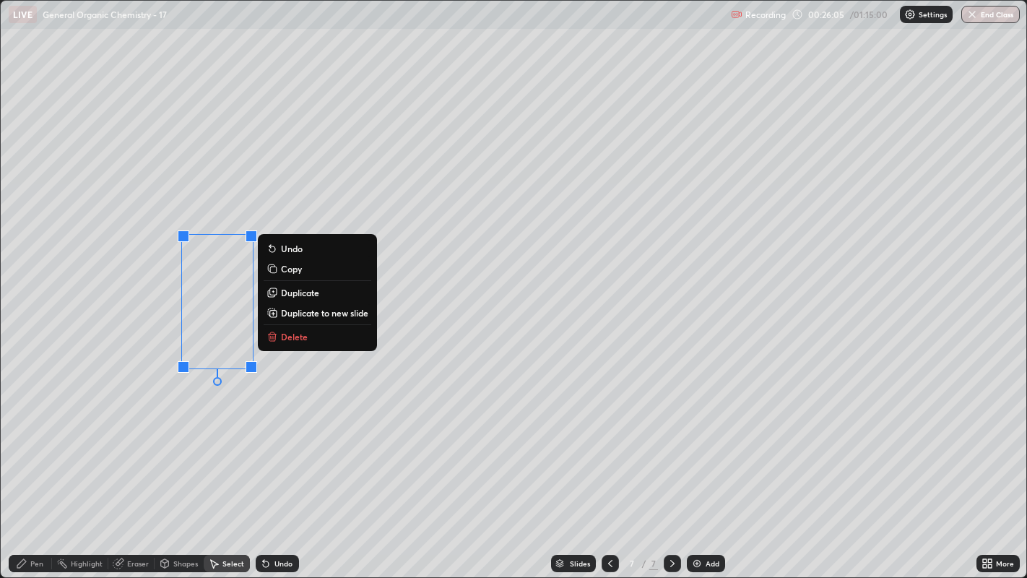
click at [300, 294] on p "Duplicate" at bounding box center [300, 293] width 38 height 12
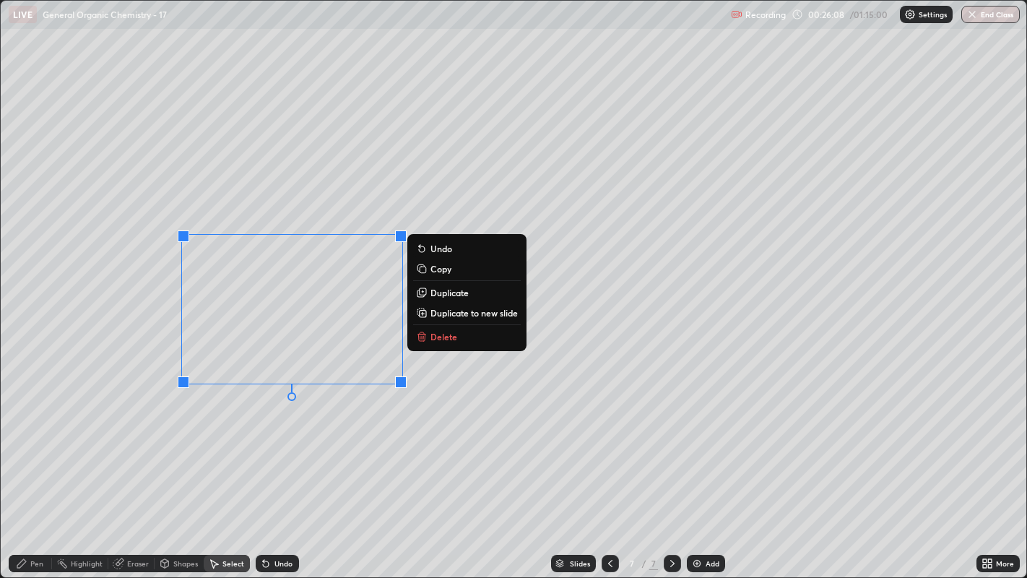
click at [442, 296] on p "Duplicate" at bounding box center [449, 293] width 38 height 12
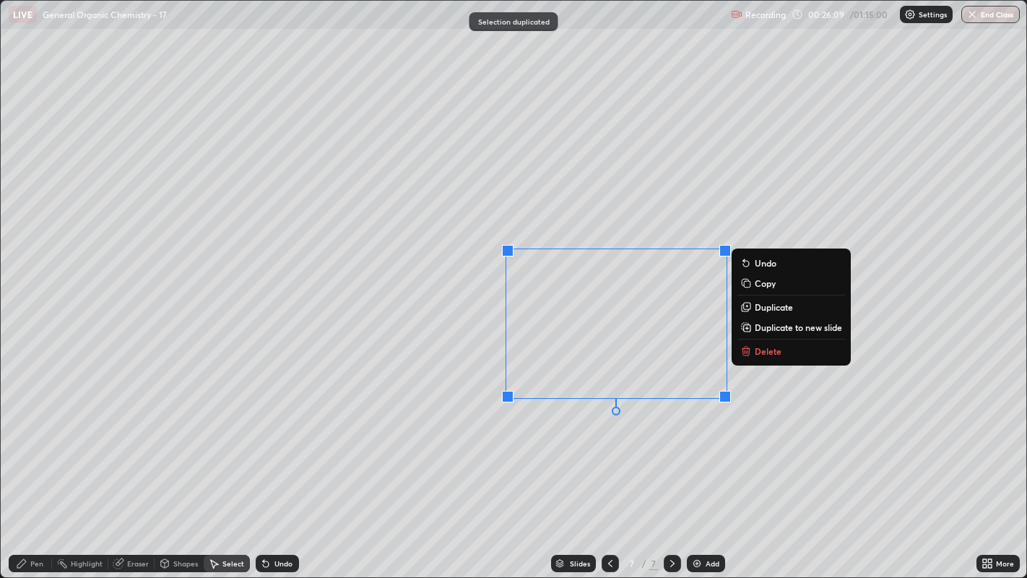
click at [580, 441] on div "0 ° Undo Copy Duplicate Duplicate to new slide Delete" at bounding box center [514, 289] width 1026 height 577
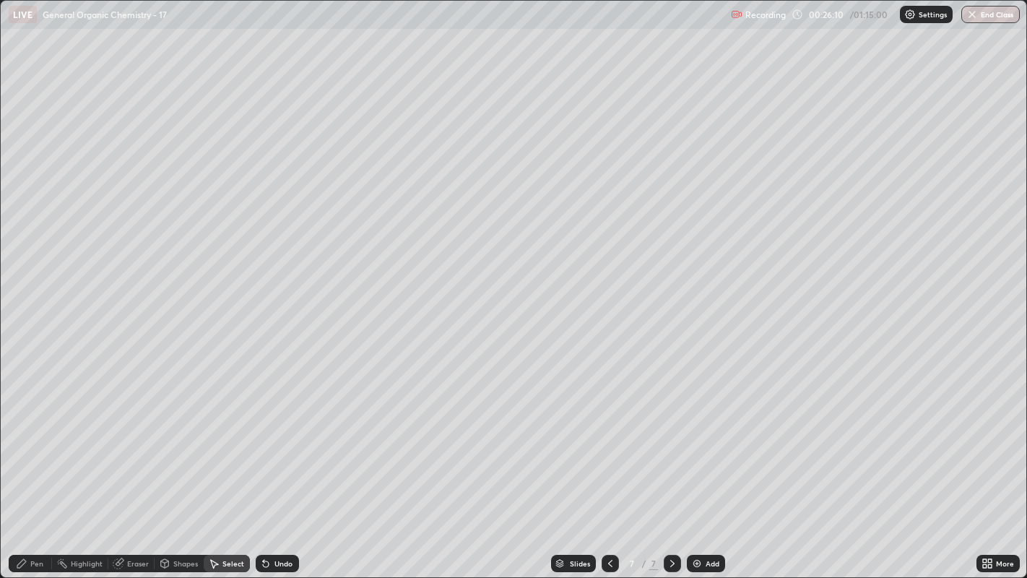
click at [33, 441] on div "Pen" at bounding box center [36, 563] width 13 height 7
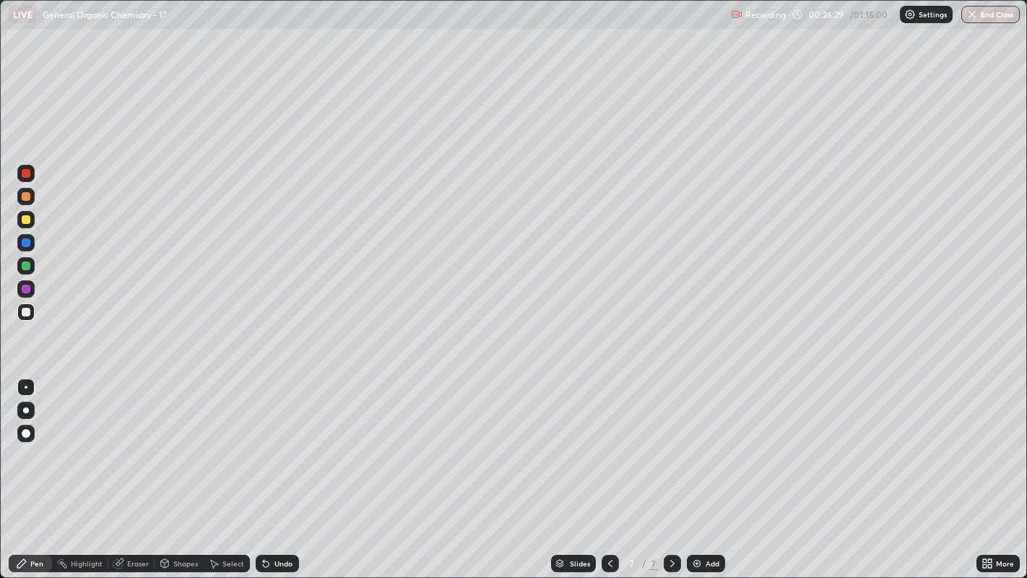
click at [216, 441] on icon at bounding box center [214, 563] width 12 height 12
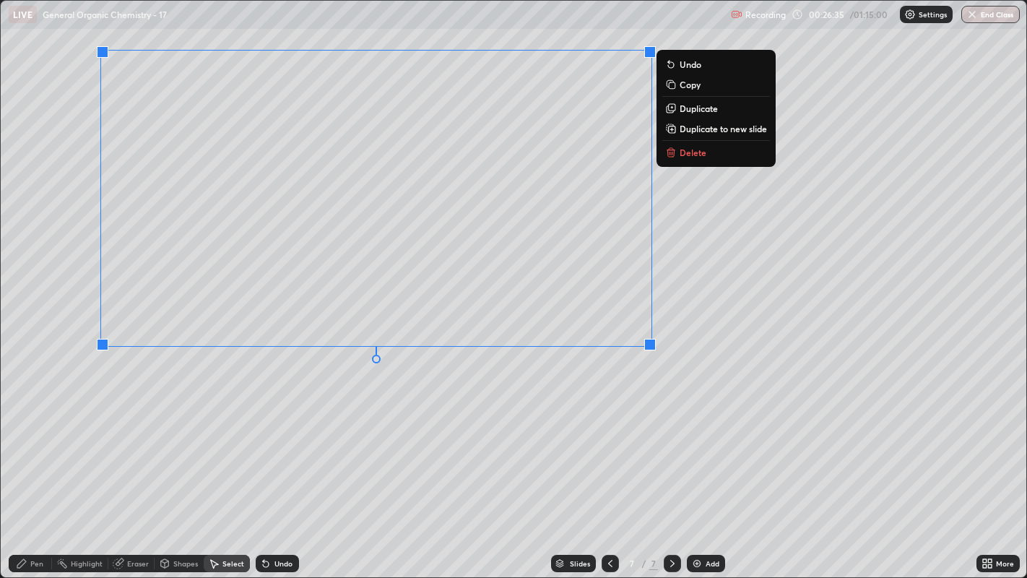
click at [645, 395] on div "0 ° Undo Copy Duplicate Duplicate to new slide Delete" at bounding box center [514, 289] width 1026 height 577
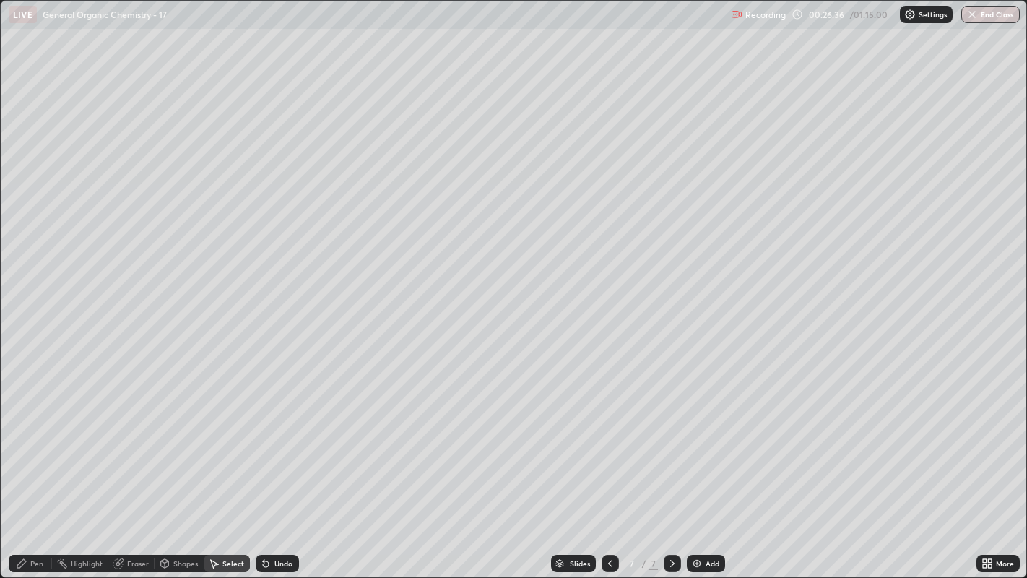
click at [28, 441] on div "Pen" at bounding box center [30, 563] width 43 height 17
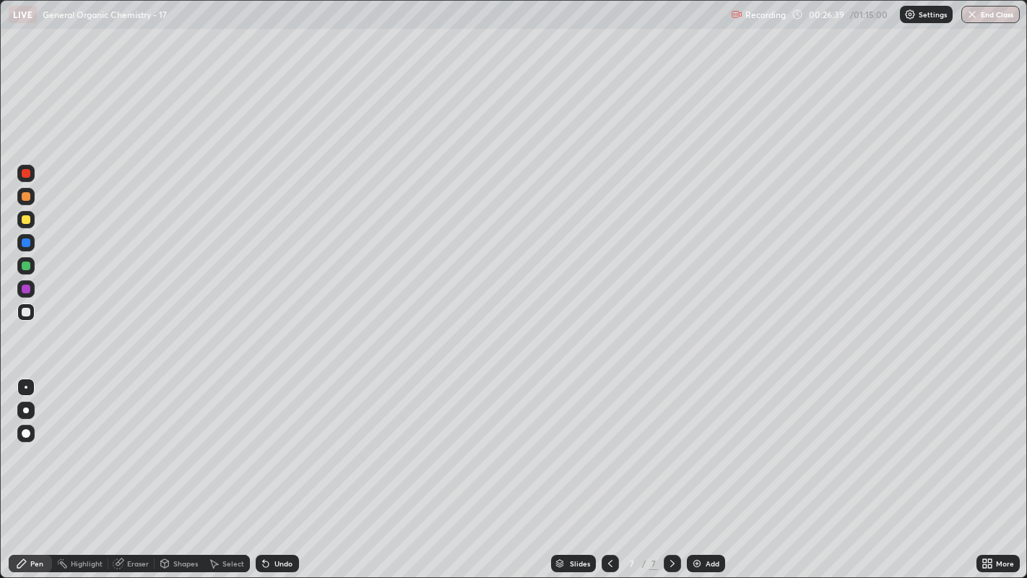
click at [211, 441] on icon at bounding box center [214, 563] width 12 height 12
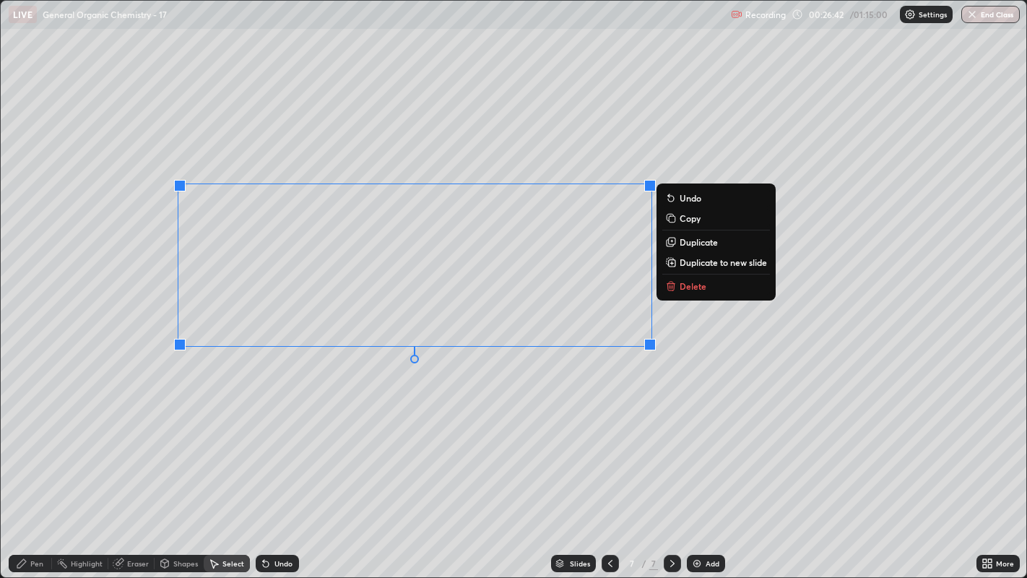
click at [692, 239] on p "Duplicate" at bounding box center [698, 242] width 38 height 12
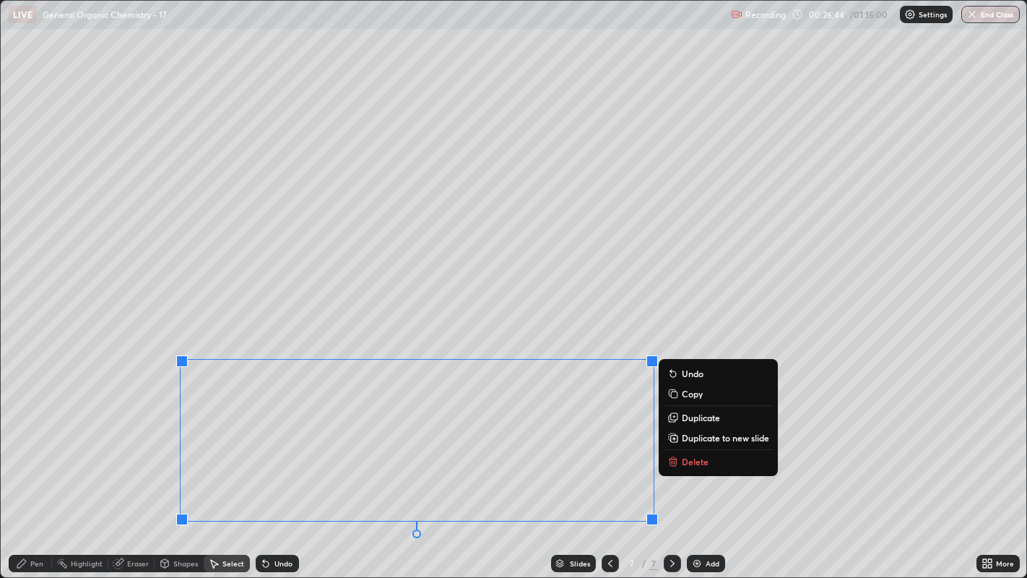
click at [383, 326] on div "0 ° Undo Copy Duplicate Duplicate to new slide Delete" at bounding box center [514, 289] width 1026 height 577
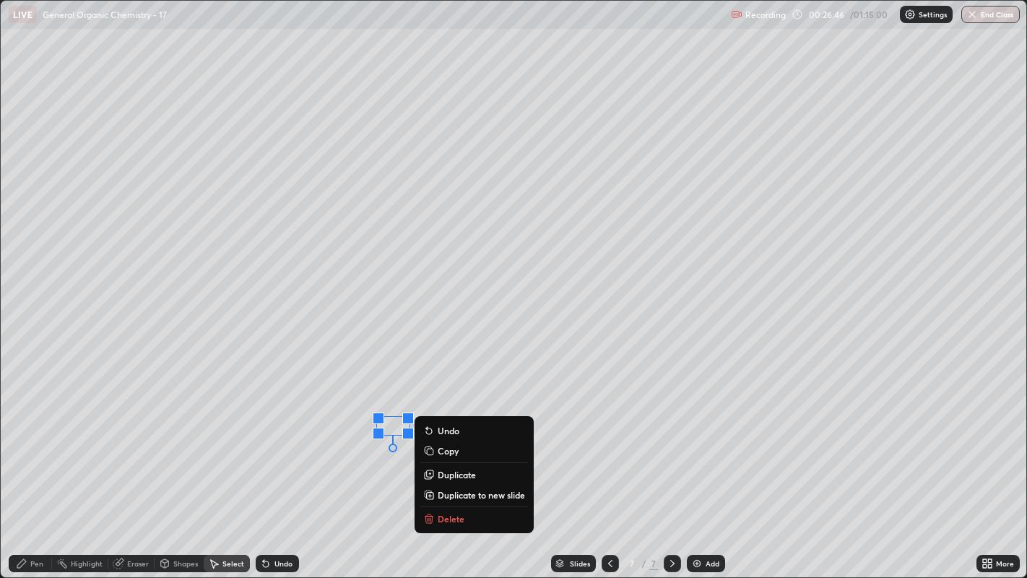
click at [443, 441] on p "Delete" at bounding box center [451, 519] width 27 height 12
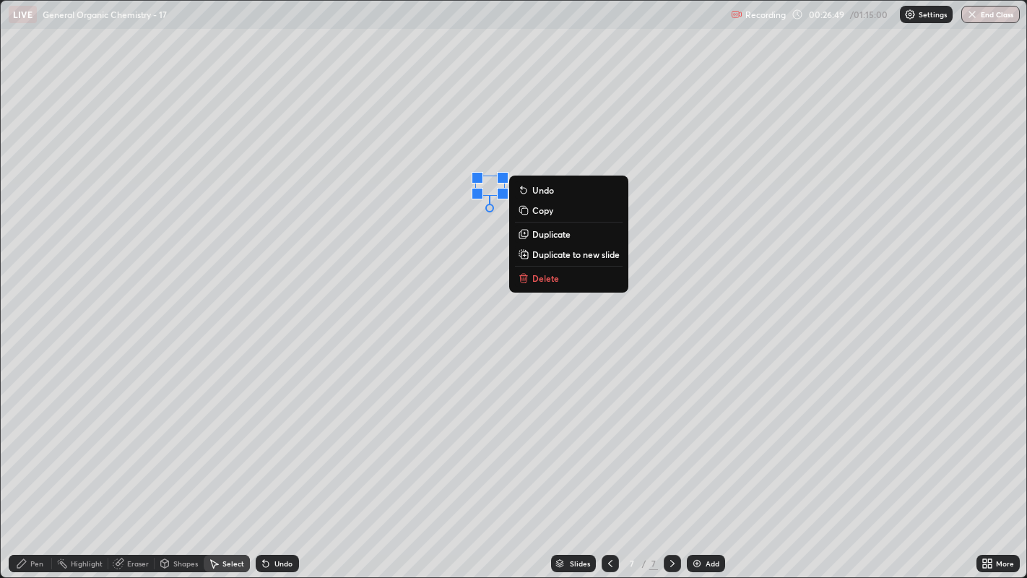
click at [548, 278] on p "Delete" at bounding box center [545, 278] width 27 height 12
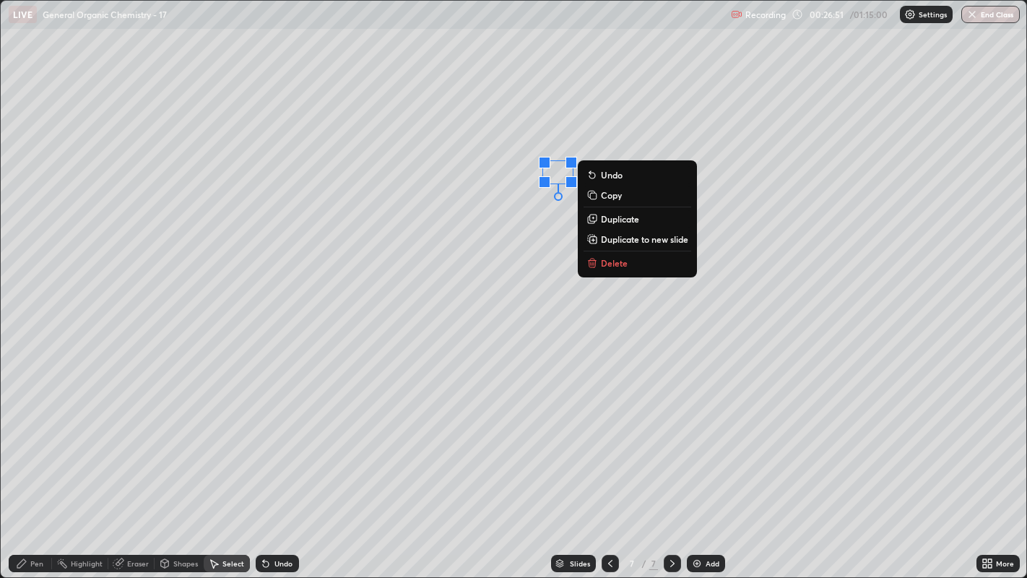
click at [630, 265] on button "Delete" at bounding box center [637, 262] width 108 height 17
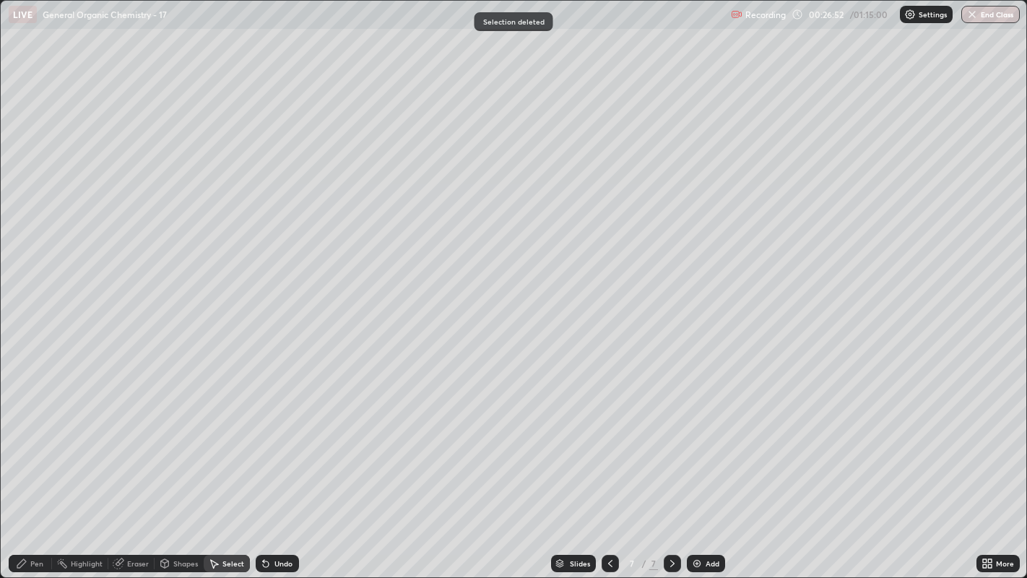
click at [23, 441] on icon at bounding box center [21, 563] width 9 height 9
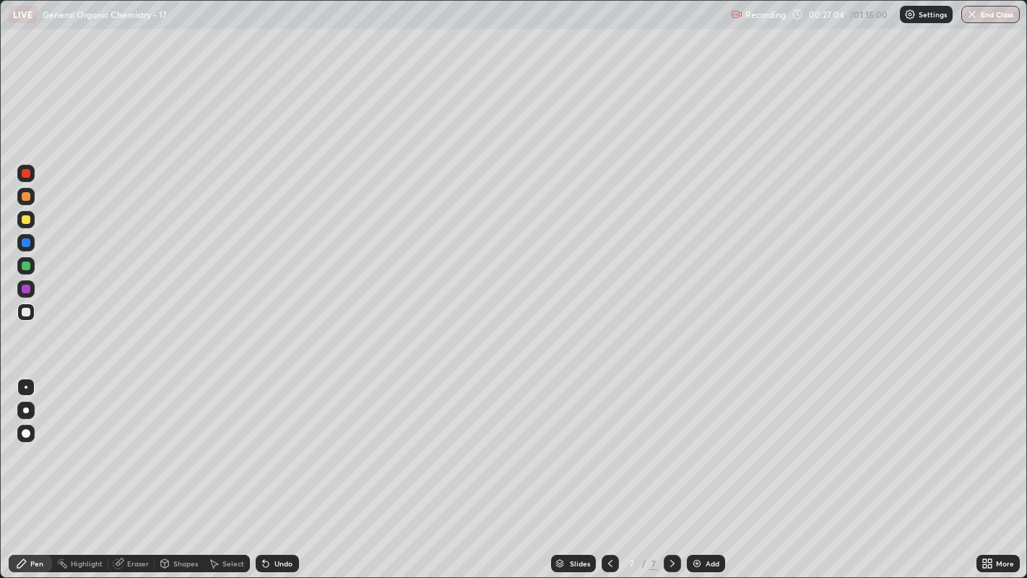
click at [223, 441] on div "Select" at bounding box center [233, 563] width 22 height 7
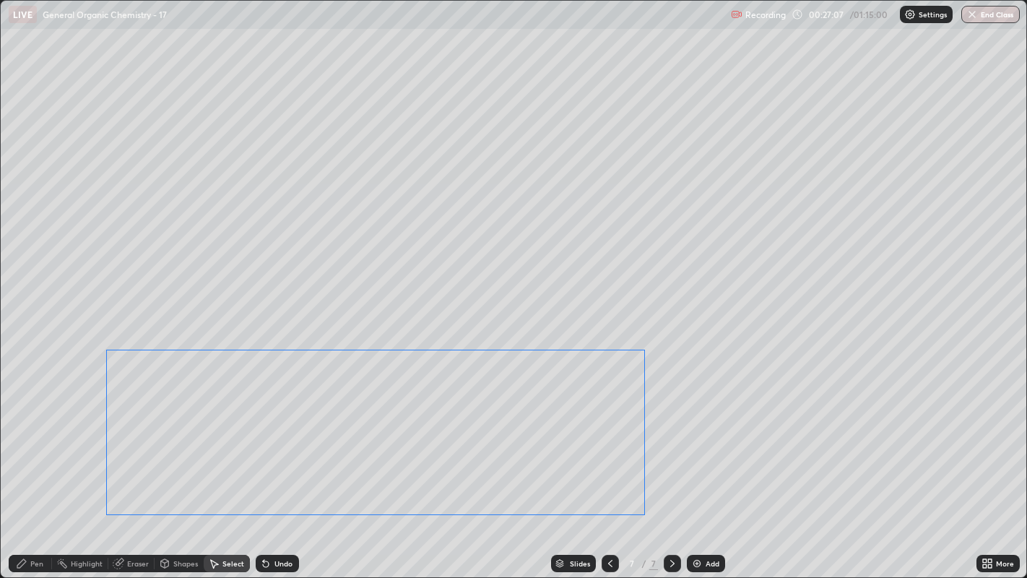
click at [481, 391] on div "0 ° Undo Copy Duplicate Duplicate to new slide Delete" at bounding box center [514, 289] width 1026 height 577
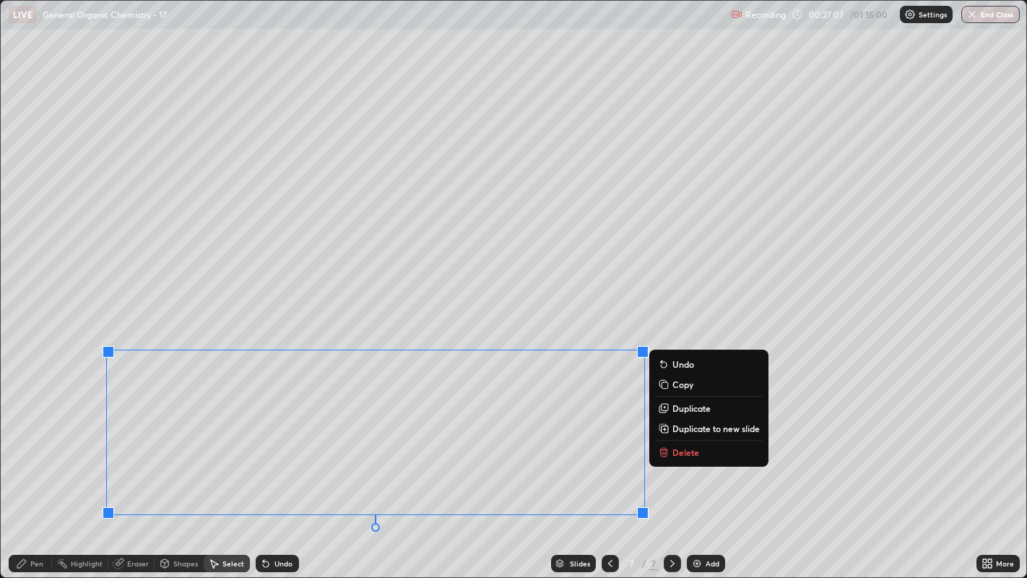
click at [420, 310] on div "0 ° Undo Copy Duplicate Duplicate to new slide Delete" at bounding box center [514, 289] width 1026 height 577
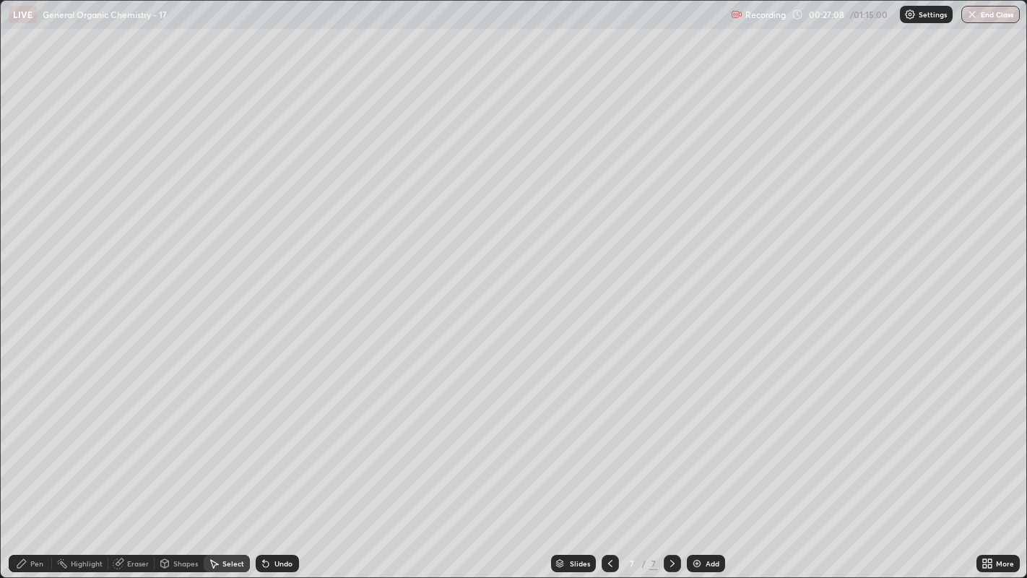
click at [32, 441] on div "Pen" at bounding box center [36, 563] width 13 height 7
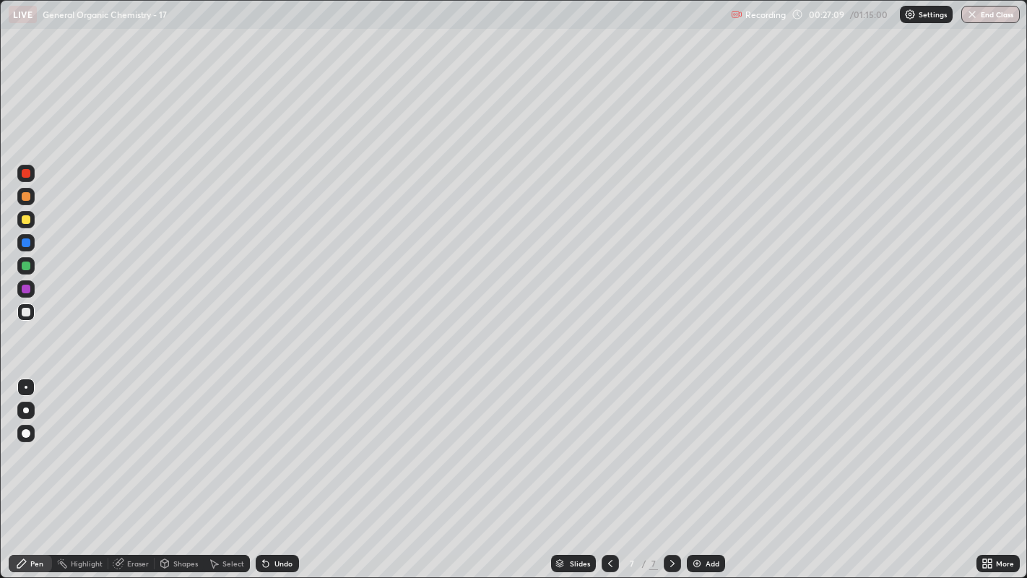
click at [24, 218] on div at bounding box center [26, 219] width 9 height 9
click at [25, 409] on div at bounding box center [26, 410] width 6 height 6
click at [25, 220] on div at bounding box center [26, 219] width 9 height 9
click at [25, 386] on div at bounding box center [26, 387] width 3 height 3
click at [136, 441] on div "Eraser" at bounding box center [138, 563] width 22 height 7
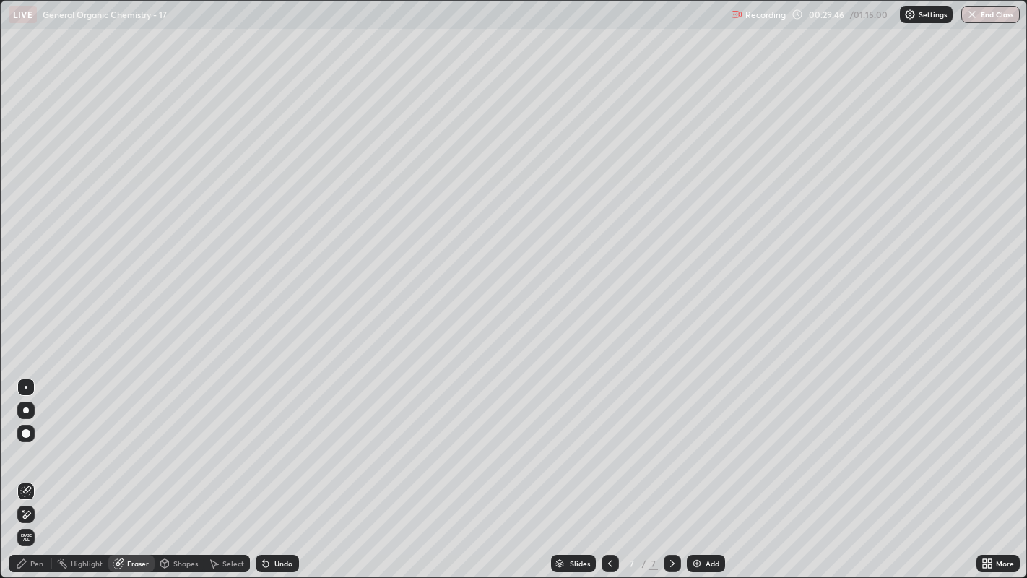
click at [282, 441] on div "Undo" at bounding box center [283, 563] width 18 height 7
click at [284, 441] on div "Undo" at bounding box center [283, 563] width 18 height 7
click at [290, 441] on div "Undo" at bounding box center [283, 563] width 18 height 7
click at [293, 441] on div "Undo" at bounding box center [277, 563] width 43 height 17
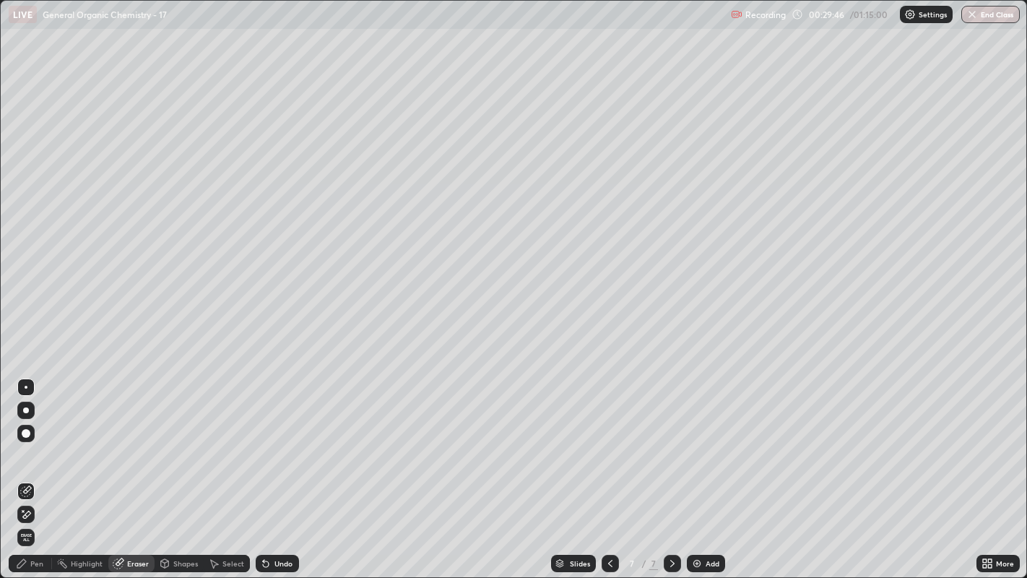
click at [296, 441] on div "Undo" at bounding box center [277, 563] width 43 height 17
click at [293, 441] on div "Undo" at bounding box center [277, 563] width 43 height 17
click at [290, 441] on div "Undo" at bounding box center [283, 563] width 18 height 7
click at [287, 441] on div "Undo" at bounding box center [283, 563] width 18 height 7
click at [285, 441] on div "Undo" at bounding box center [283, 563] width 18 height 7
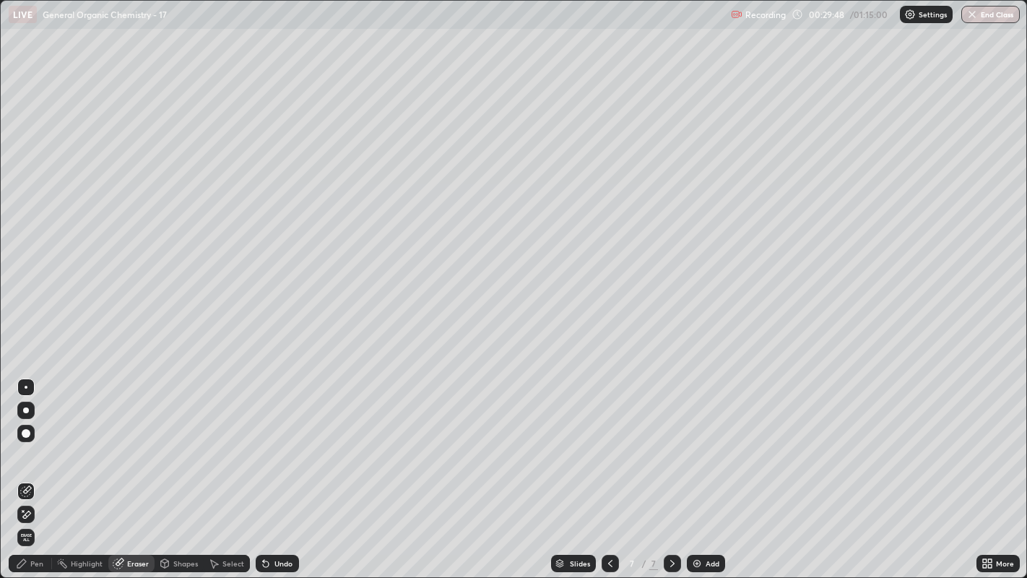
click at [287, 441] on div "Undo" at bounding box center [283, 563] width 18 height 7
click at [42, 441] on div "Pen" at bounding box center [36, 563] width 13 height 7
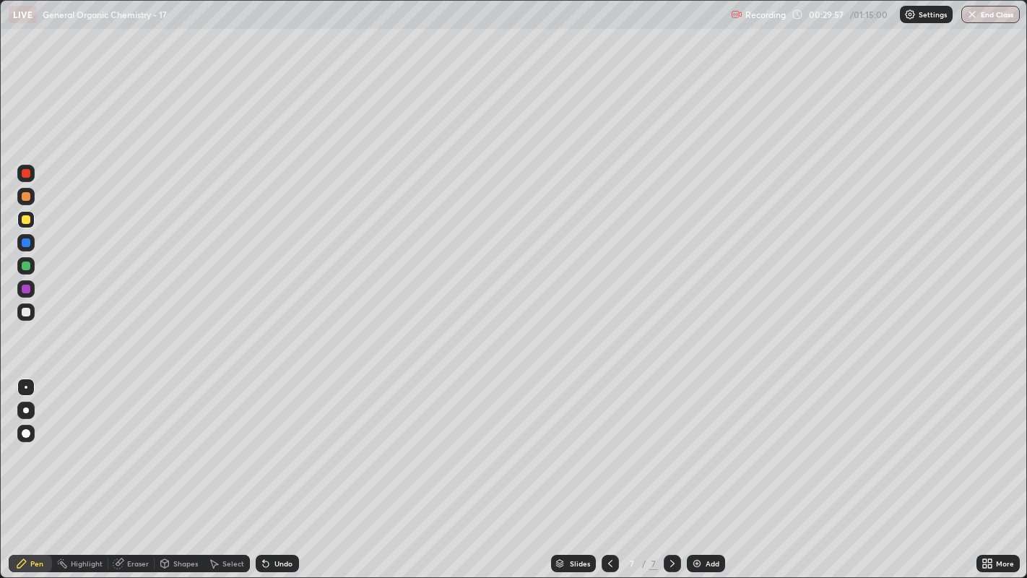
click at [139, 441] on div "Eraser" at bounding box center [138, 563] width 22 height 7
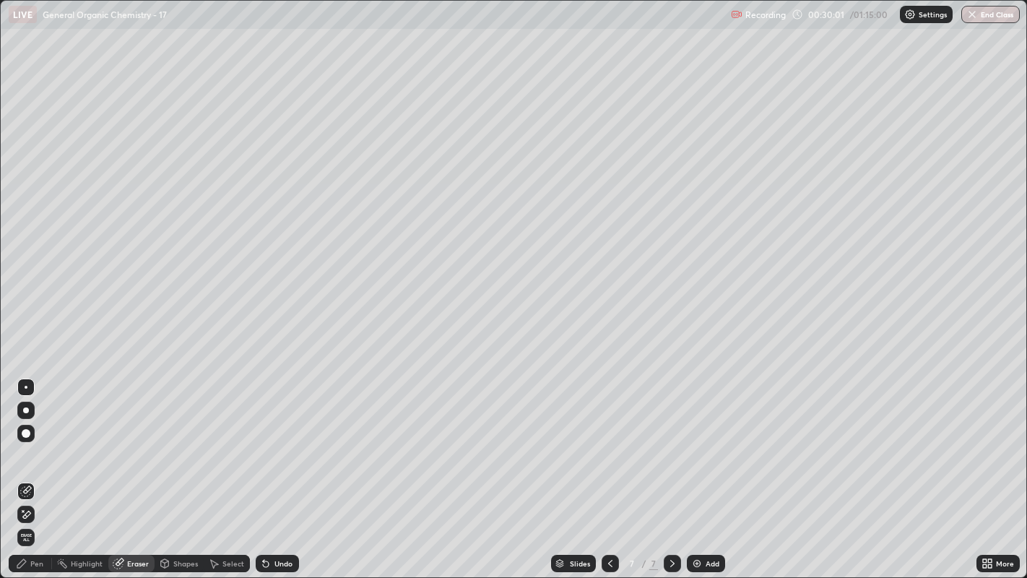
click at [34, 441] on div "Pen" at bounding box center [36, 563] width 13 height 7
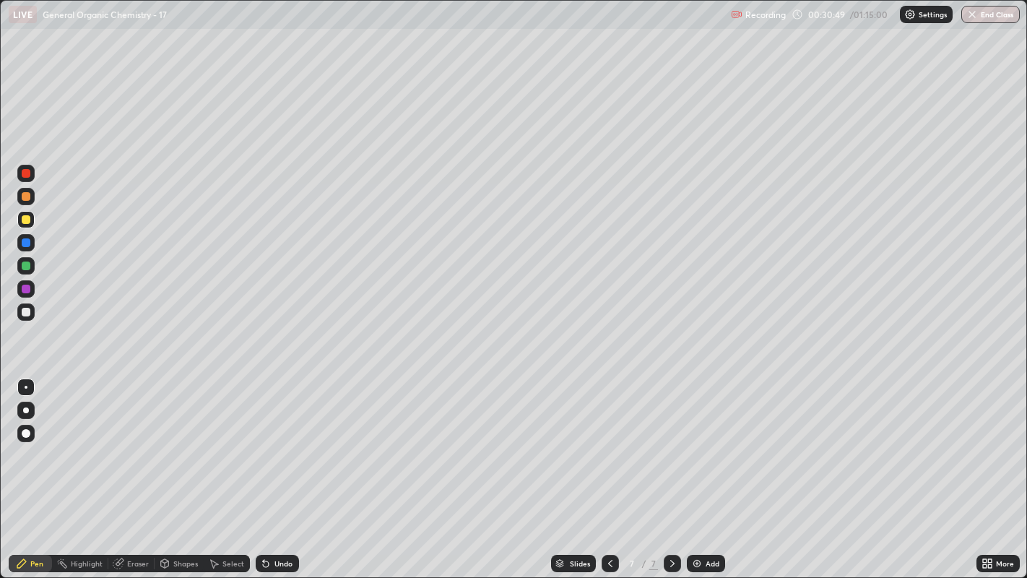
click at [279, 441] on div "Undo" at bounding box center [283, 563] width 18 height 7
click at [23, 409] on div at bounding box center [26, 410] width 6 height 6
click at [280, 441] on div "Undo" at bounding box center [277, 563] width 43 height 17
click at [283, 441] on div "Undo" at bounding box center [283, 563] width 18 height 7
click at [287, 441] on div "Undo" at bounding box center [283, 563] width 18 height 7
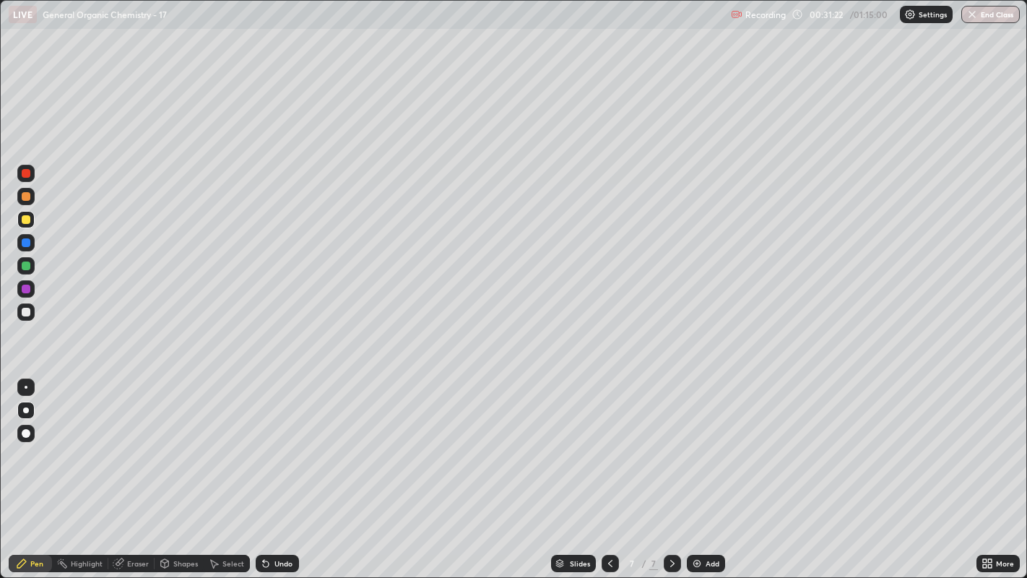
click at [283, 441] on div "Undo" at bounding box center [283, 563] width 18 height 7
click at [25, 386] on div at bounding box center [26, 387] width 3 height 3
click at [25, 409] on div at bounding box center [26, 410] width 6 height 6
click at [25, 386] on div at bounding box center [26, 387] width 3 height 3
click at [25, 309] on div at bounding box center [26, 312] width 9 height 9
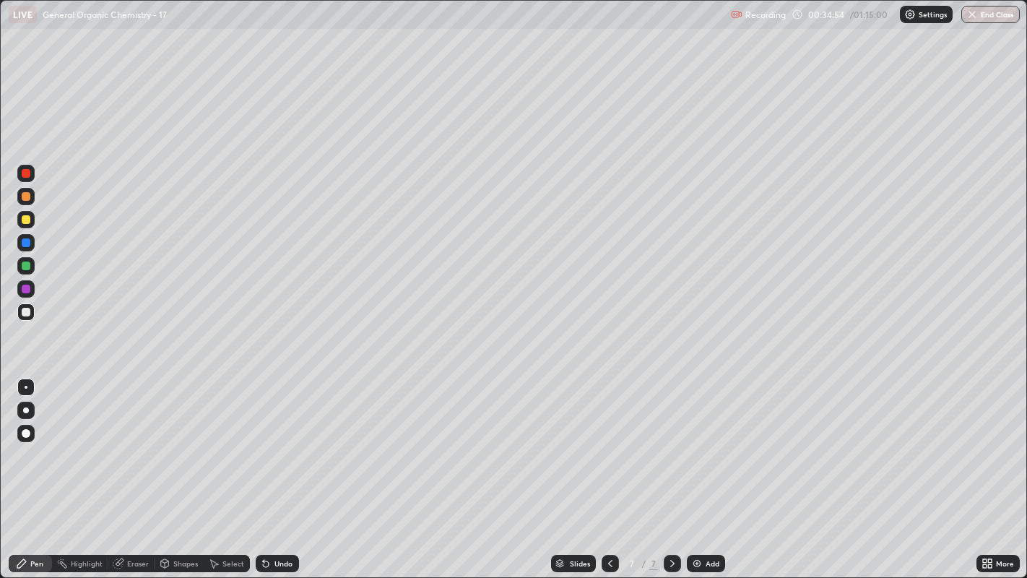
click at [25, 386] on div at bounding box center [26, 387] width 3 height 3
click at [704, 441] on div "Add" at bounding box center [706, 563] width 38 height 17
click at [222, 441] on div "Select" at bounding box center [227, 563] width 46 height 17
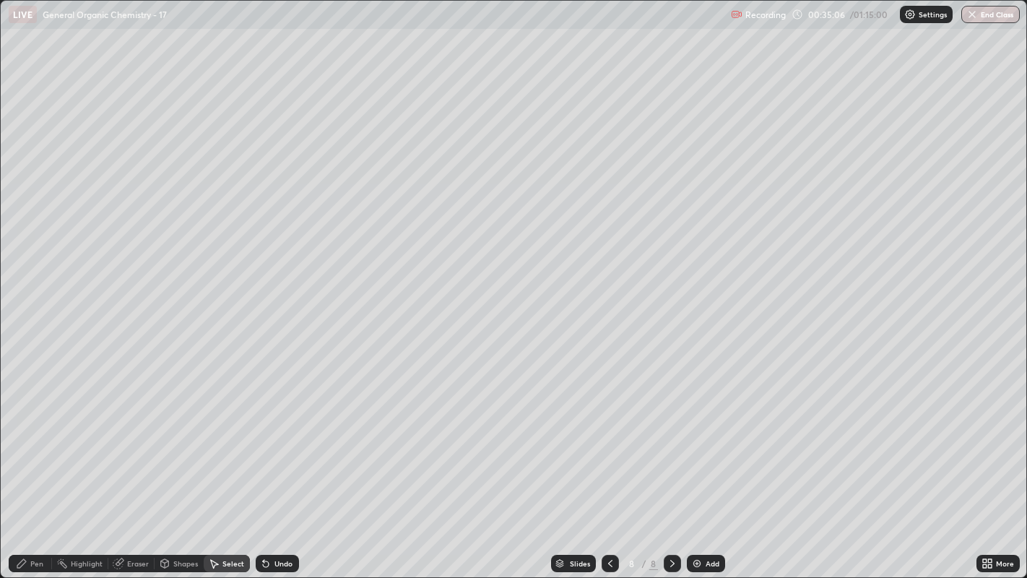
click at [180, 441] on div "Shapes" at bounding box center [179, 563] width 49 height 17
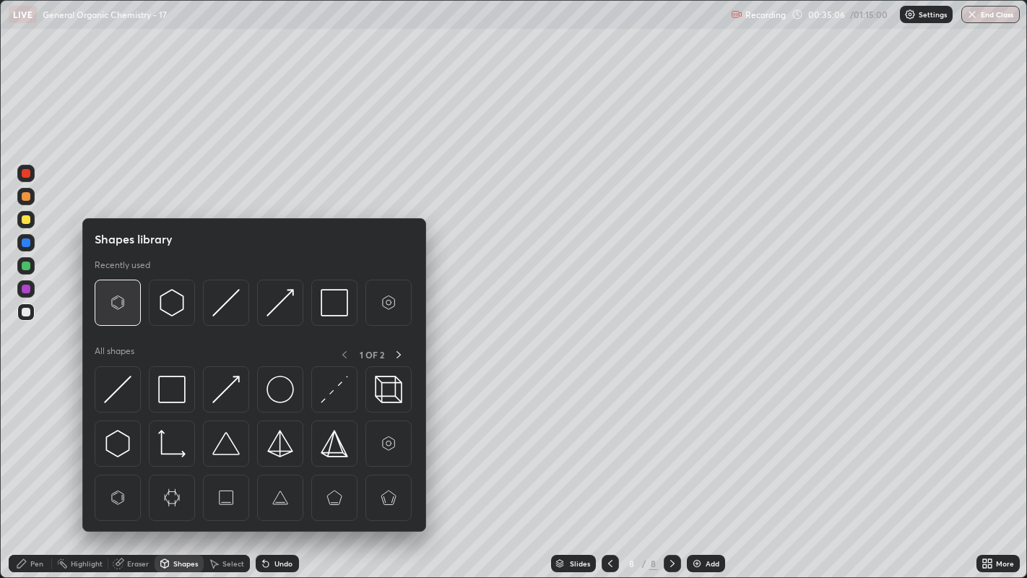
click at [124, 301] on img at bounding box center [117, 302] width 27 height 27
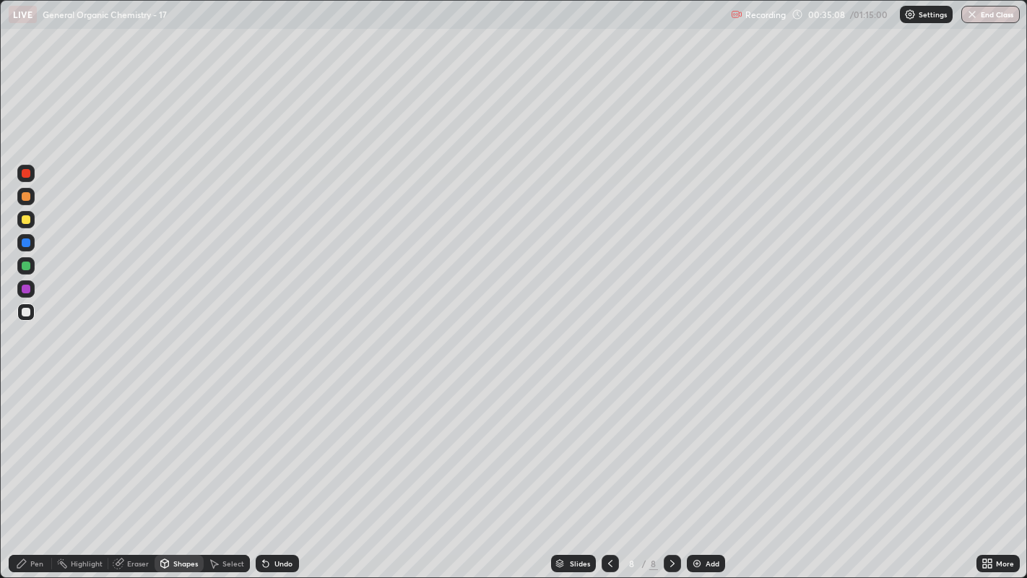
click at [225, 441] on div "Select" at bounding box center [233, 563] width 22 height 7
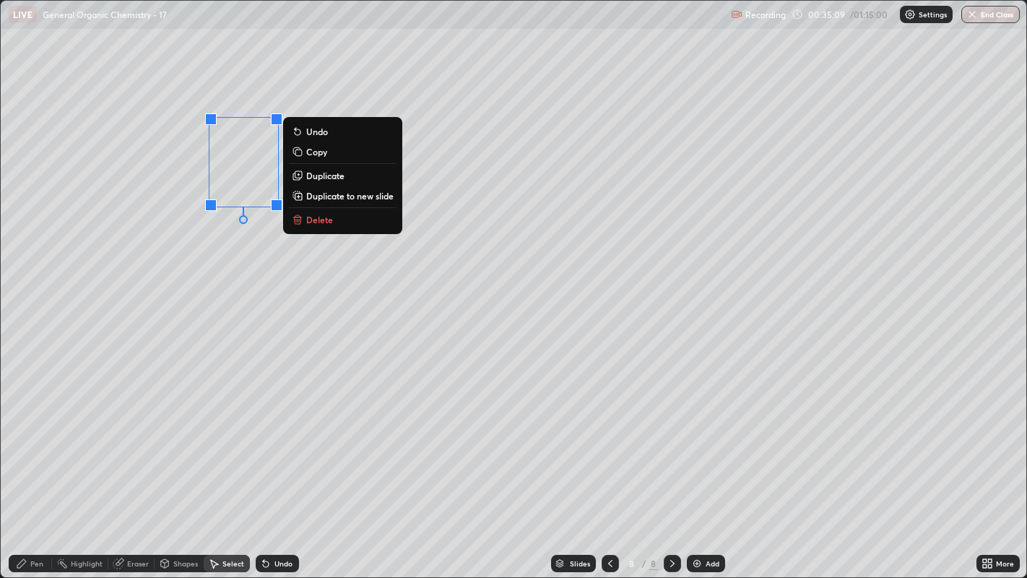
click at [329, 178] on p "Duplicate" at bounding box center [325, 176] width 38 height 12
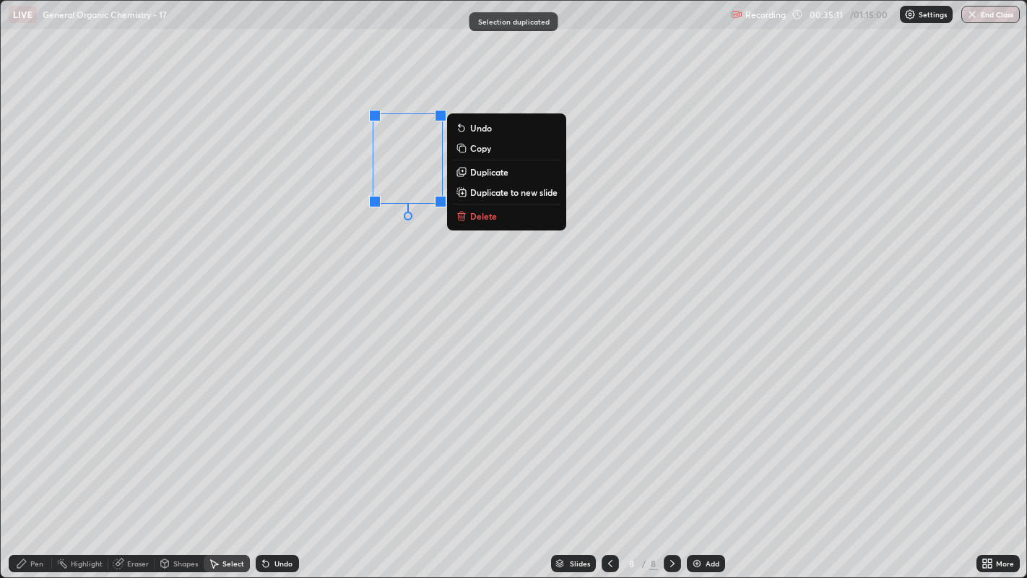
click at [378, 231] on div "0 ° Undo Copy Duplicate Duplicate to new slide Delete" at bounding box center [514, 289] width 1026 height 577
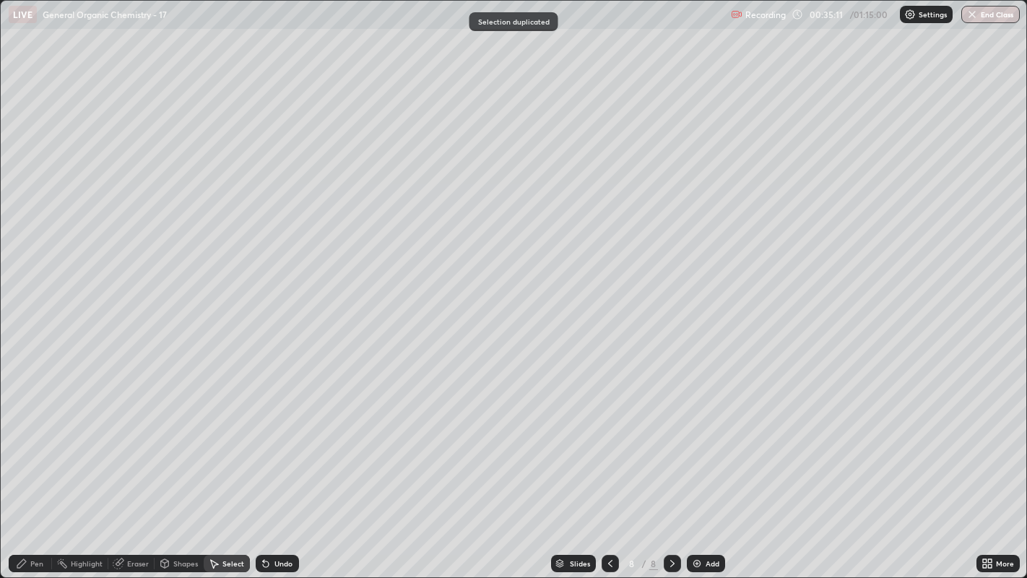
click at [30, 441] on div "Pen" at bounding box center [30, 563] width 43 height 17
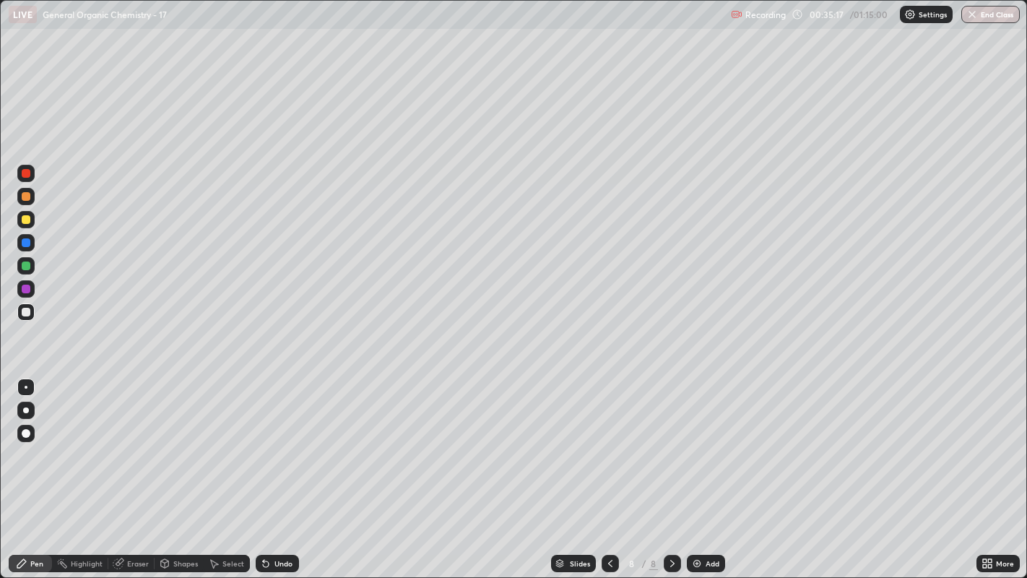
click at [285, 441] on div "Undo" at bounding box center [277, 563] width 43 height 17
click at [286, 441] on div "Undo" at bounding box center [277, 563] width 43 height 17
click at [290, 441] on div "Undo" at bounding box center [274, 563] width 49 height 29
click at [26, 219] on div at bounding box center [26, 219] width 9 height 9
click at [25, 409] on div at bounding box center [26, 410] width 6 height 6
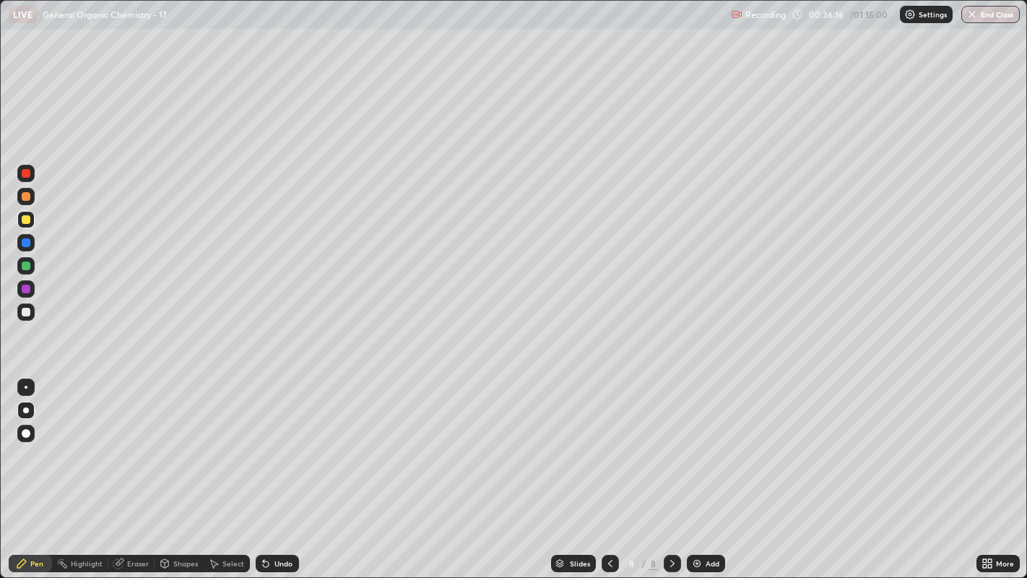
click at [25, 386] on div at bounding box center [26, 387] width 3 height 3
click at [27, 244] on div at bounding box center [26, 242] width 9 height 9
click at [27, 311] on div at bounding box center [26, 312] width 9 height 9
click at [27, 211] on div at bounding box center [25, 219] width 17 height 17
click at [25, 313] on div at bounding box center [26, 312] width 9 height 9
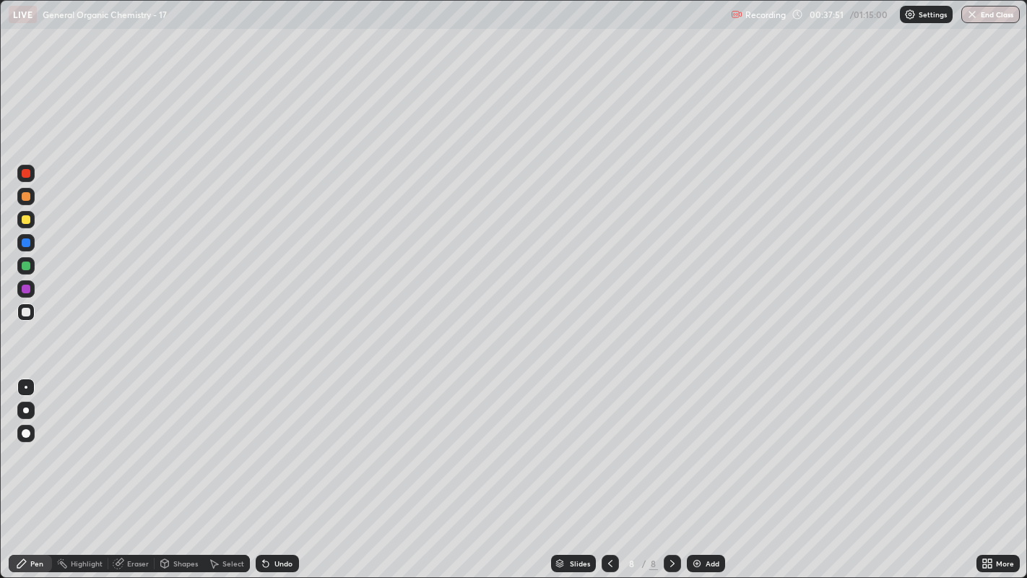
click at [696, 441] on img at bounding box center [697, 563] width 12 height 12
click at [229, 441] on div "Select" at bounding box center [227, 563] width 46 height 17
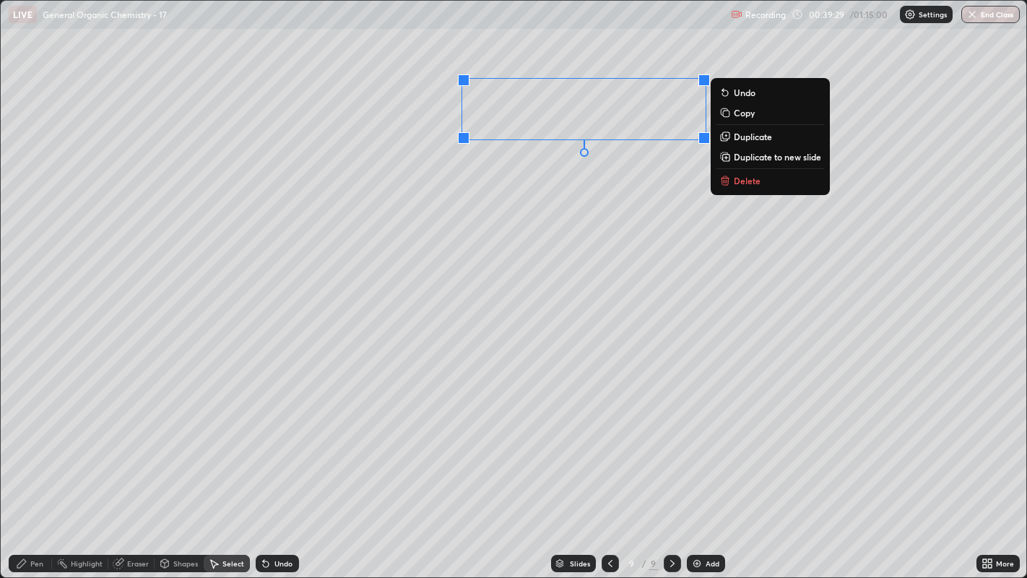
click at [742, 181] on p "Delete" at bounding box center [747, 181] width 27 height 12
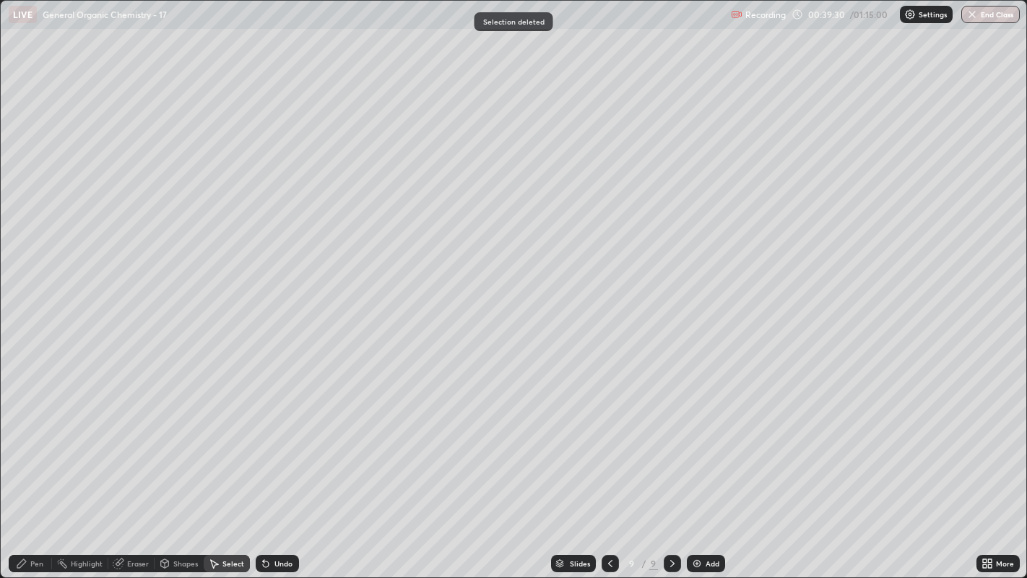
click at [37, 441] on div "Pen" at bounding box center [30, 563] width 43 height 17
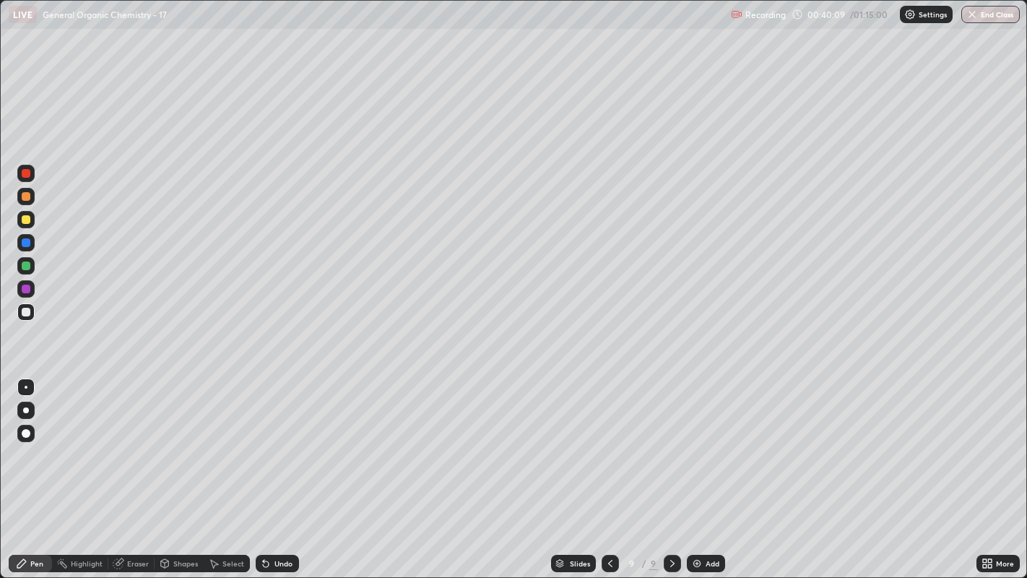
click at [225, 441] on div "Select" at bounding box center [227, 563] width 46 height 17
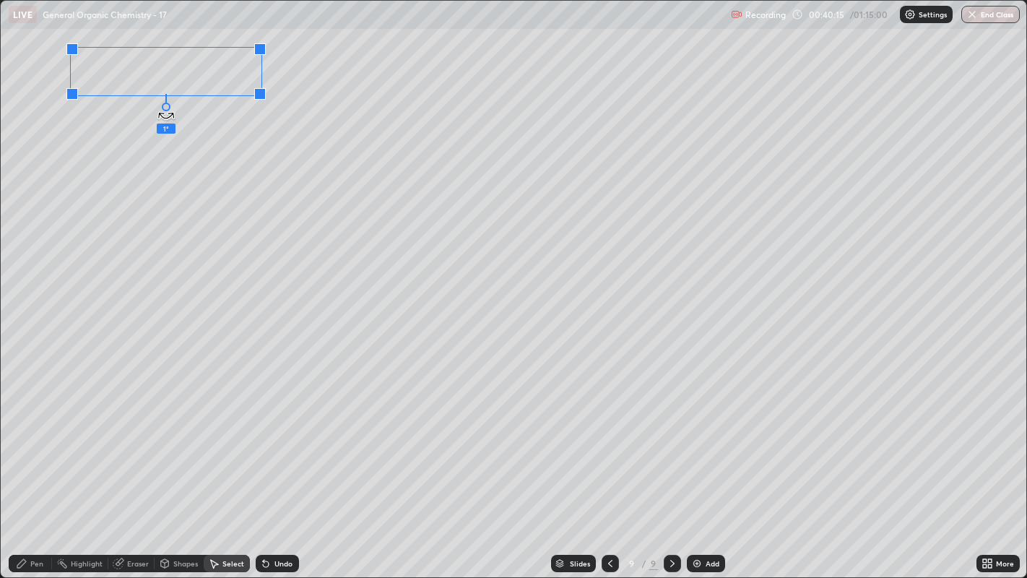
click at [165, 106] on div "1 ° Undo Copy Duplicate Duplicate to new slide Delete" at bounding box center [514, 289] width 1026 height 577
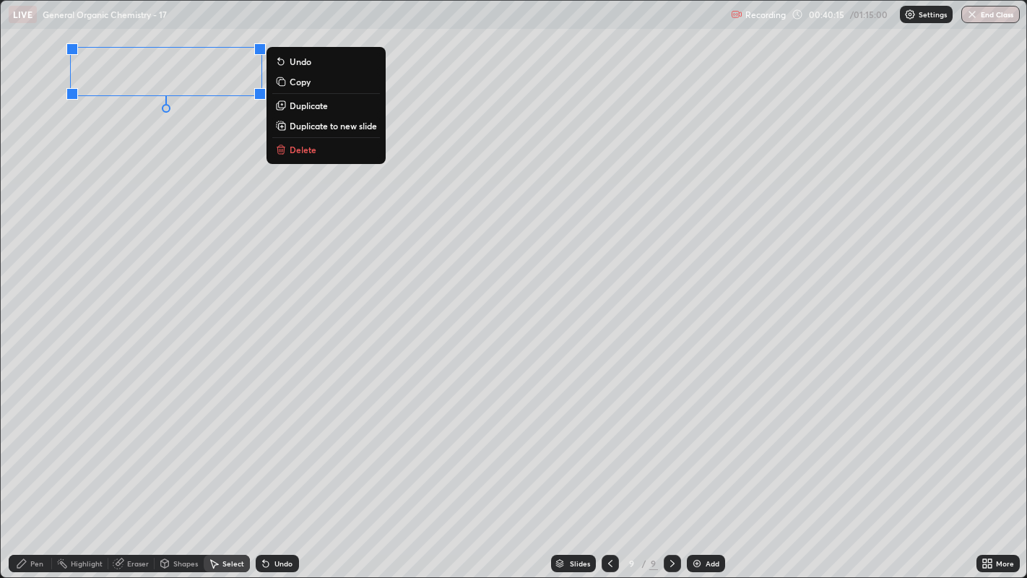
click at [151, 132] on div "0 ° Undo Copy Duplicate Duplicate to new slide Delete" at bounding box center [514, 289] width 1026 height 577
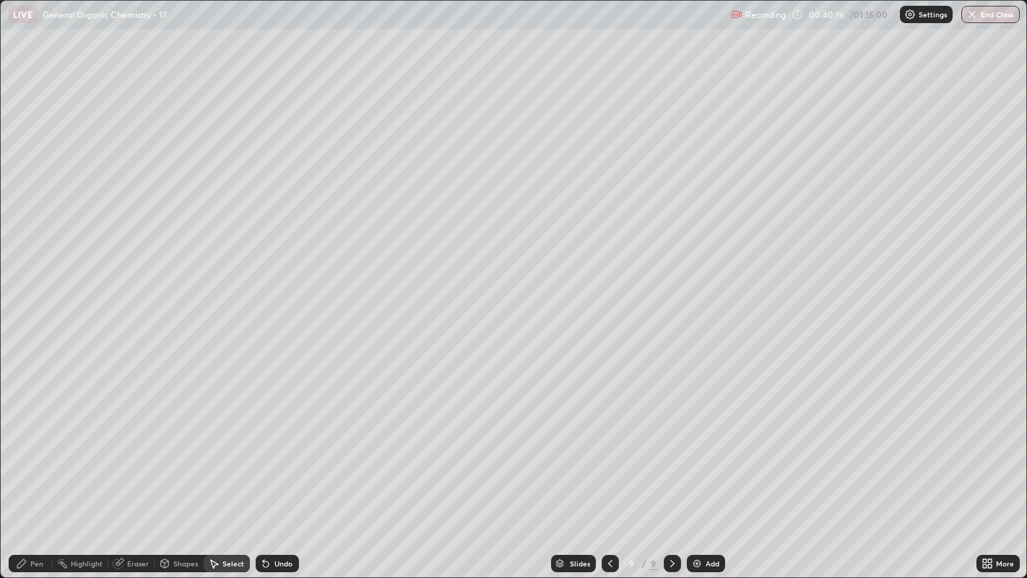
click at [45, 441] on div "Pen" at bounding box center [30, 563] width 43 height 17
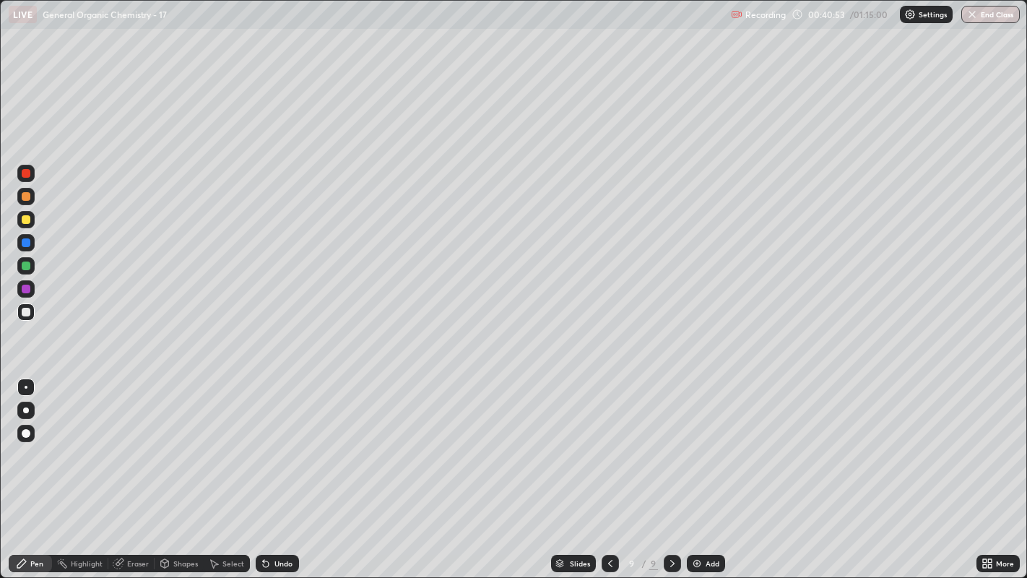
click at [217, 441] on icon at bounding box center [214, 563] width 12 height 12
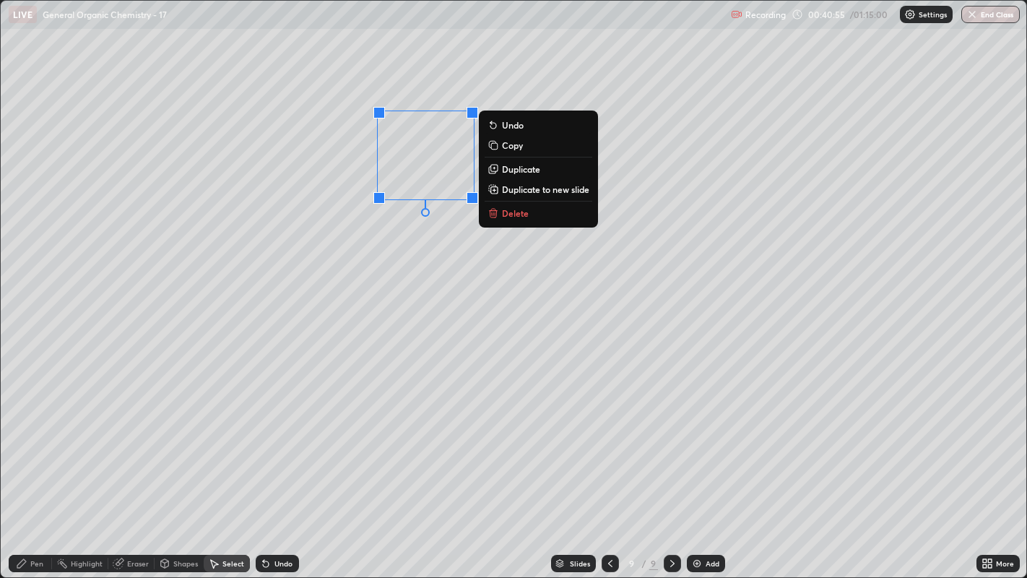
click at [538, 214] on button "Delete" at bounding box center [538, 212] width 108 height 17
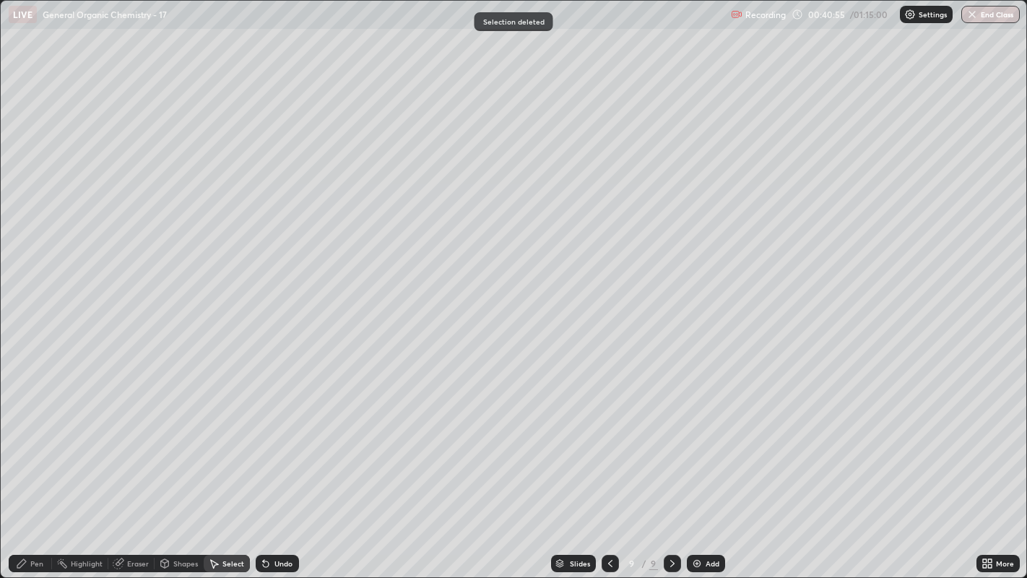
click at [29, 441] on div "Pen" at bounding box center [30, 563] width 43 height 17
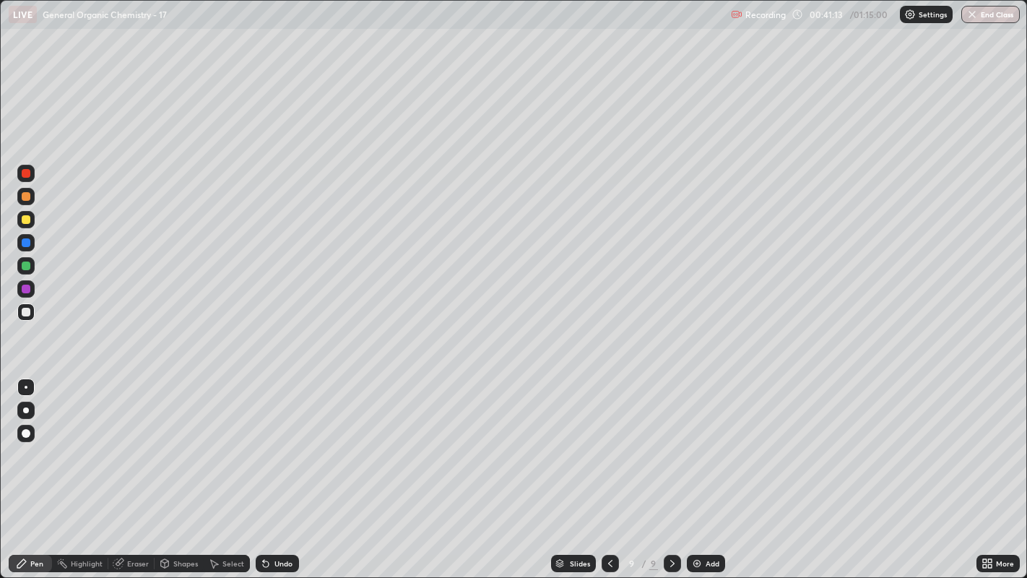
click at [18, 219] on div at bounding box center [25, 219] width 17 height 17
click at [284, 441] on div "Undo" at bounding box center [283, 563] width 18 height 7
click at [226, 441] on div "Select" at bounding box center [233, 563] width 22 height 7
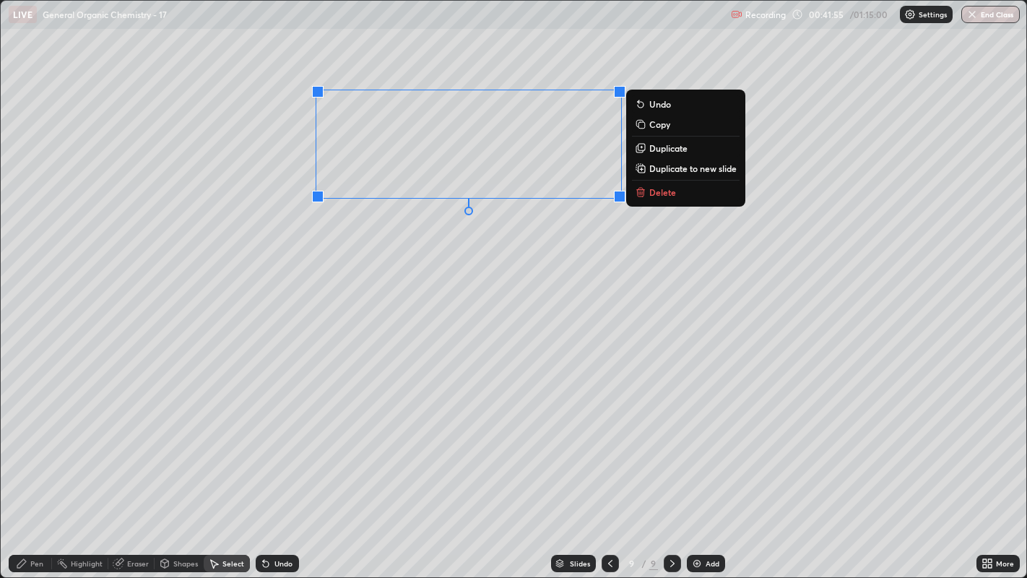
click at [681, 195] on button "Delete" at bounding box center [686, 191] width 108 height 17
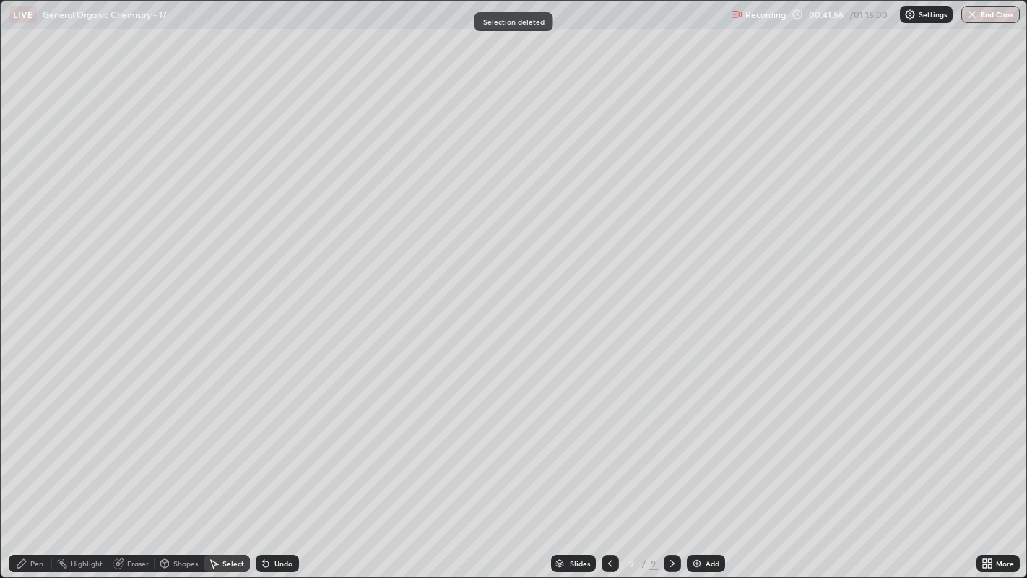
click at [24, 441] on icon at bounding box center [21, 563] width 9 height 9
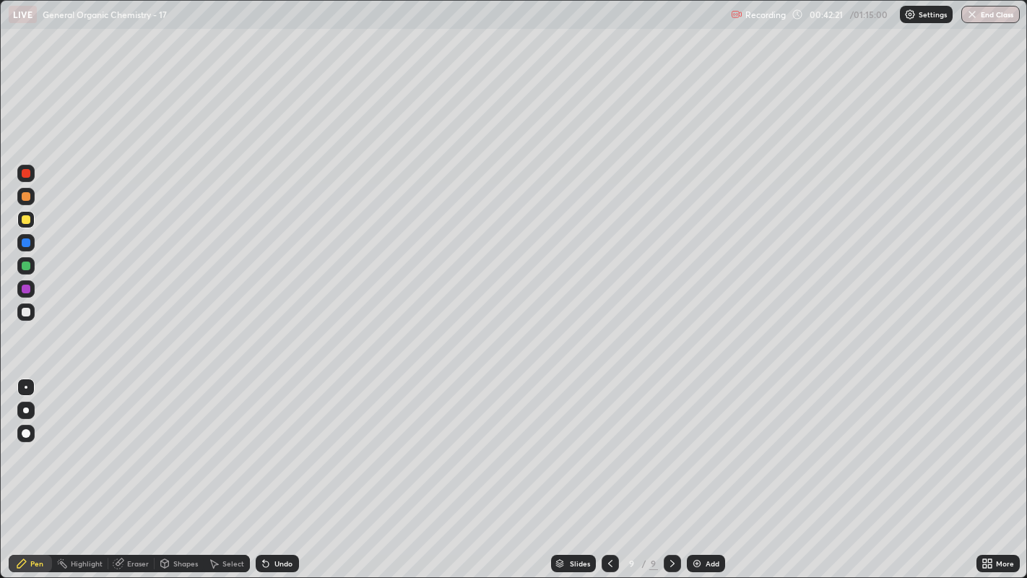
click at [136, 441] on div "Eraser" at bounding box center [138, 563] width 22 height 7
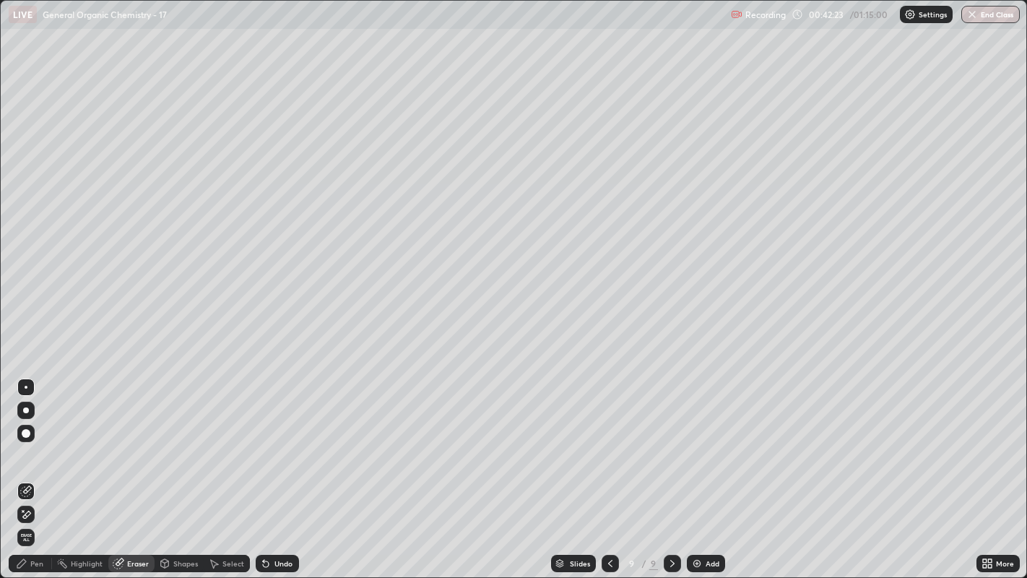
click at [30, 441] on div "Pen" at bounding box center [36, 563] width 13 height 7
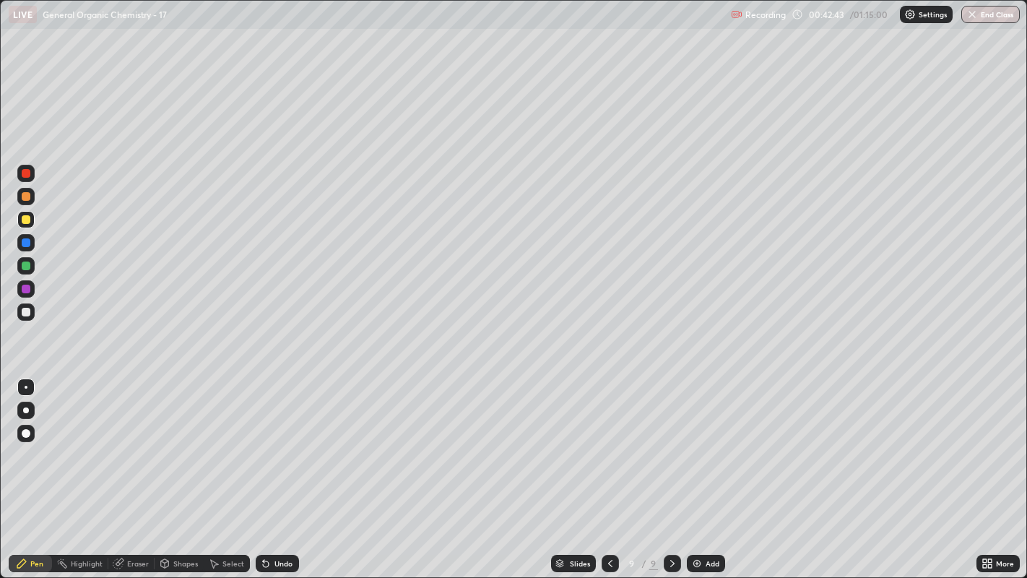
click at [173, 441] on div "Shapes" at bounding box center [185, 563] width 25 height 7
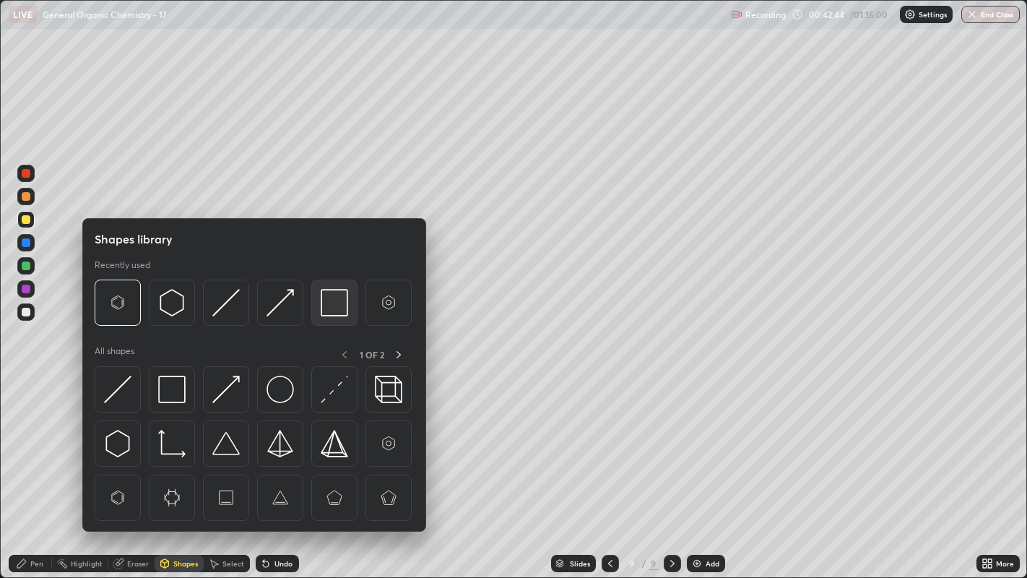
click at [326, 296] on img at bounding box center [334, 302] width 27 height 27
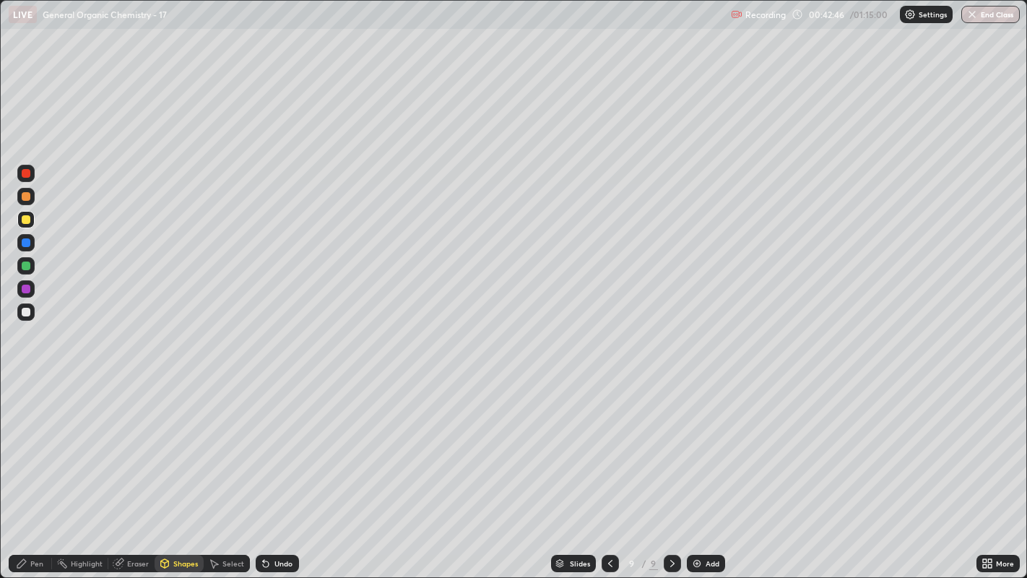
click at [26, 441] on icon at bounding box center [22, 563] width 12 height 12
click at [274, 441] on div "Undo" at bounding box center [277, 563] width 43 height 17
click at [276, 441] on div "Undo" at bounding box center [283, 563] width 18 height 7
click at [24, 313] on div at bounding box center [26, 312] width 9 height 9
click at [25, 417] on div at bounding box center [25, 409] width 17 height 17
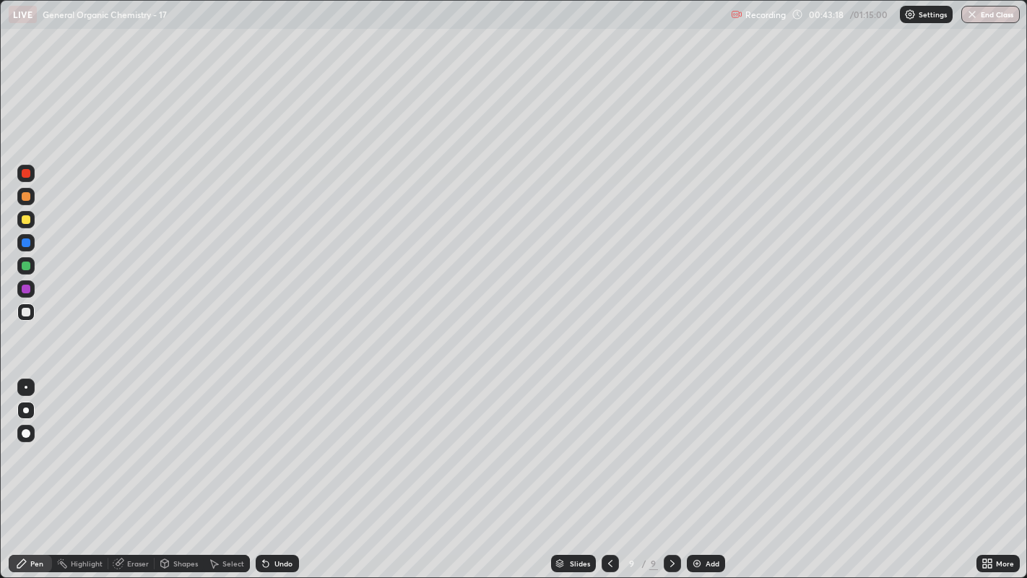
click at [25, 388] on div at bounding box center [26, 387] width 3 height 3
click at [232, 441] on div "Select" at bounding box center [227, 563] width 46 height 17
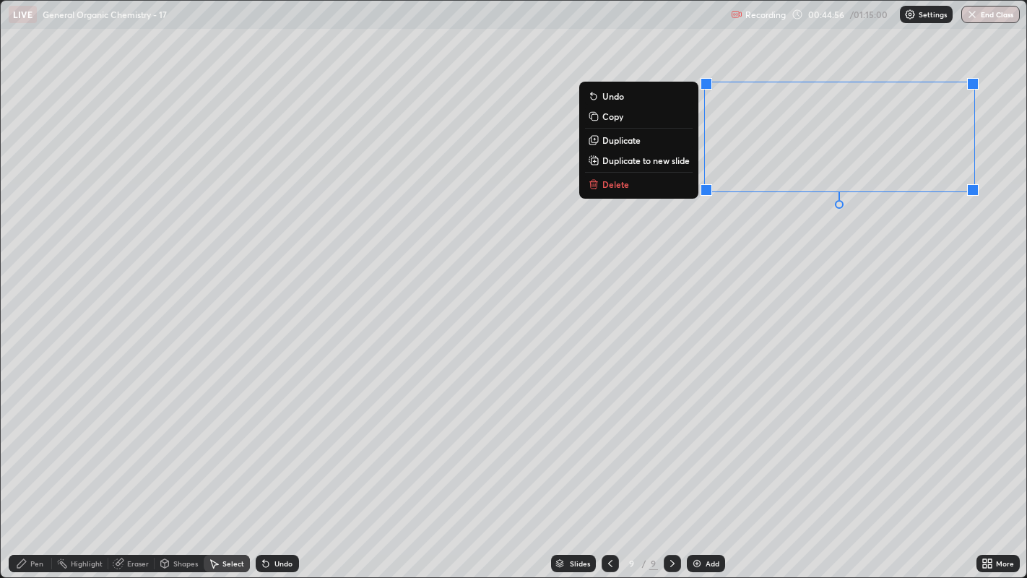
click at [639, 178] on button "Delete" at bounding box center [639, 183] width 108 height 17
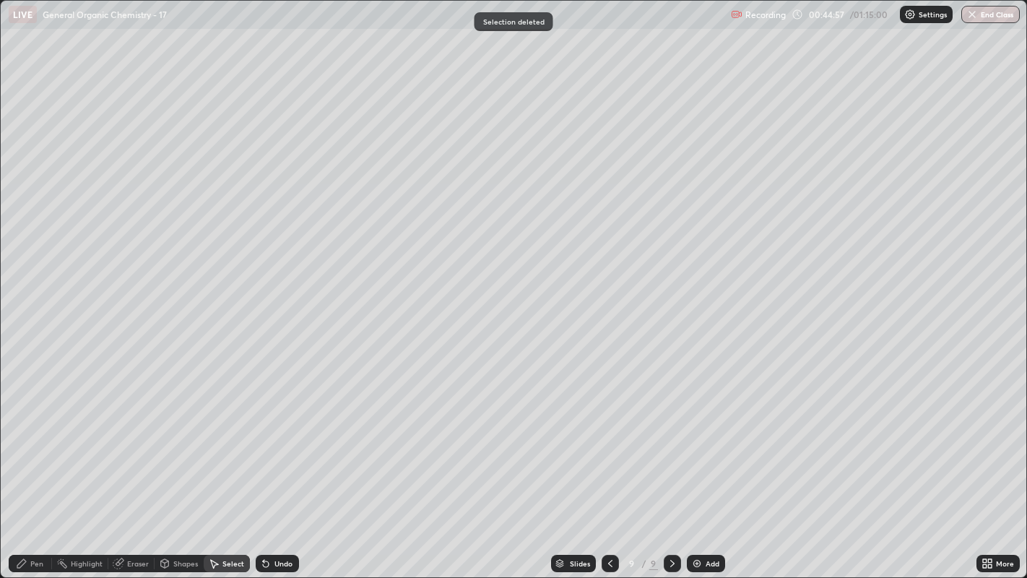
click at [30, 441] on div "Pen" at bounding box center [30, 563] width 43 height 17
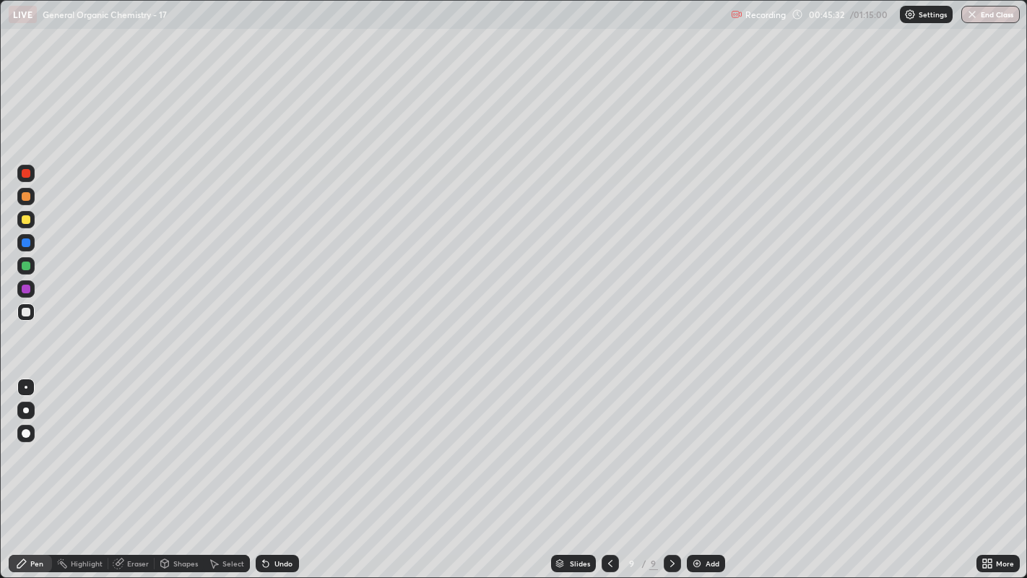
click at [25, 220] on div at bounding box center [26, 219] width 9 height 9
click at [24, 221] on div at bounding box center [26, 219] width 9 height 9
click at [171, 441] on div "Shapes" at bounding box center [179, 563] width 49 height 17
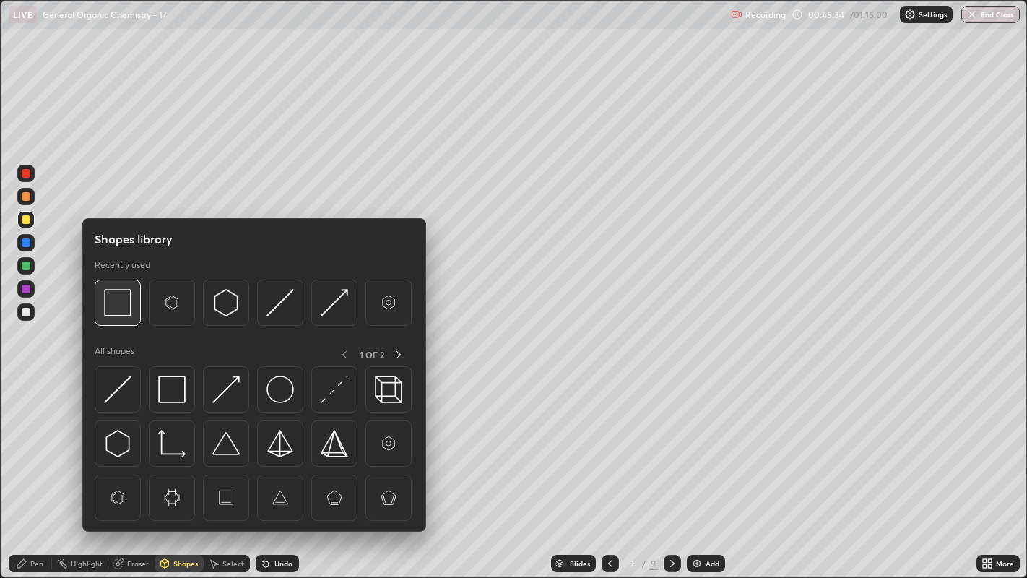
click at [114, 303] on img at bounding box center [117, 302] width 27 height 27
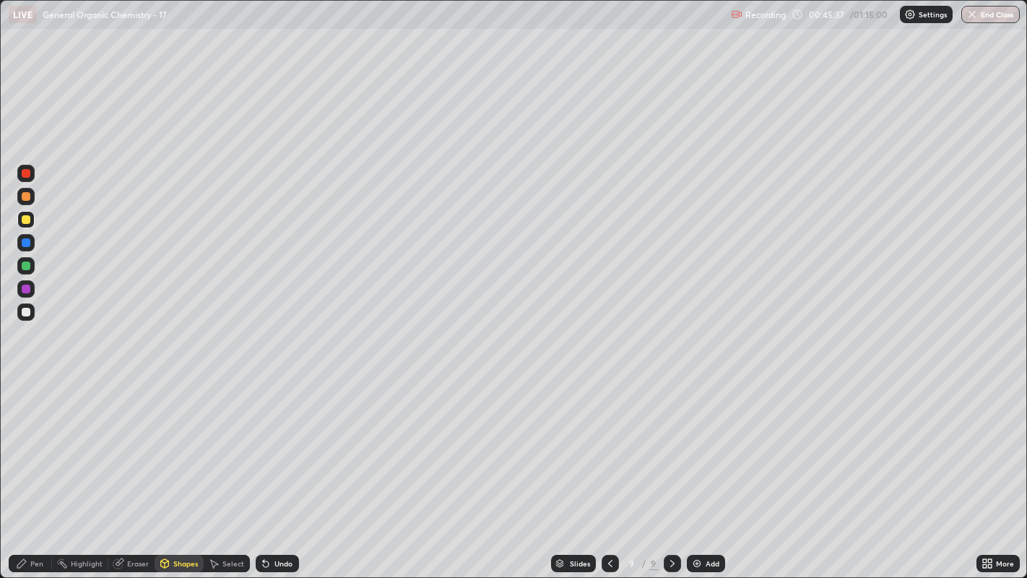
click at [19, 441] on icon at bounding box center [21, 563] width 9 height 9
click at [280, 441] on div "Undo" at bounding box center [283, 563] width 18 height 7
click at [275, 441] on div "Undo" at bounding box center [283, 563] width 18 height 7
click at [274, 441] on div "Undo" at bounding box center [283, 563] width 18 height 7
click at [84, 441] on div "Highlight" at bounding box center [87, 563] width 32 height 7
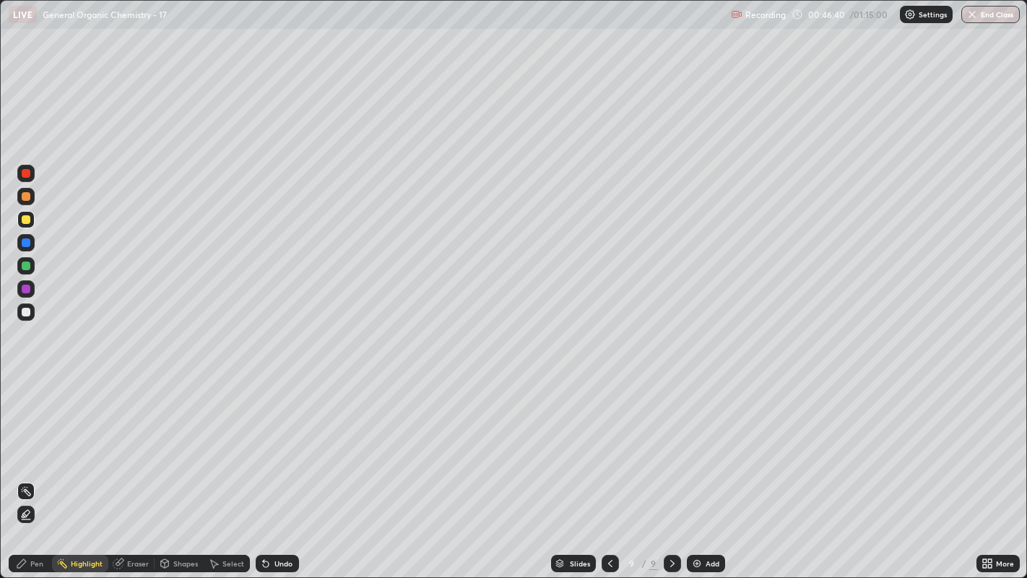
click at [32, 441] on div "Pen" at bounding box center [36, 563] width 13 height 7
click at [292, 441] on div "Undo" at bounding box center [277, 563] width 43 height 17
click at [162, 441] on icon at bounding box center [165, 563] width 8 height 9
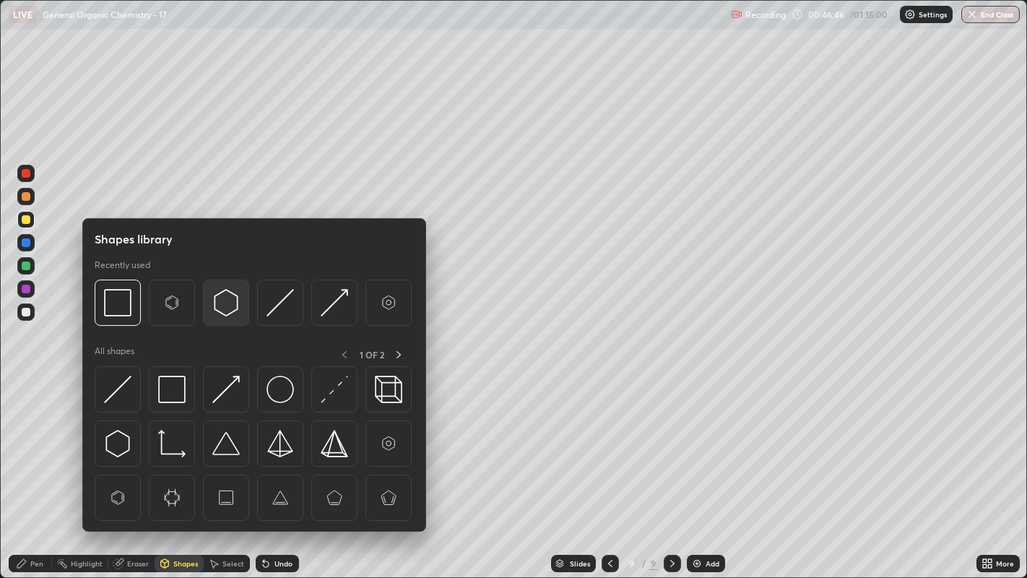
click at [220, 305] on img at bounding box center [225, 302] width 27 height 27
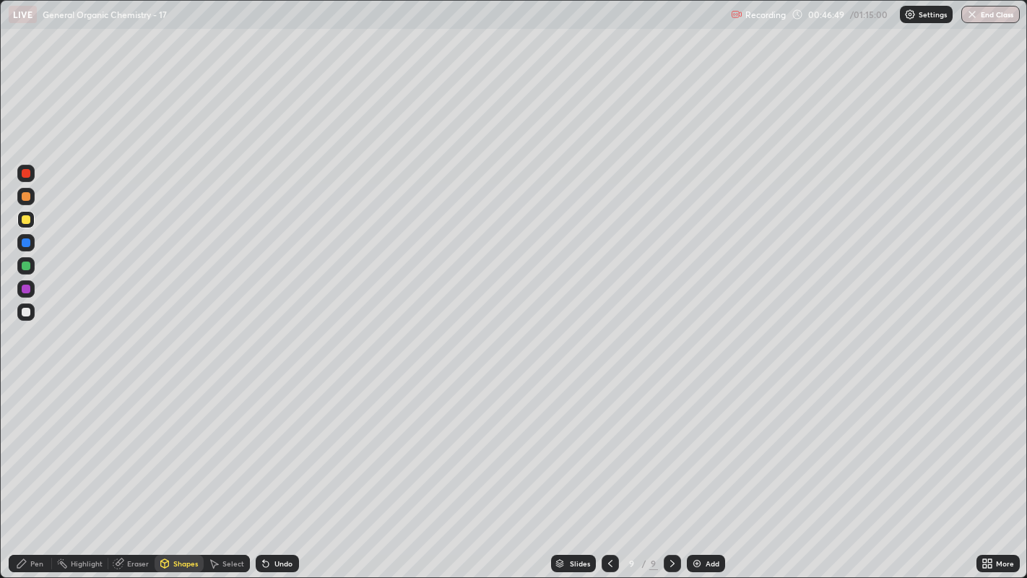
click at [31, 441] on div "Pen" at bounding box center [36, 563] width 13 height 7
click at [225, 441] on div "Select" at bounding box center [233, 563] width 22 height 7
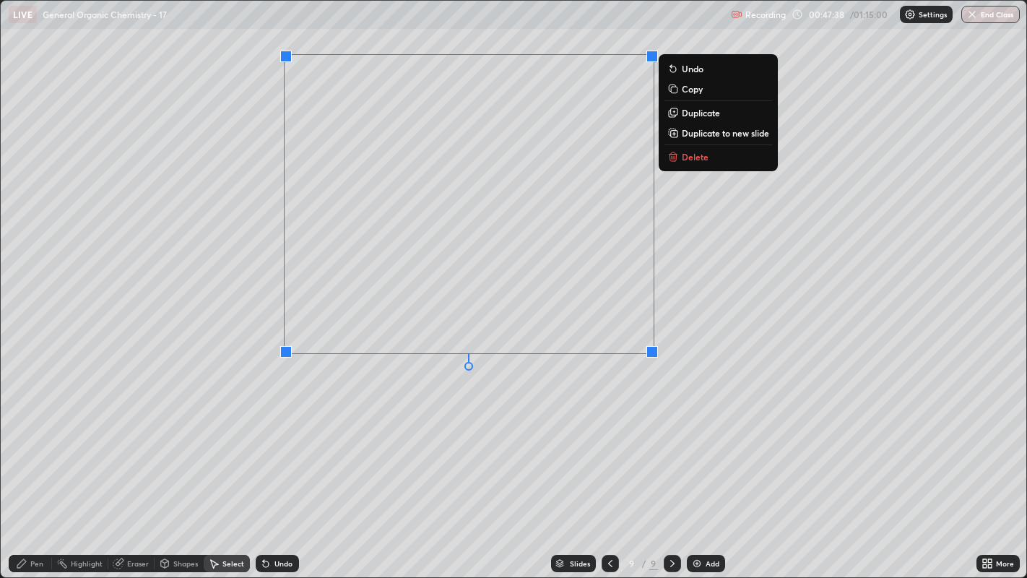
click at [504, 422] on div "0 ° Undo Copy Duplicate Duplicate to new slide Delete" at bounding box center [514, 289] width 1026 height 577
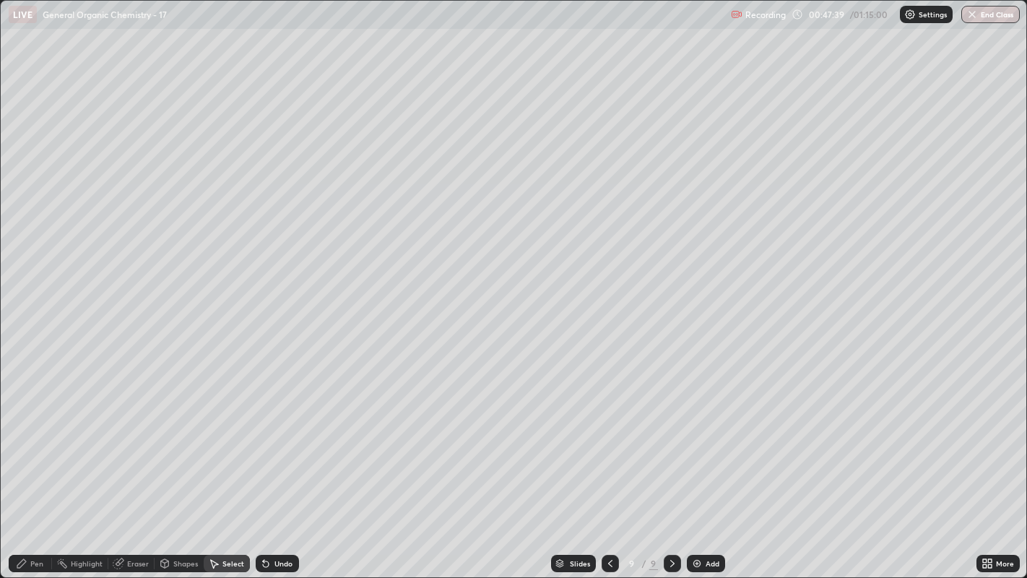
click at [27, 441] on icon at bounding box center [22, 563] width 12 height 12
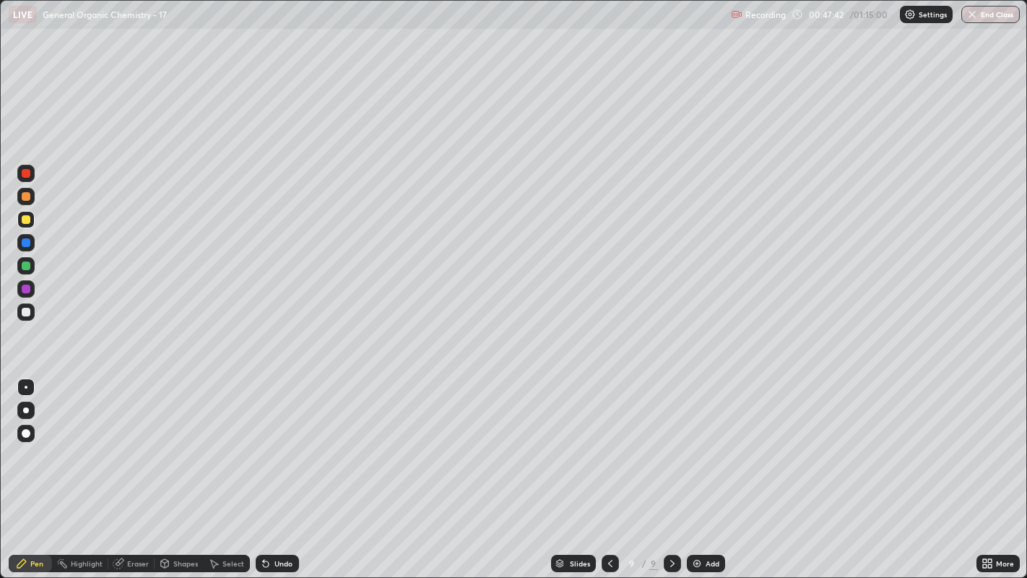
click at [181, 441] on div "Shapes" at bounding box center [185, 563] width 25 height 7
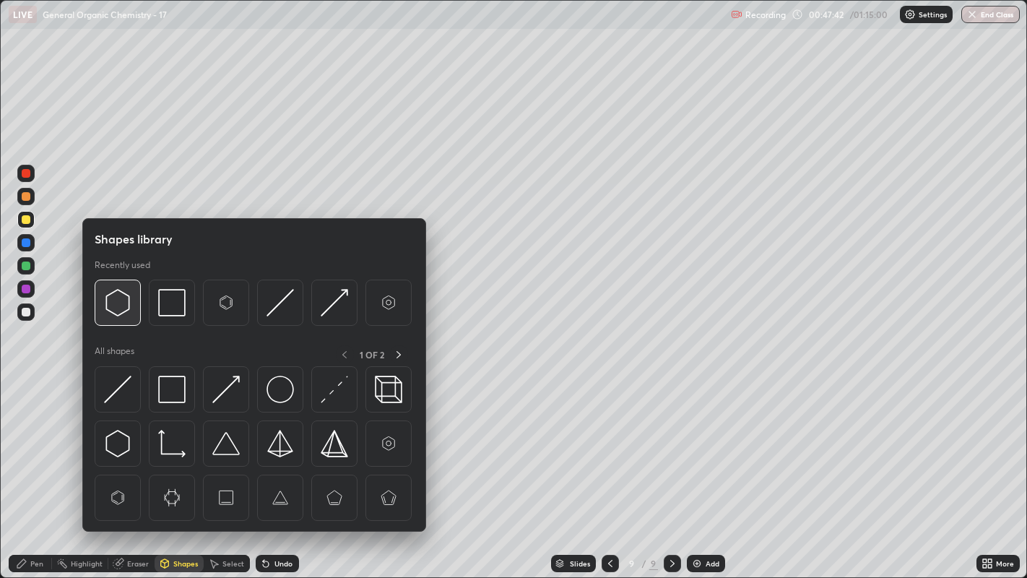
click at [124, 309] on img at bounding box center [117, 302] width 27 height 27
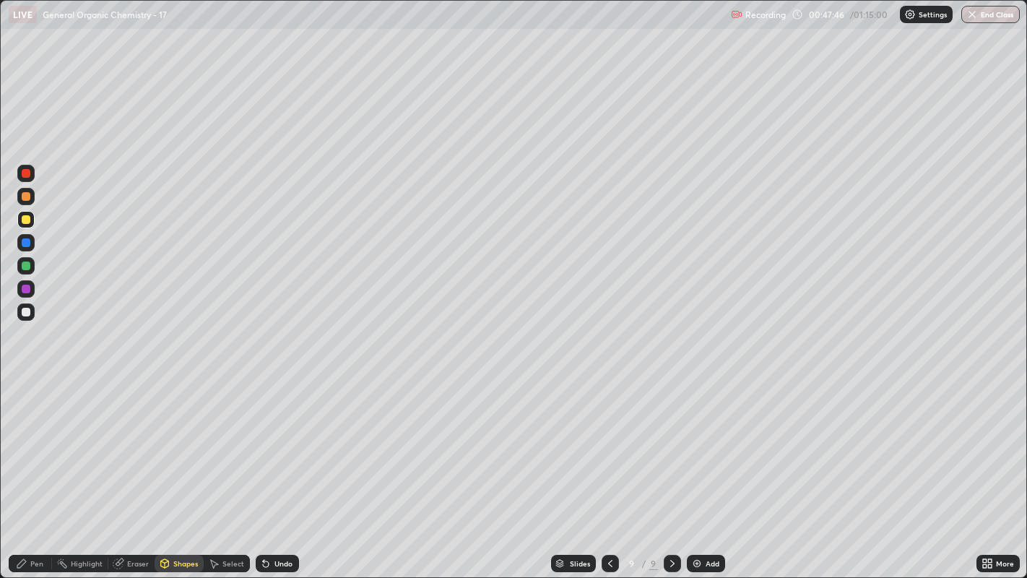
click at [29, 441] on div "Pen" at bounding box center [30, 563] width 43 height 17
click at [82, 441] on div "Highlight" at bounding box center [87, 563] width 32 height 7
click at [31, 441] on div "Pen" at bounding box center [30, 563] width 43 height 17
click at [284, 441] on div "Undo" at bounding box center [283, 563] width 18 height 7
click at [280, 441] on div "Undo" at bounding box center [283, 563] width 18 height 7
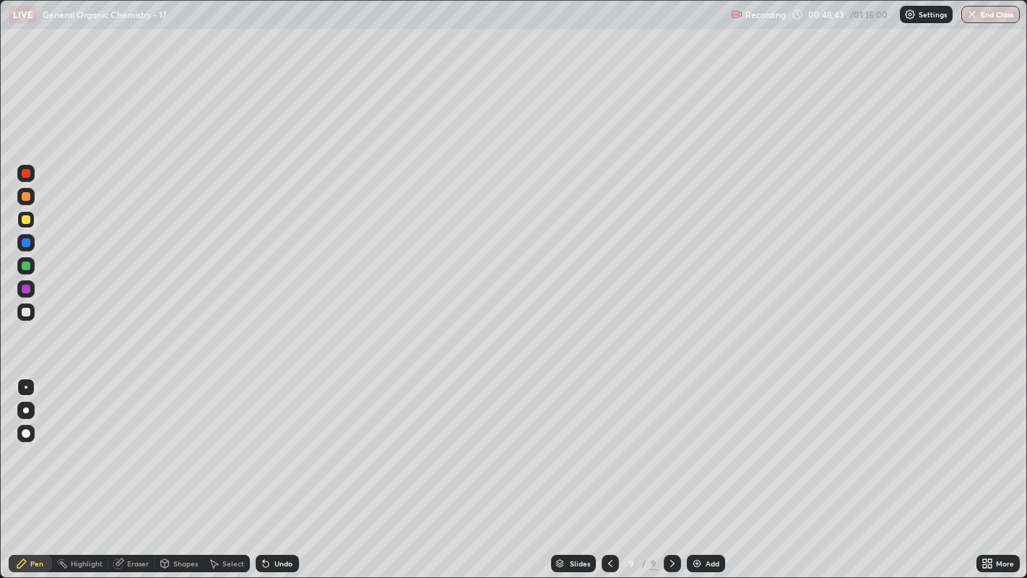
click at [285, 441] on div "Undo" at bounding box center [283, 563] width 18 height 7
click at [32, 243] on div at bounding box center [25, 242] width 17 height 17
click at [25, 217] on div at bounding box center [26, 219] width 9 height 9
click at [25, 240] on div at bounding box center [26, 242] width 9 height 9
click at [26, 221] on div at bounding box center [26, 219] width 9 height 9
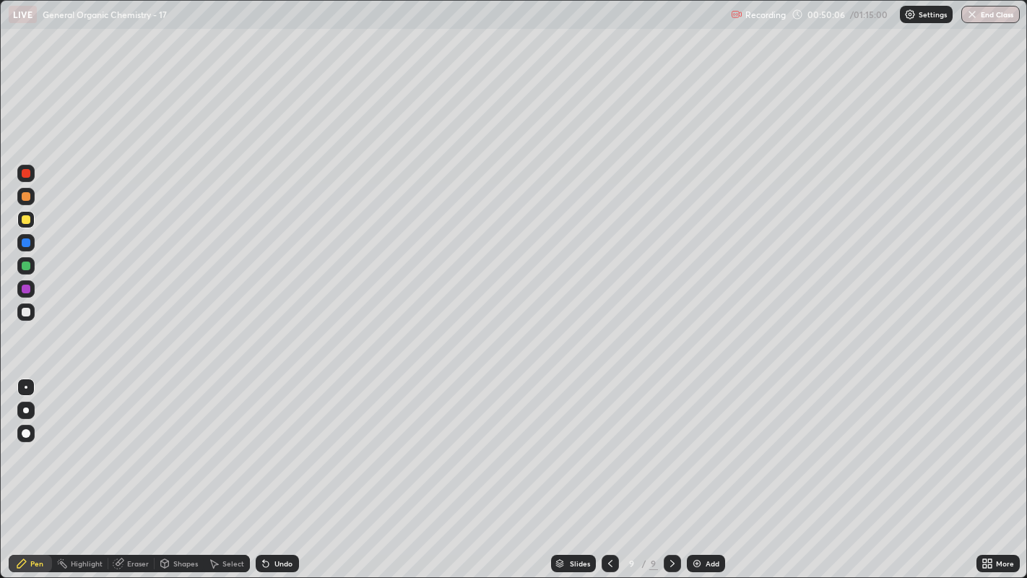
click at [29, 235] on div at bounding box center [25, 242] width 17 height 17
click at [1000, 441] on div "More" at bounding box center [1005, 563] width 18 height 7
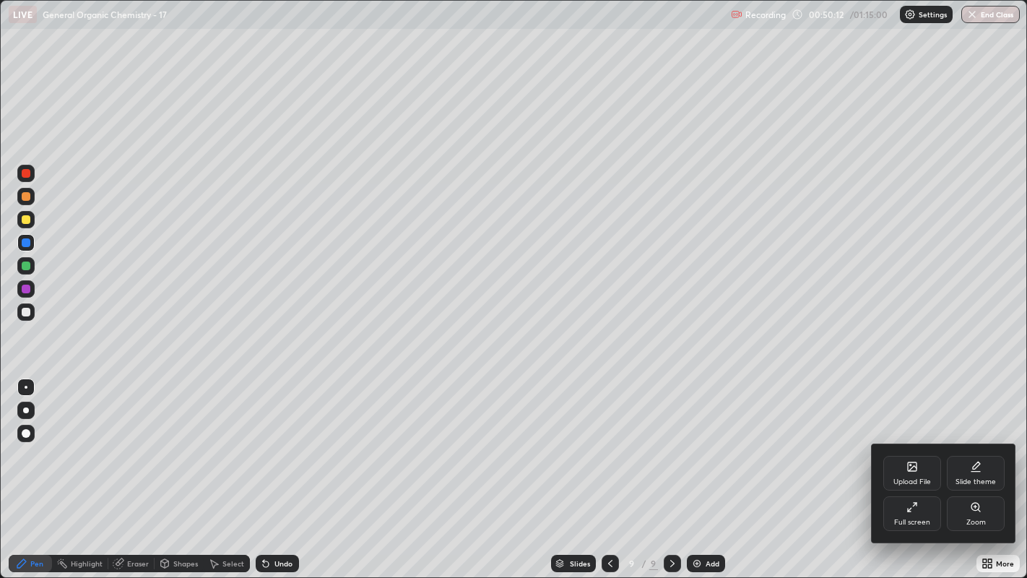
click at [975, 441] on icon at bounding box center [975, 507] width 8 height 8
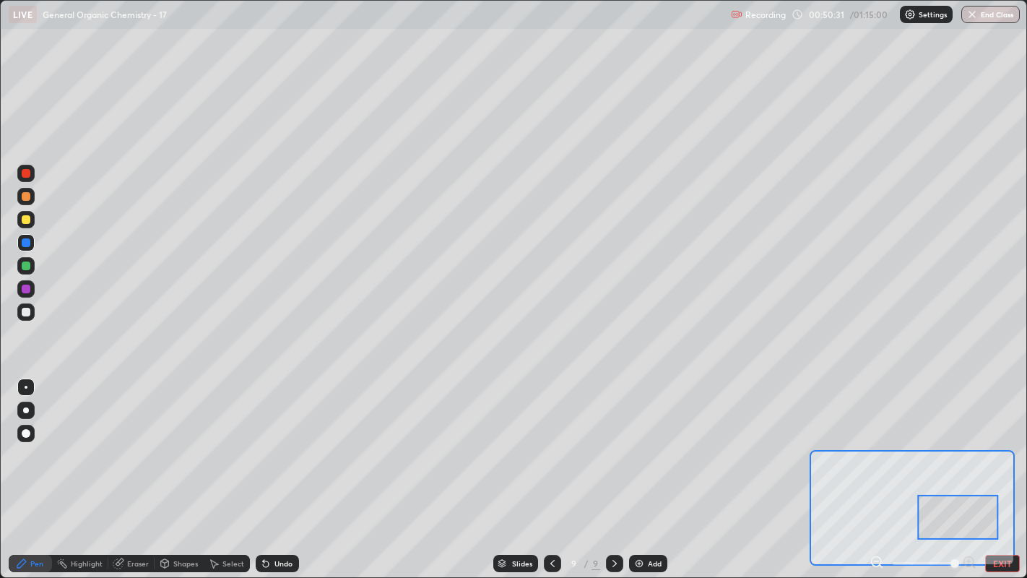
click at [66, 441] on icon at bounding box center [62, 563] width 12 height 12
click at [29, 441] on div "Pen" at bounding box center [30, 563] width 43 height 17
click at [22, 290] on div at bounding box center [26, 288] width 9 height 9
click at [24, 262] on div at bounding box center [26, 265] width 9 height 9
click at [25, 265] on div at bounding box center [26, 265] width 9 height 9
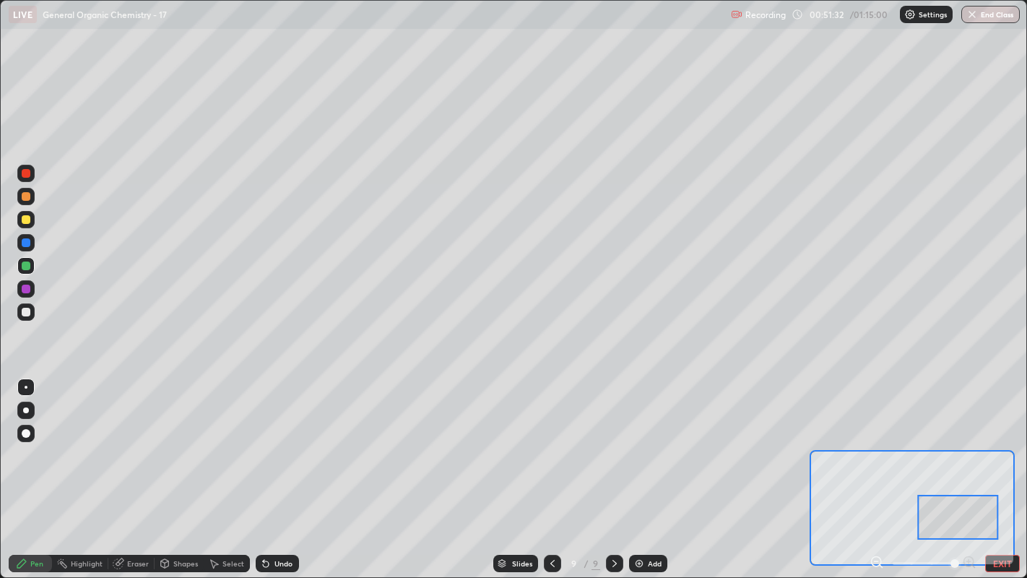
click at [29, 171] on div at bounding box center [26, 173] width 9 height 9
click at [29, 269] on div at bounding box center [26, 265] width 9 height 9
click at [30, 378] on div at bounding box center [25, 386] width 17 height 17
click at [25, 194] on div at bounding box center [26, 196] width 9 height 9
click at [274, 441] on div "Undo" at bounding box center [283, 563] width 18 height 7
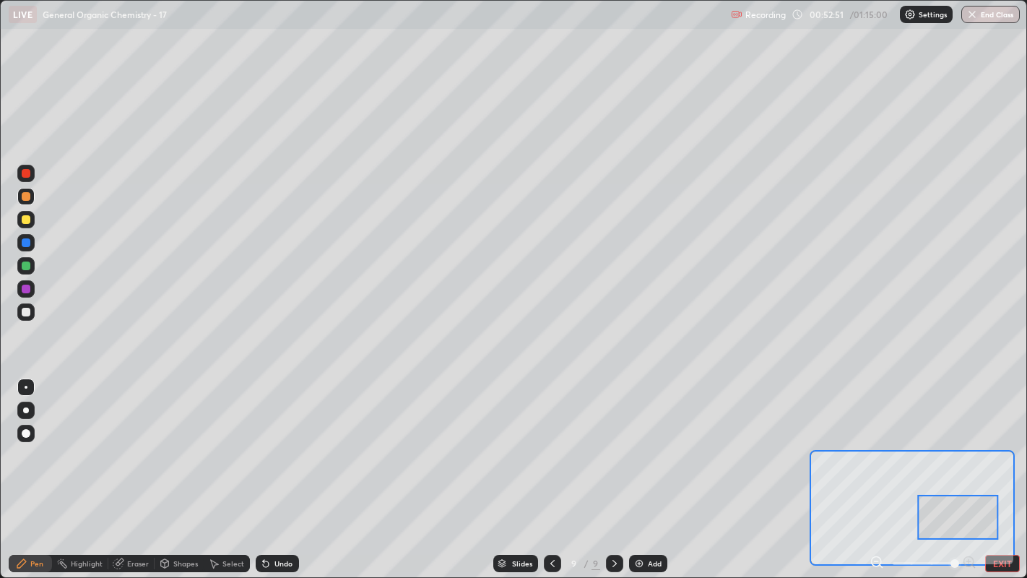
click at [275, 441] on div "Undo" at bounding box center [283, 563] width 18 height 7
click at [279, 441] on div "Undo" at bounding box center [283, 563] width 18 height 7
click at [276, 441] on div "Undo" at bounding box center [277, 563] width 43 height 17
click at [274, 441] on div "Undo" at bounding box center [277, 563] width 43 height 17
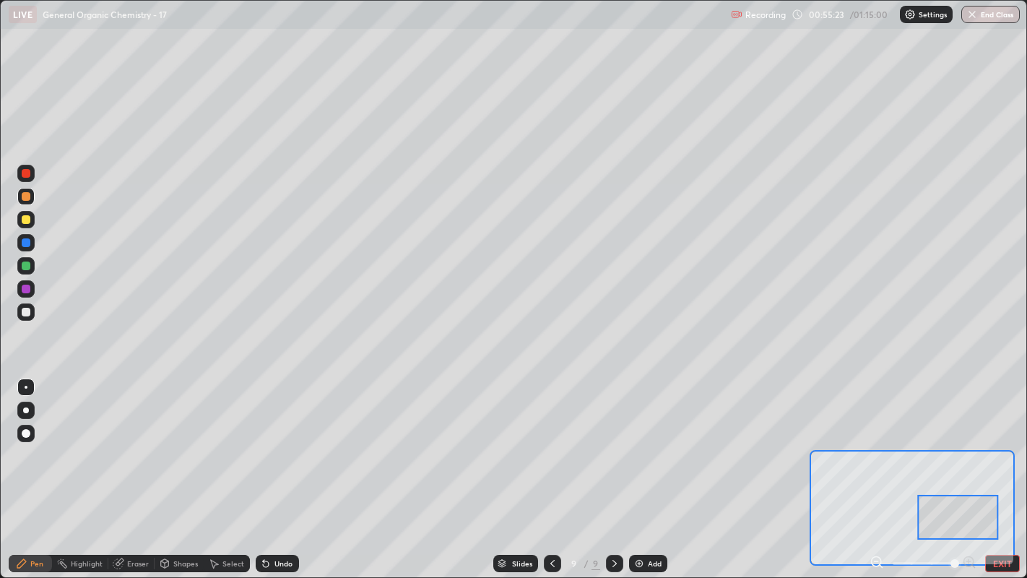
click at [272, 441] on div "Undo" at bounding box center [277, 563] width 43 height 17
click at [271, 441] on div "Undo" at bounding box center [277, 563] width 43 height 17
click at [269, 441] on div "Undo" at bounding box center [277, 563] width 43 height 17
click at [268, 441] on div "Undo" at bounding box center [277, 563] width 43 height 17
click at [269, 441] on div "Undo" at bounding box center [277, 563] width 43 height 17
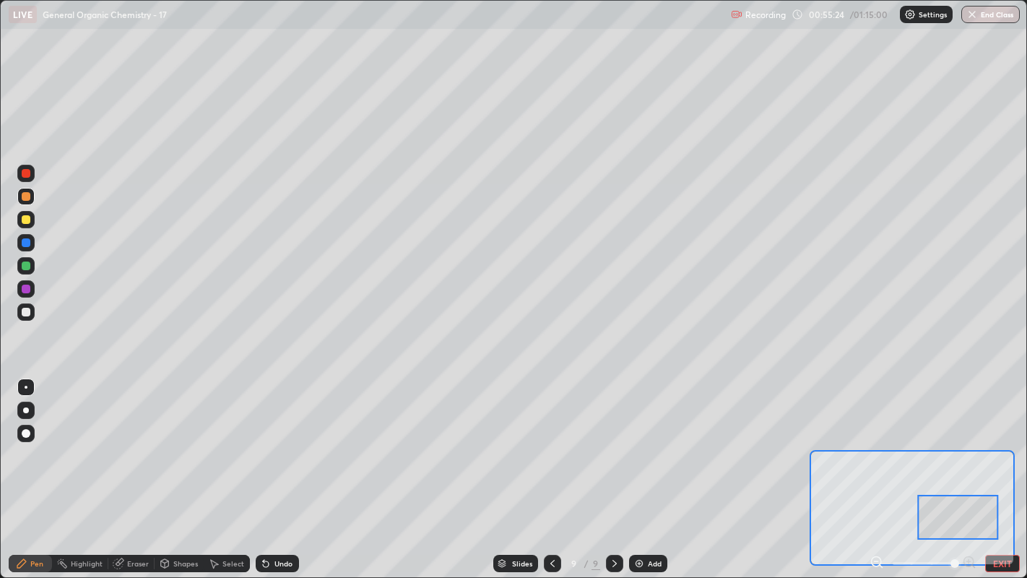
click at [268, 441] on div "Undo" at bounding box center [277, 563] width 43 height 17
click at [269, 441] on icon at bounding box center [266, 563] width 12 height 12
click at [267, 441] on div "Undo" at bounding box center [277, 563] width 43 height 17
click at [264, 441] on icon at bounding box center [266, 564] width 6 height 6
click at [28, 220] on div at bounding box center [26, 219] width 9 height 9
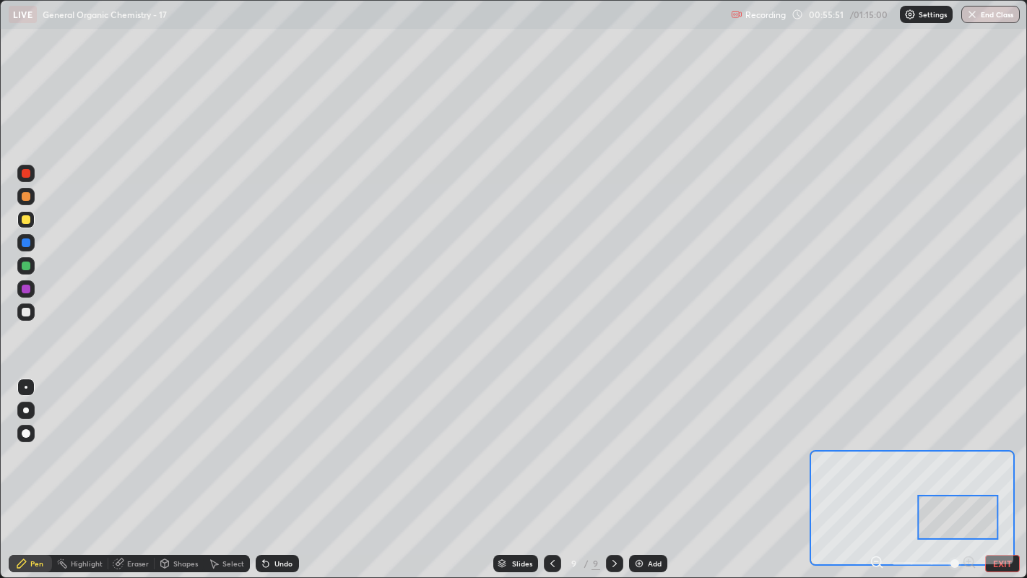
click at [28, 313] on div at bounding box center [26, 312] width 9 height 9
click at [25, 386] on div at bounding box center [26, 387] width 3 height 3
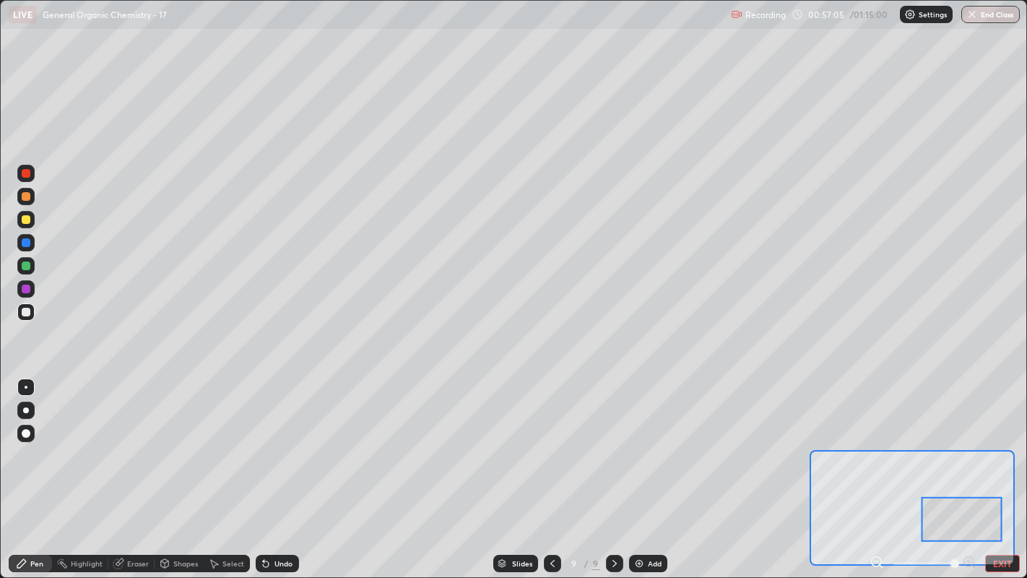
click at [275, 441] on div "Undo" at bounding box center [277, 563] width 43 height 17
click at [283, 441] on div "Undo" at bounding box center [277, 563] width 43 height 17
click at [286, 441] on div "Undo" at bounding box center [277, 563] width 43 height 17
click at [287, 441] on div "Undo" at bounding box center [283, 563] width 18 height 7
click at [285, 441] on div "Undo" at bounding box center [283, 563] width 18 height 7
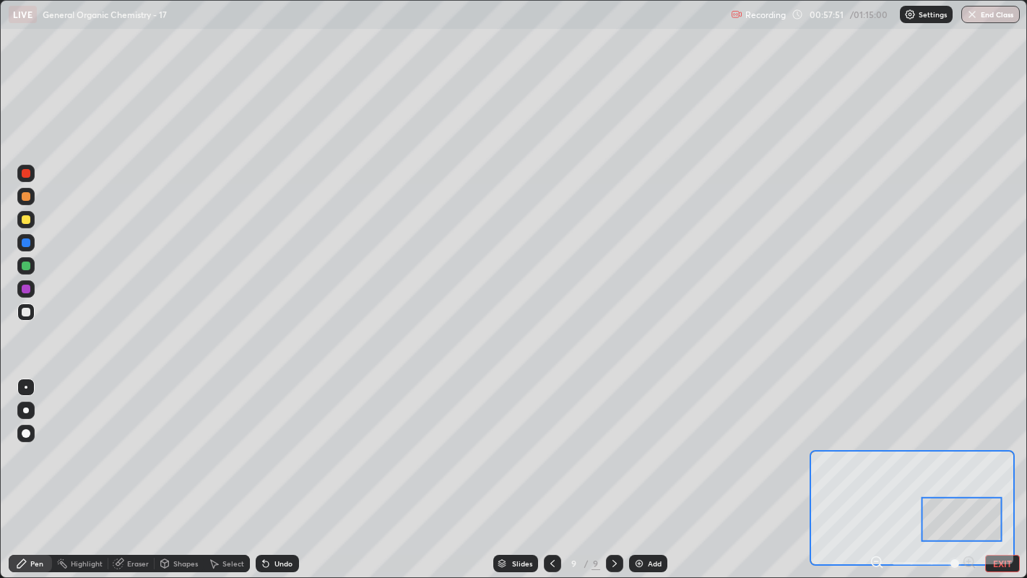
click at [287, 441] on div "Undo" at bounding box center [283, 563] width 18 height 7
click at [290, 441] on div "Undo" at bounding box center [283, 563] width 18 height 7
click at [297, 441] on div "Undo" at bounding box center [277, 563] width 43 height 17
click at [1015, 441] on button "EXIT" at bounding box center [1002, 563] width 35 height 17
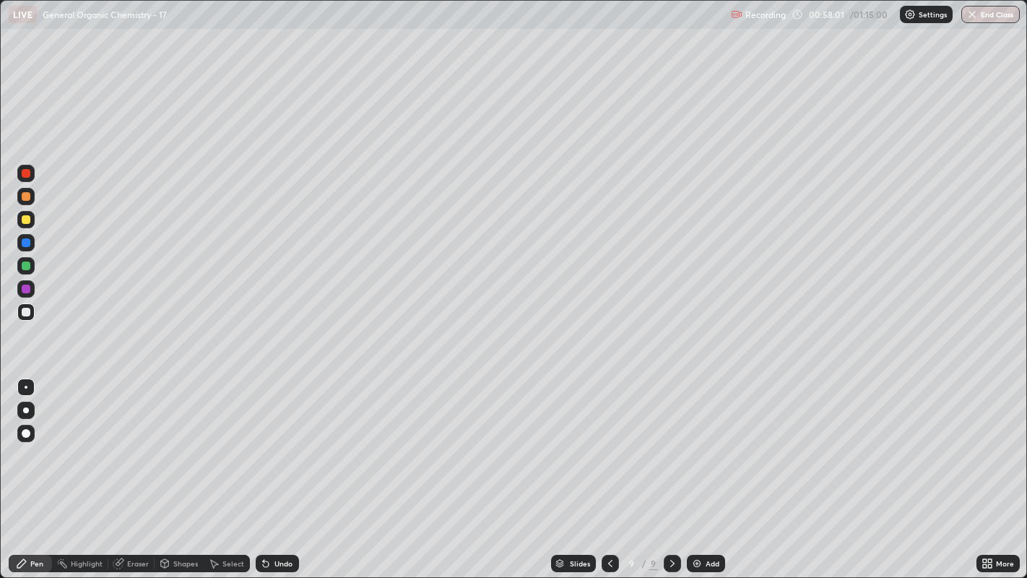
click at [707, 441] on div "Add" at bounding box center [706, 563] width 38 height 17
click at [32, 380] on div at bounding box center [25, 386] width 17 height 17
click at [177, 441] on div "Shapes" at bounding box center [185, 563] width 25 height 7
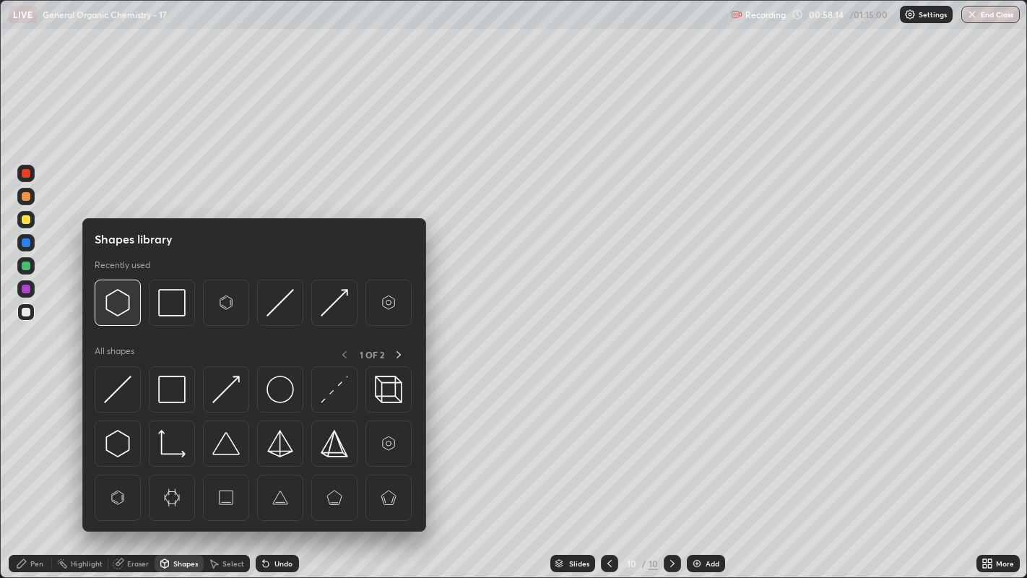
click at [113, 300] on img at bounding box center [117, 302] width 27 height 27
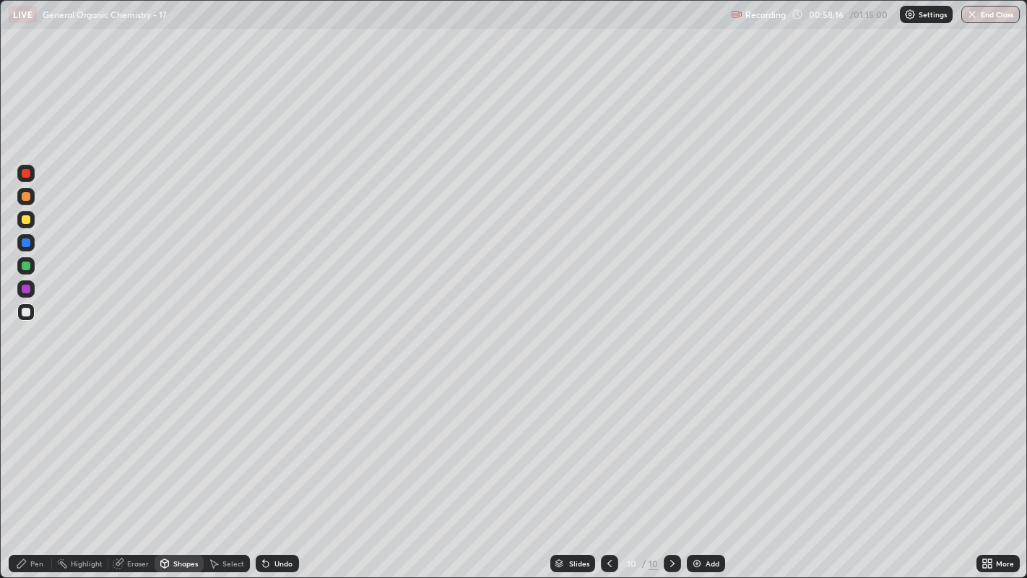
click at [41, 441] on div "Pen" at bounding box center [36, 563] width 13 height 7
click at [234, 441] on div "Select" at bounding box center [233, 563] width 22 height 7
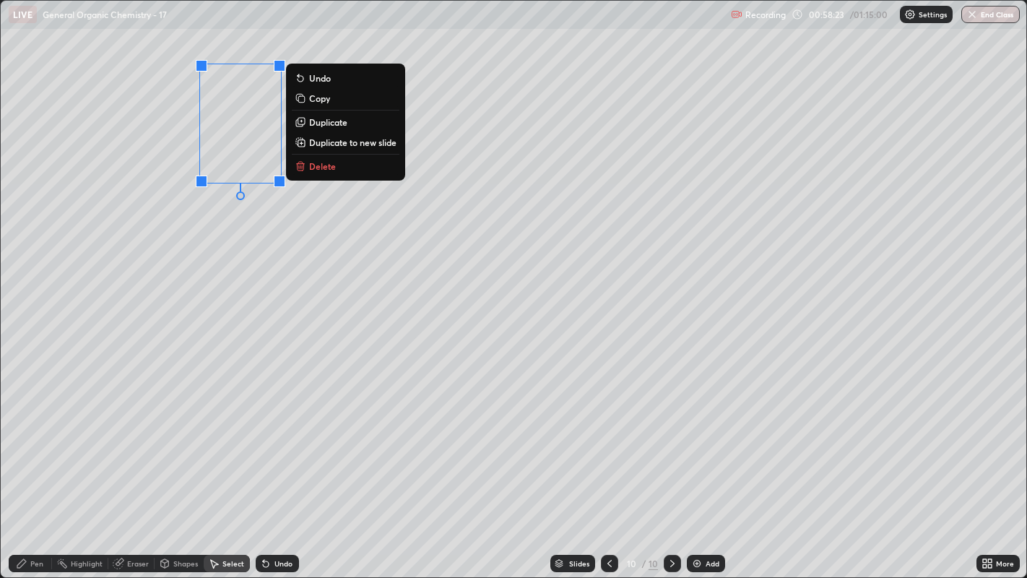
click at [353, 125] on button "Duplicate" at bounding box center [346, 121] width 108 height 17
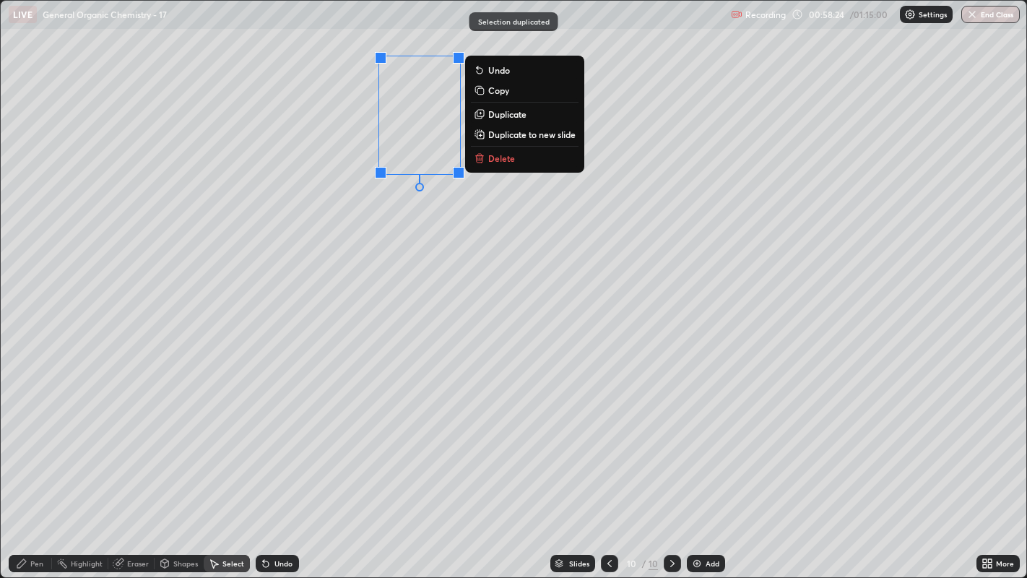
click at [413, 219] on div "0 ° Undo Copy Duplicate Duplicate to new slide Delete" at bounding box center [514, 289] width 1026 height 577
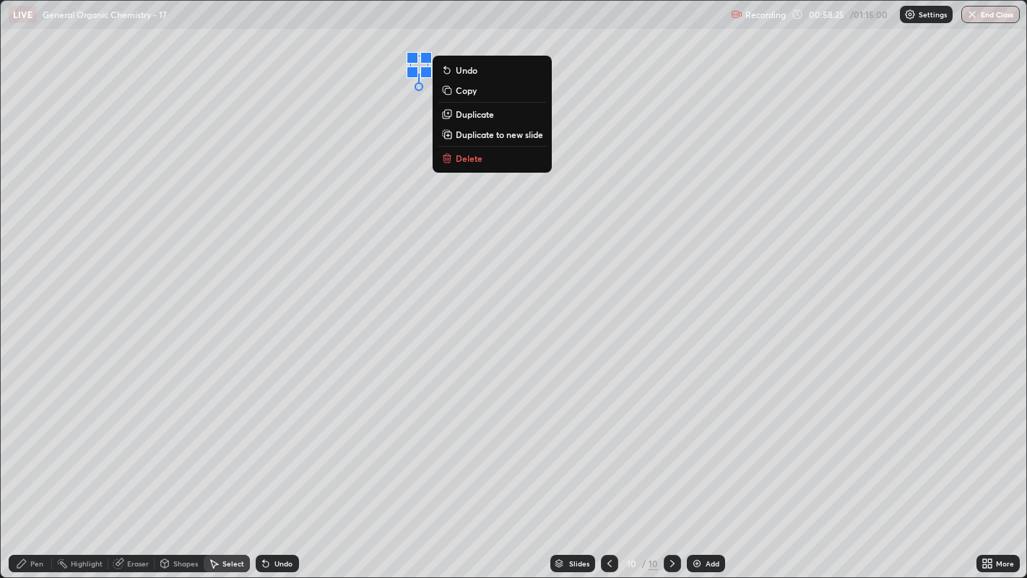
click at [495, 161] on button "Delete" at bounding box center [492, 157] width 108 height 17
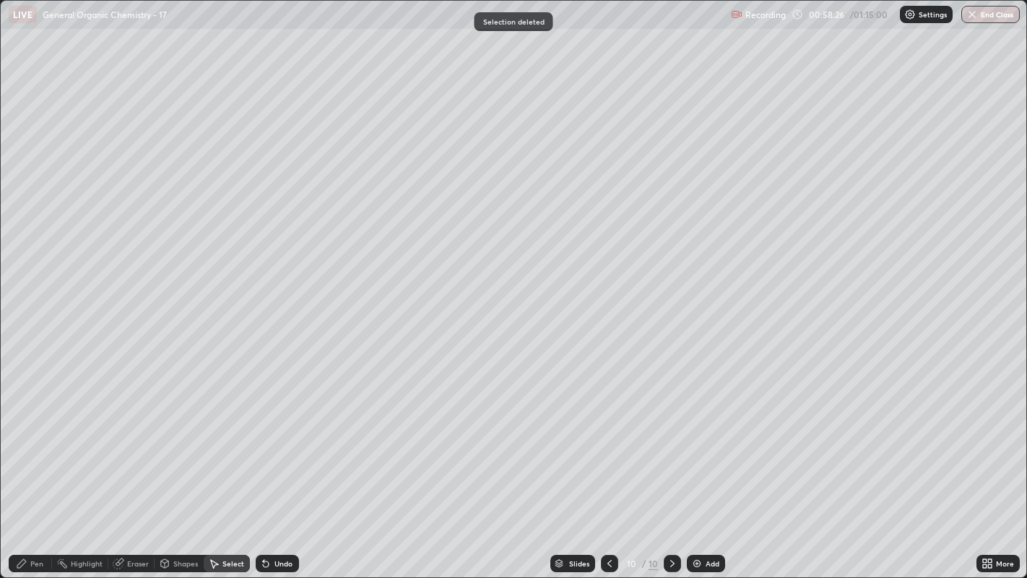
click at [32, 441] on div "Pen" at bounding box center [30, 563] width 43 height 17
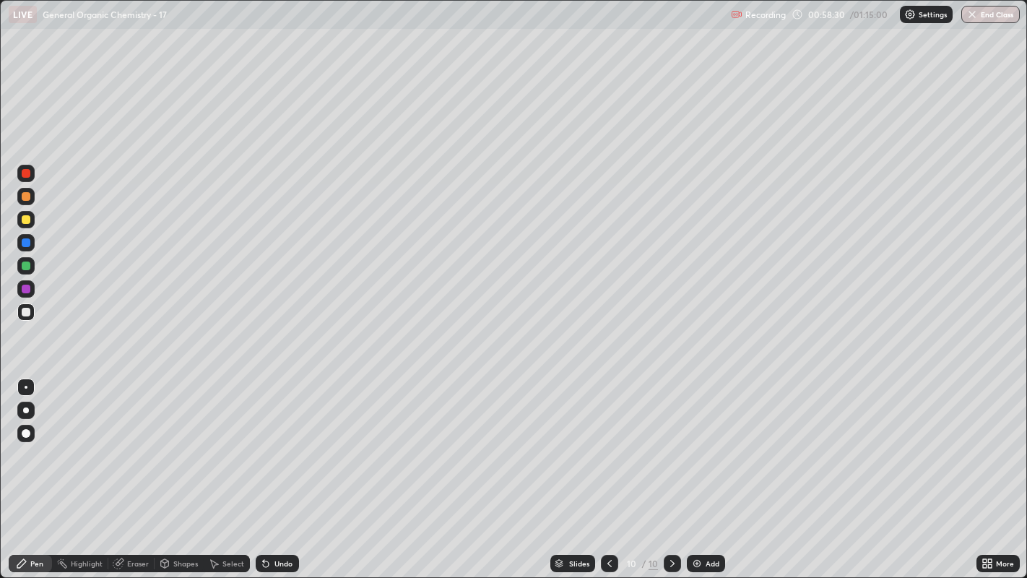
click at [214, 441] on icon at bounding box center [215, 564] width 8 height 9
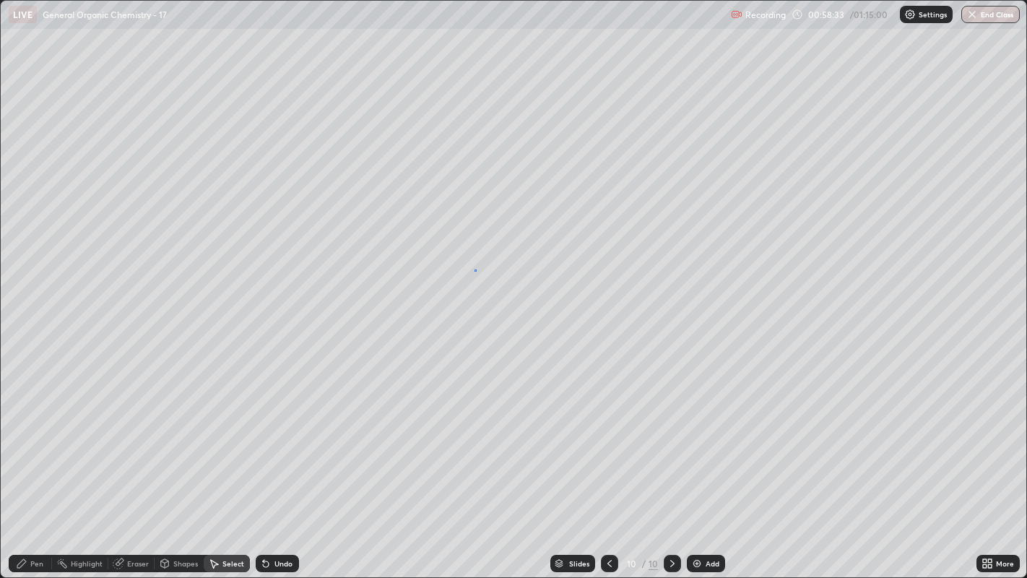
click at [475, 269] on div "0 ° Undo Copy Duplicate Duplicate to new slide Delete" at bounding box center [514, 289] width 1026 height 577
click at [32, 441] on div "Pen" at bounding box center [36, 563] width 13 height 7
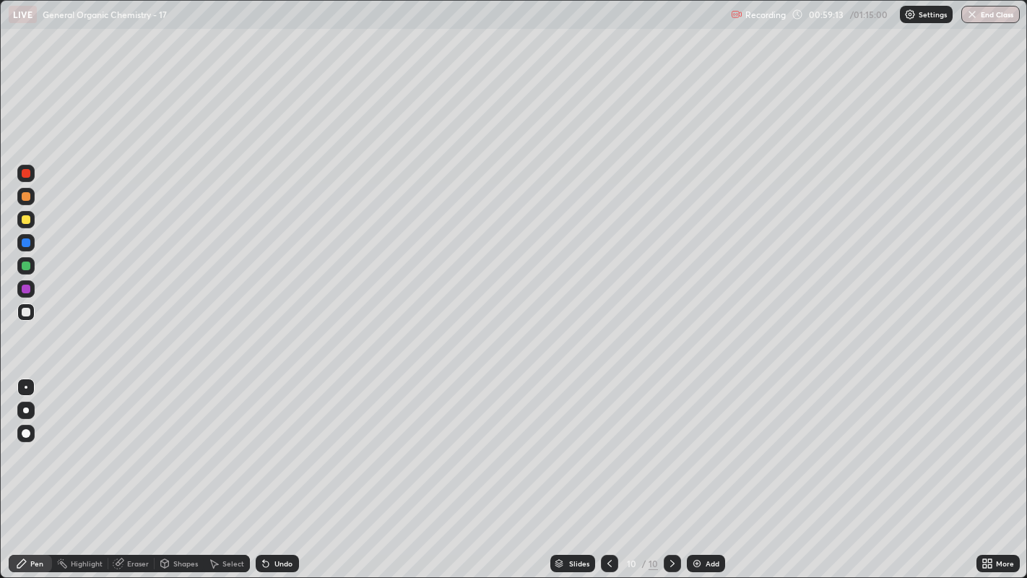
click at [25, 409] on div at bounding box center [26, 410] width 6 height 6
click at [25, 219] on div at bounding box center [26, 219] width 9 height 9
click at [25, 386] on div at bounding box center [26, 387] width 3 height 3
click at [26, 175] on div at bounding box center [26, 173] width 9 height 9
click at [27, 219] on div at bounding box center [26, 219] width 9 height 9
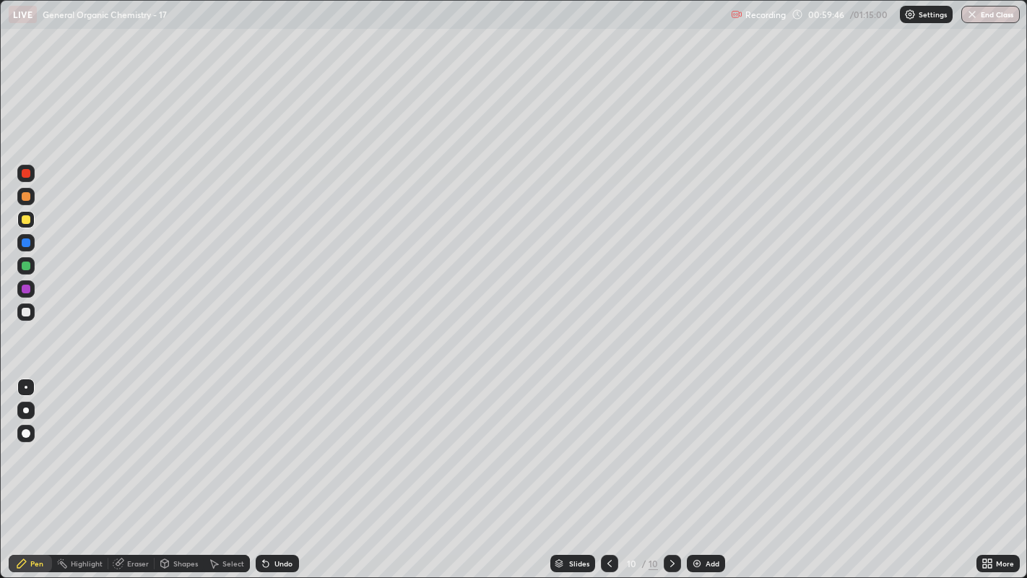
click at [26, 409] on div at bounding box center [26, 410] width 6 height 6
click at [25, 386] on div at bounding box center [26, 387] width 3 height 3
click at [24, 313] on div at bounding box center [26, 312] width 9 height 9
click at [274, 441] on div "Undo" at bounding box center [283, 563] width 18 height 7
click at [276, 441] on div "Undo" at bounding box center [283, 563] width 18 height 7
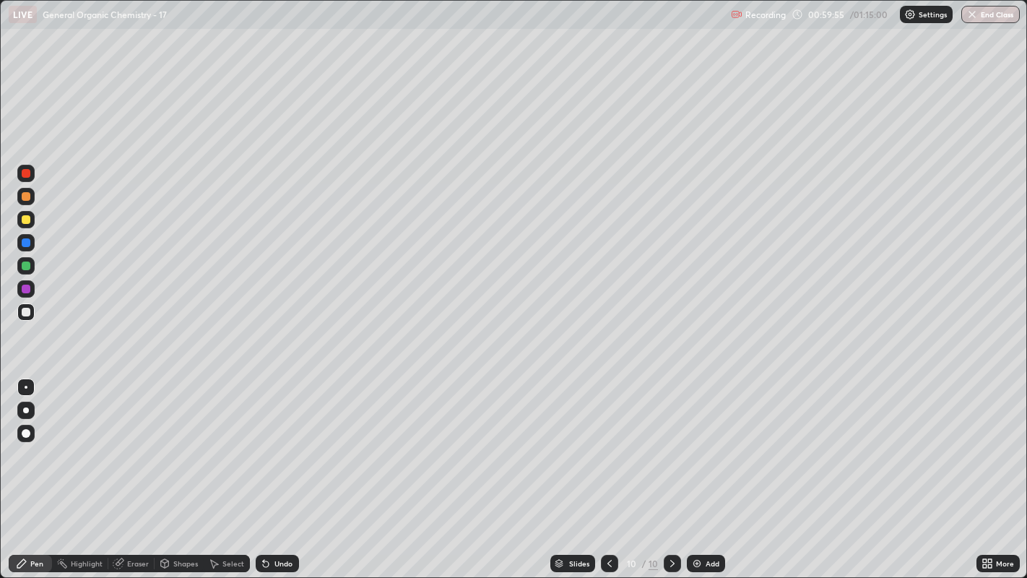
click at [276, 441] on div "Undo" at bounding box center [283, 563] width 18 height 7
click at [274, 441] on div "Undo" at bounding box center [283, 563] width 18 height 7
click at [272, 441] on div "Undo" at bounding box center [277, 563] width 43 height 17
click at [212, 441] on div "Select" at bounding box center [227, 563] width 46 height 17
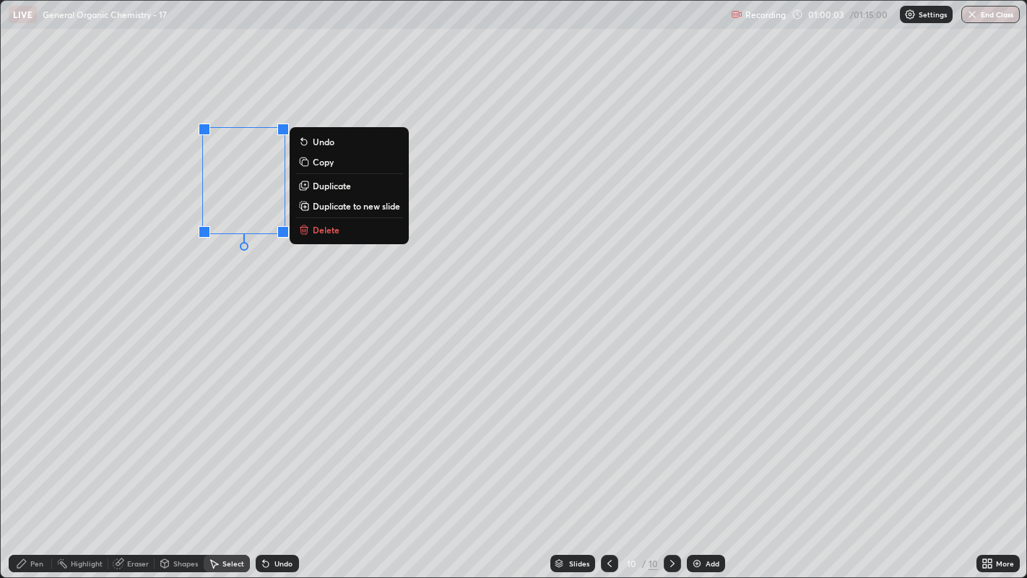
click at [323, 182] on p "Duplicate" at bounding box center [332, 186] width 38 height 12
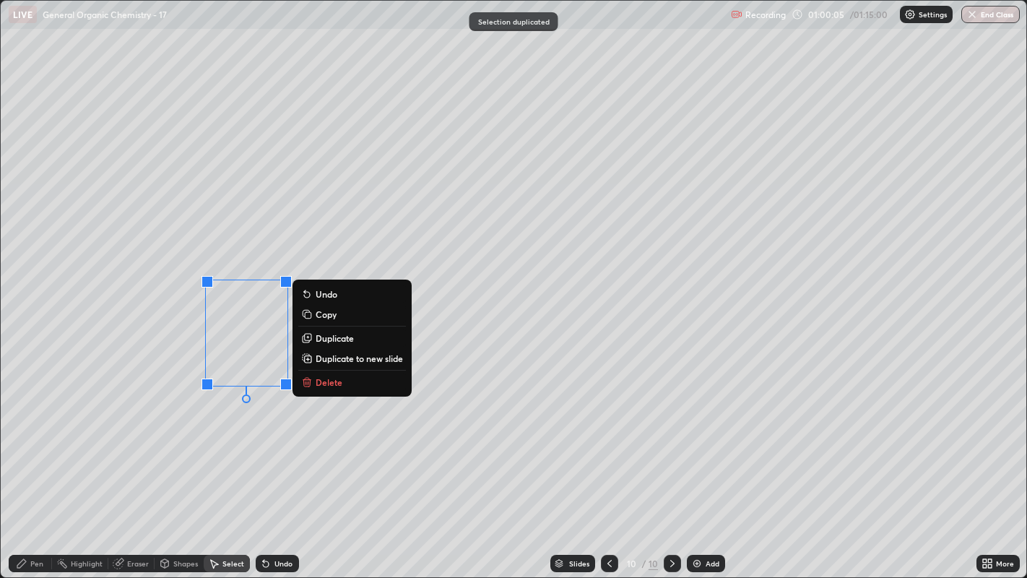
click at [246, 422] on div "0 ° Undo Copy Duplicate Duplicate to new slide Delete" at bounding box center [514, 289] width 1026 height 577
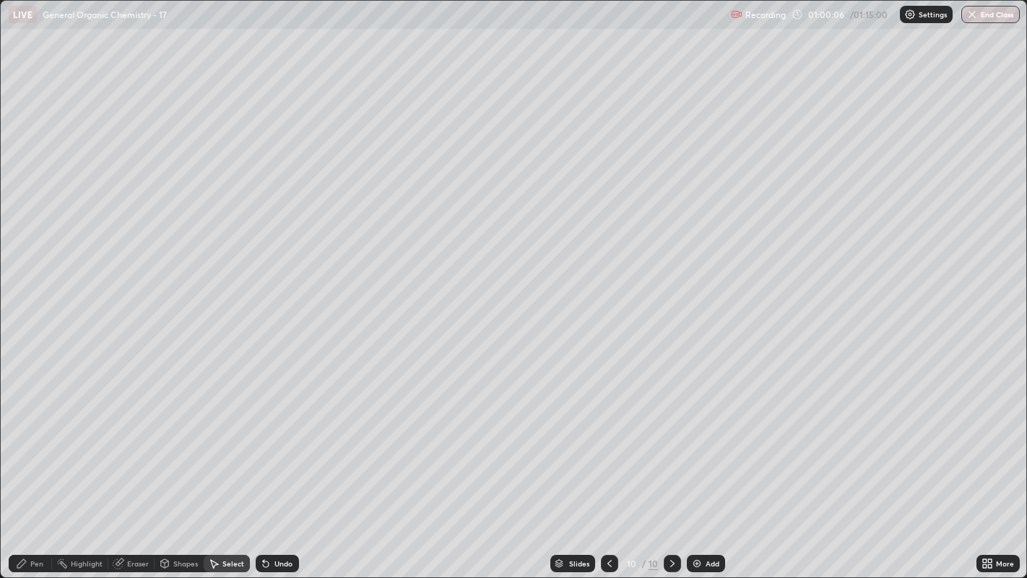
click at [28, 441] on div "Pen" at bounding box center [30, 563] width 43 height 17
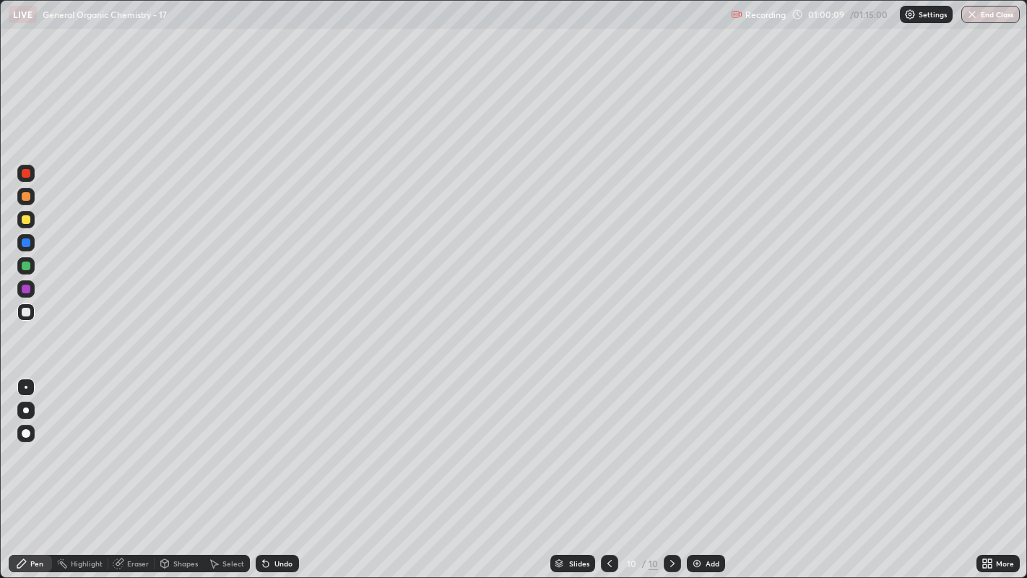
click at [222, 441] on div "Select" at bounding box center [233, 563] width 22 height 7
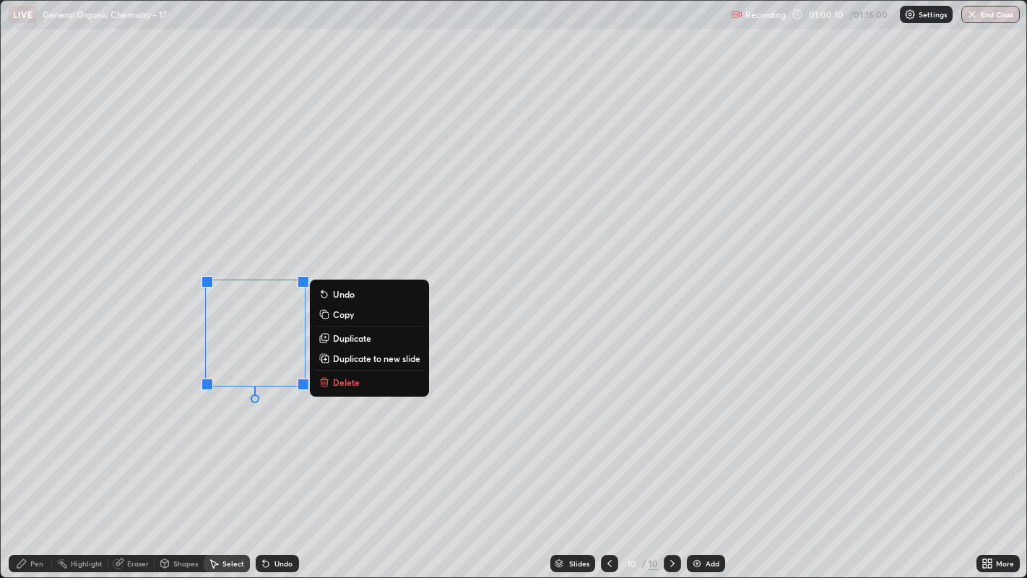
click at [367, 339] on p "Duplicate" at bounding box center [352, 338] width 38 height 12
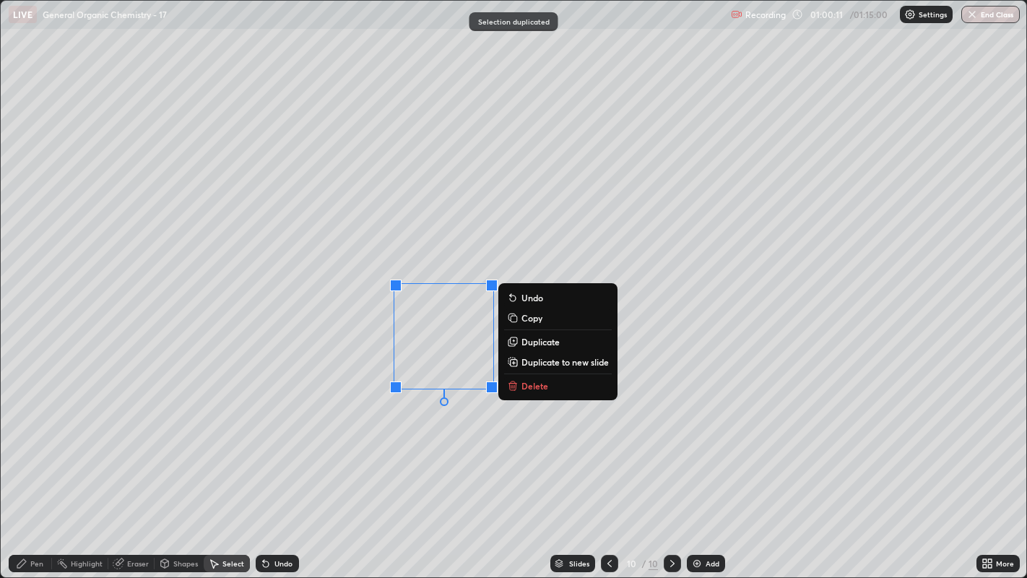
click at [536, 342] on p "Duplicate" at bounding box center [540, 342] width 38 height 12
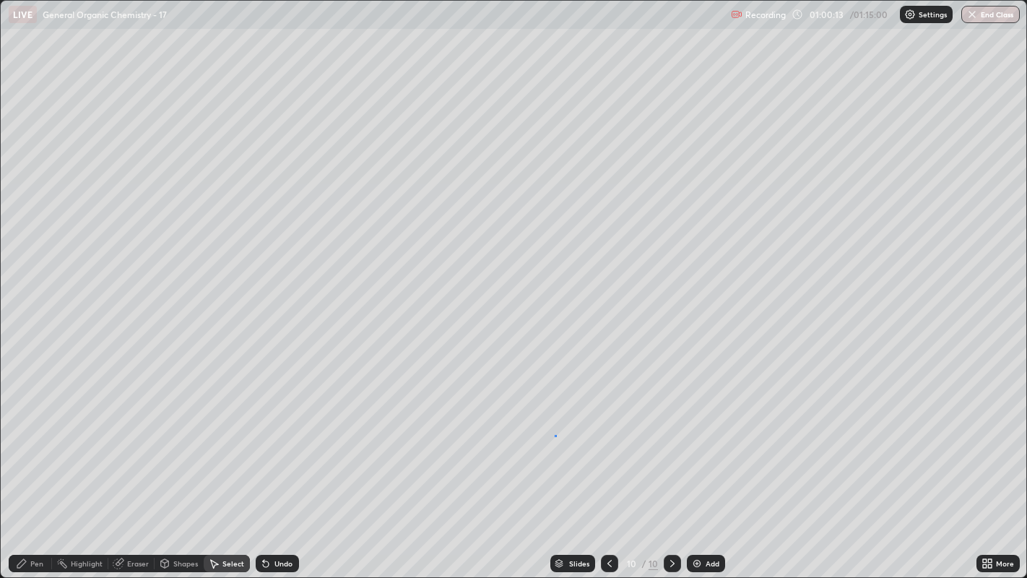
click at [555, 435] on div "0 ° Undo Copy Duplicate Duplicate to new slide Delete" at bounding box center [514, 289] width 1026 height 577
click at [36, 441] on div "Pen" at bounding box center [36, 563] width 13 height 7
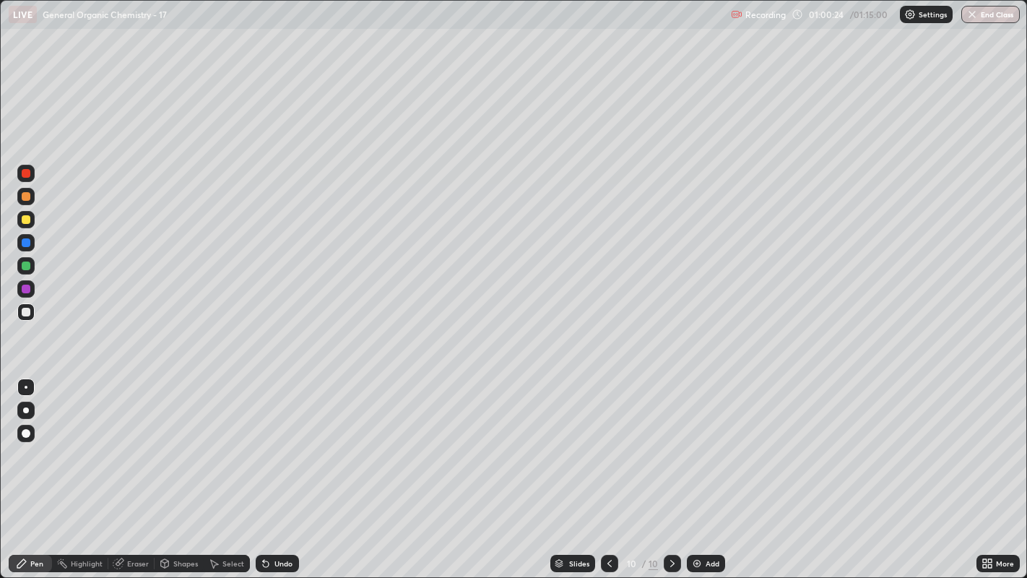
click at [138, 441] on div "Eraser" at bounding box center [138, 563] width 22 height 7
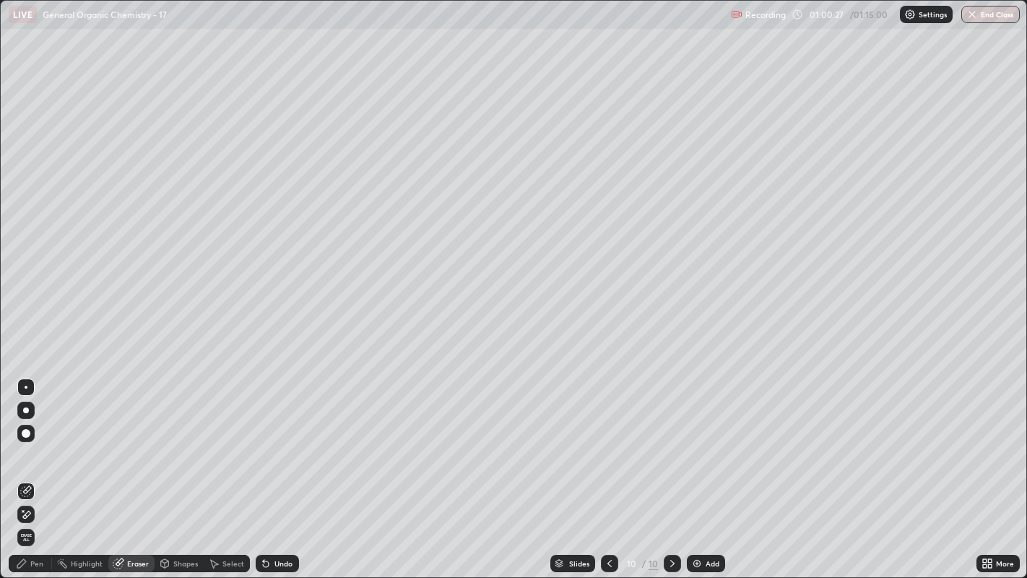
click at [34, 441] on div "Pen" at bounding box center [36, 563] width 13 height 7
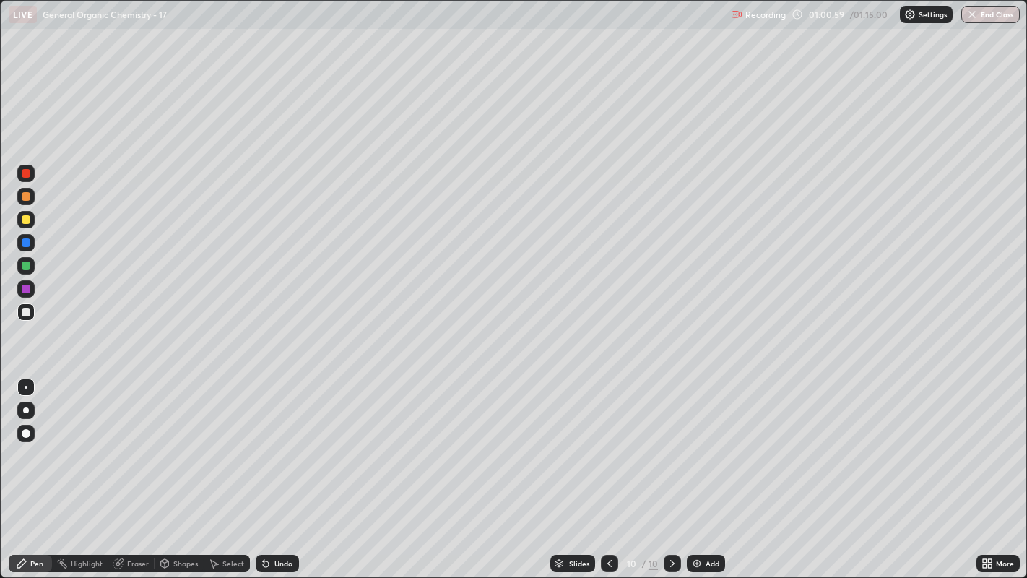
click at [28, 411] on div at bounding box center [26, 410] width 6 height 6
click at [27, 219] on div at bounding box center [26, 219] width 9 height 9
click at [34, 384] on div at bounding box center [25, 386] width 17 height 17
click at [28, 175] on div at bounding box center [26, 173] width 9 height 9
click at [25, 220] on div at bounding box center [26, 219] width 9 height 9
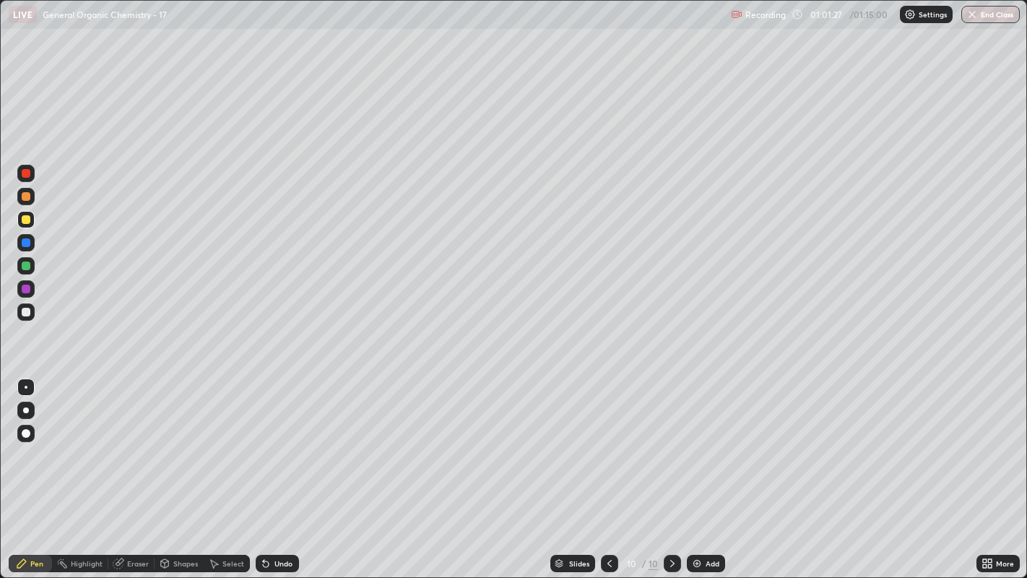
click at [26, 410] on div at bounding box center [26, 410] width 6 height 6
click at [285, 441] on div "Undo" at bounding box center [283, 563] width 18 height 7
click at [282, 441] on div "Undo" at bounding box center [283, 563] width 18 height 7
click at [284, 441] on div "Undo" at bounding box center [277, 563] width 43 height 17
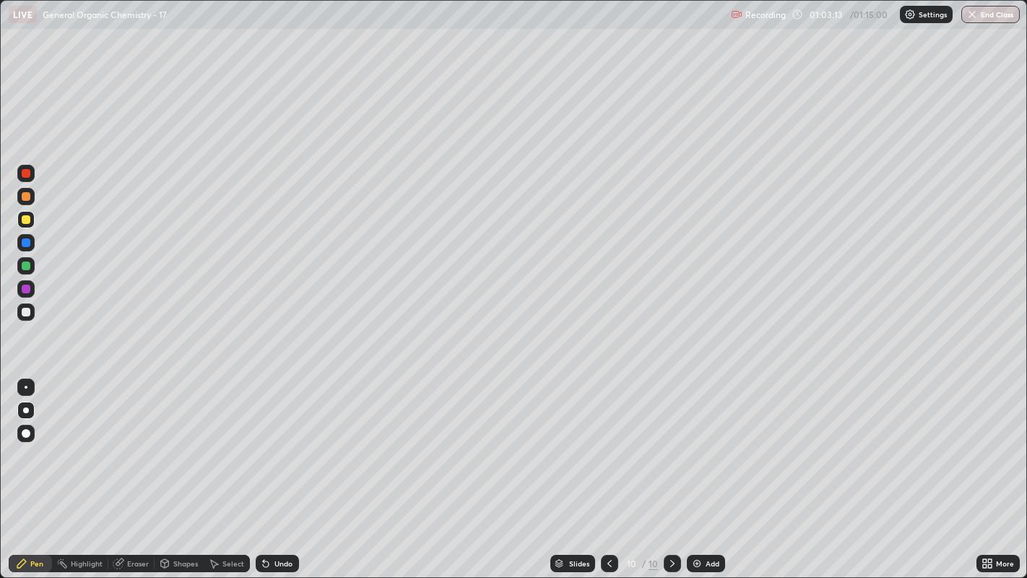
click at [25, 243] on div at bounding box center [26, 242] width 9 height 9
click at [25, 312] on div at bounding box center [26, 312] width 9 height 9
click at [25, 386] on div at bounding box center [26, 387] width 3 height 3
click at [708, 441] on div "Add" at bounding box center [712, 563] width 14 height 7
click at [25, 309] on div at bounding box center [26, 312] width 9 height 9
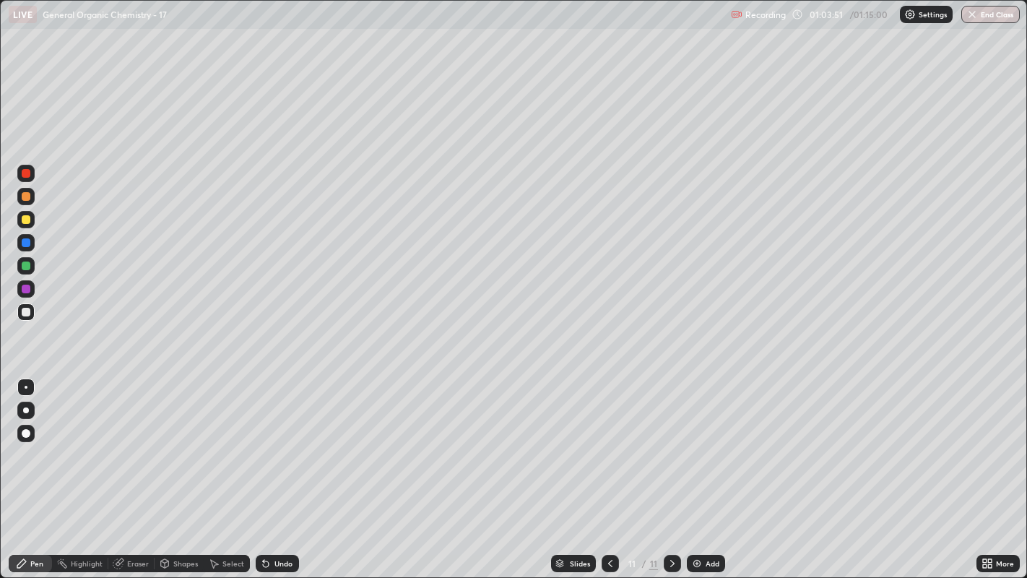
click at [606, 441] on div at bounding box center [609, 563] width 17 height 17
click at [670, 441] on icon at bounding box center [672, 563] width 12 height 12
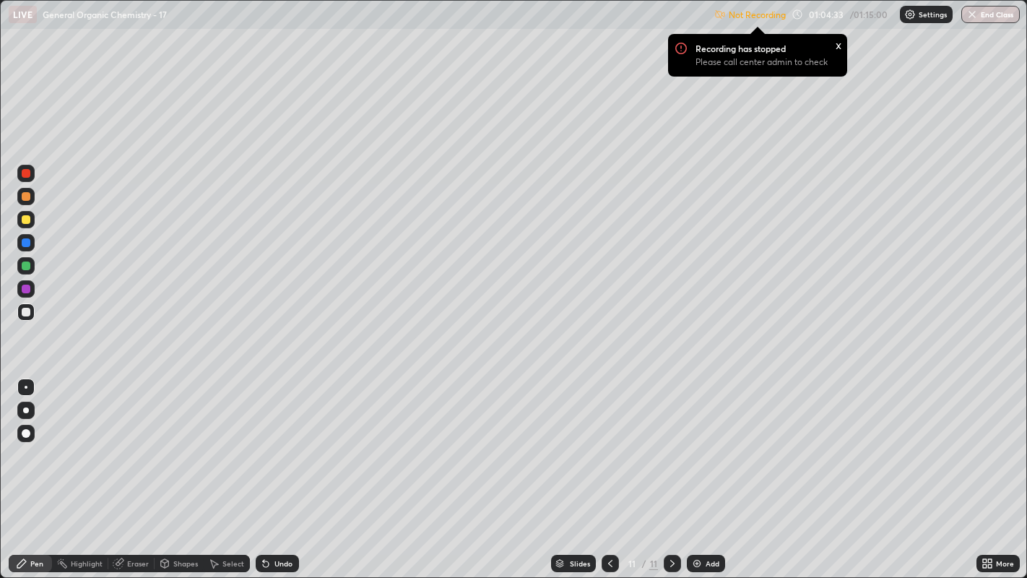
click at [836, 45] on div "x" at bounding box center [838, 44] width 6 height 15
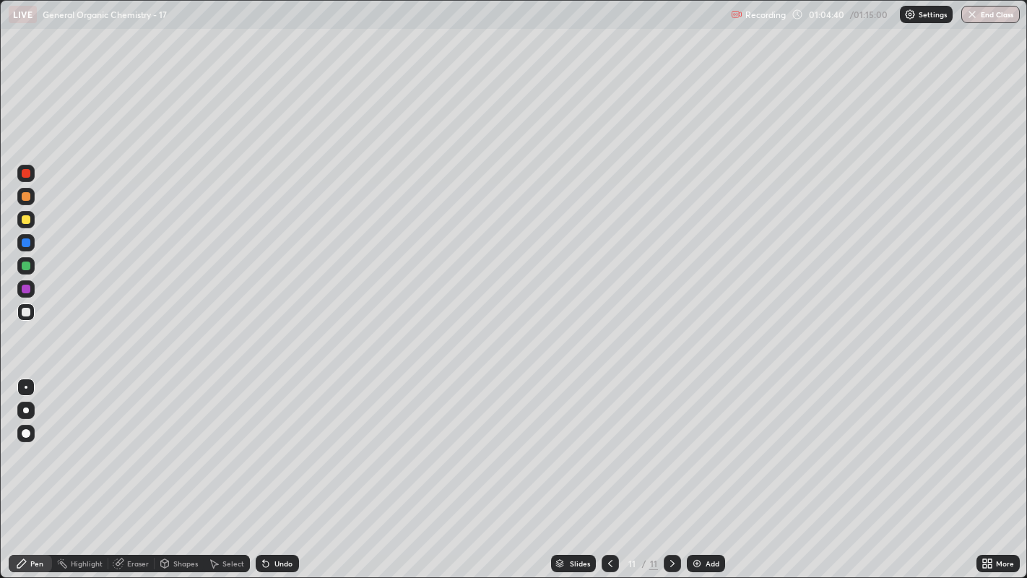
click at [225, 441] on div "Select" at bounding box center [227, 563] width 46 height 17
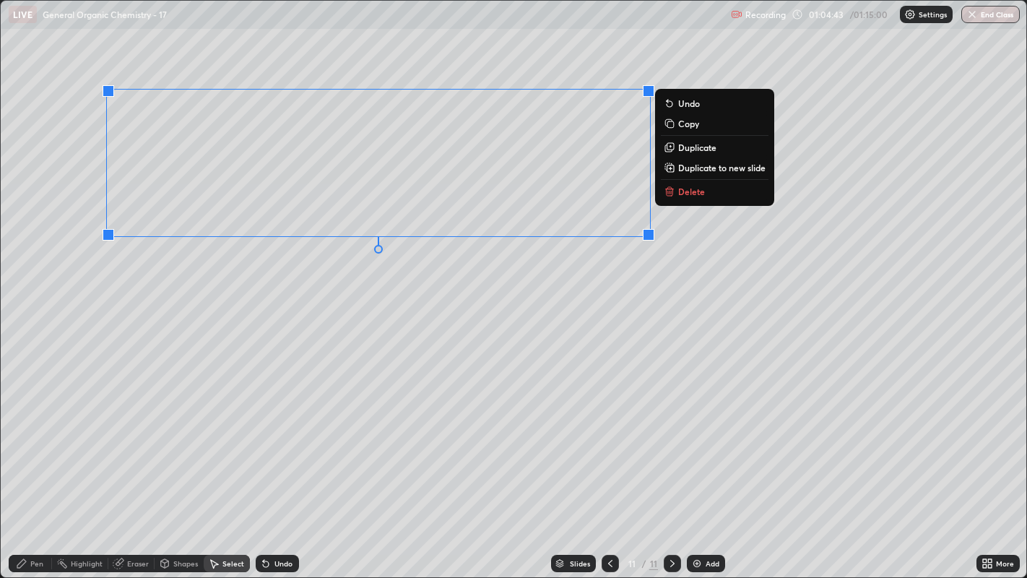
click at [535, 282] on div "0 ° Undo Copy Duplicate Duplicate to new slide Delete" at bounding box center [514, 289] width 1026 height 577
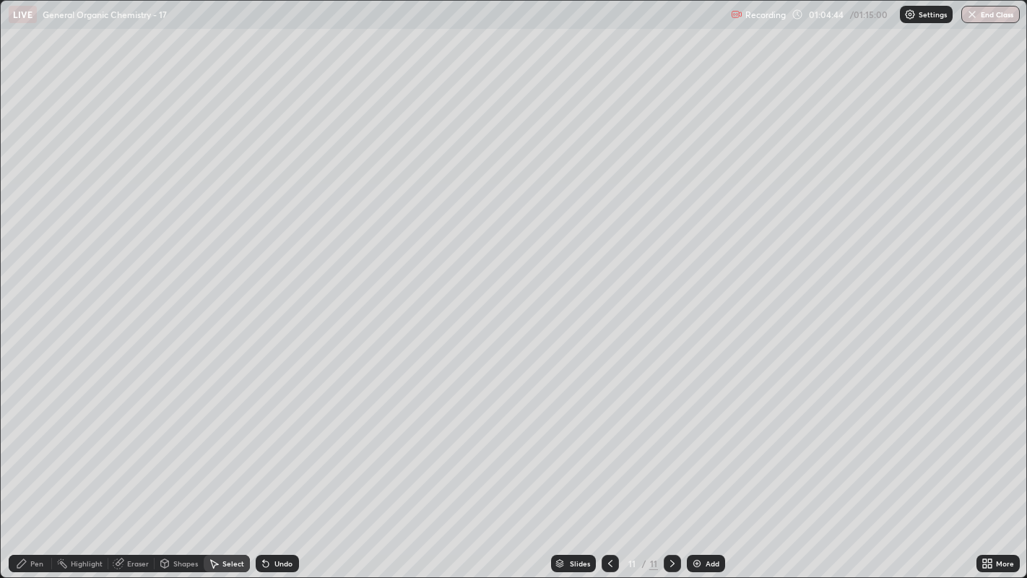
click at [35, 441] on div "Pen" at bounding box center [36, 563] width 13 height 7
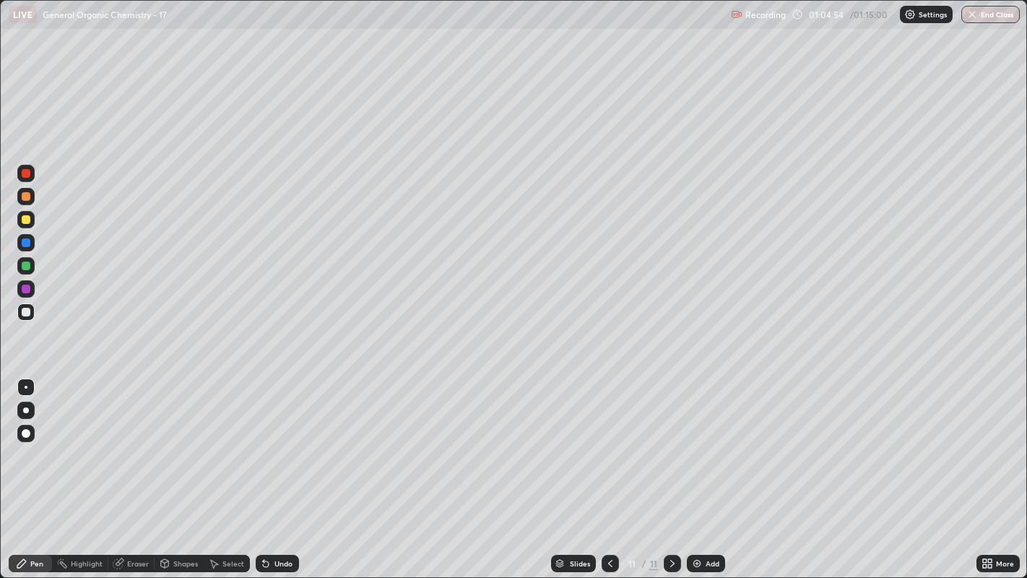
click at [278, 441] on div "Undo" at bounding box center [277, 563] width 43 height 17
click at [27, 220] on div at bounding box center [26, 219] width 9 height 9
click at [27, 316] on div at bounding box center [26, 312] width 9 height 9
click at [707, 441] on div "Add" at bounding box center [712, 563] width 14 height 7
click at [184, 441] on div "Shapes" at bounding box center [179, 563] width 49 height 17
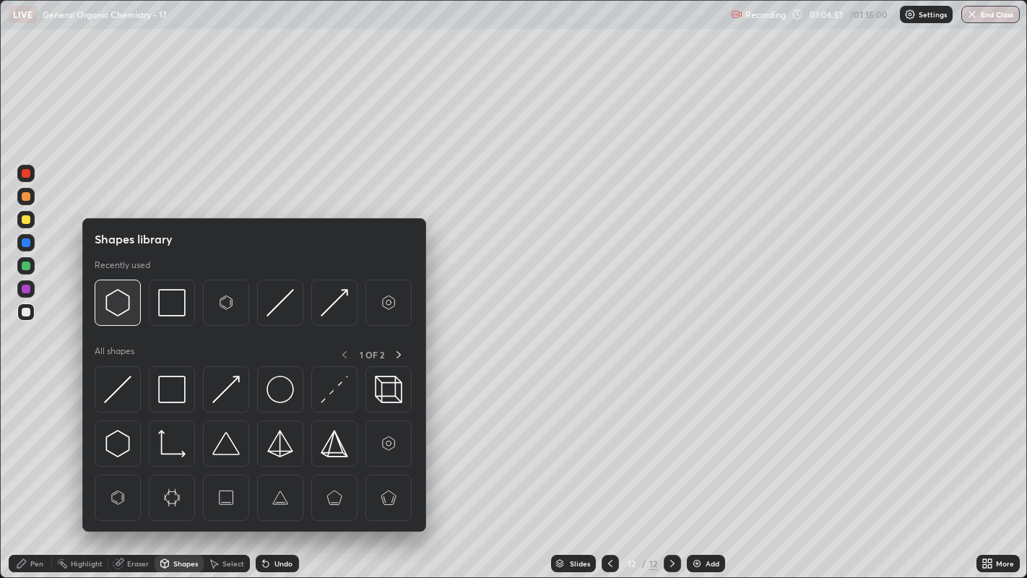
click at [117, 308] on img at bounding box center [117, 302] width 27 height 27
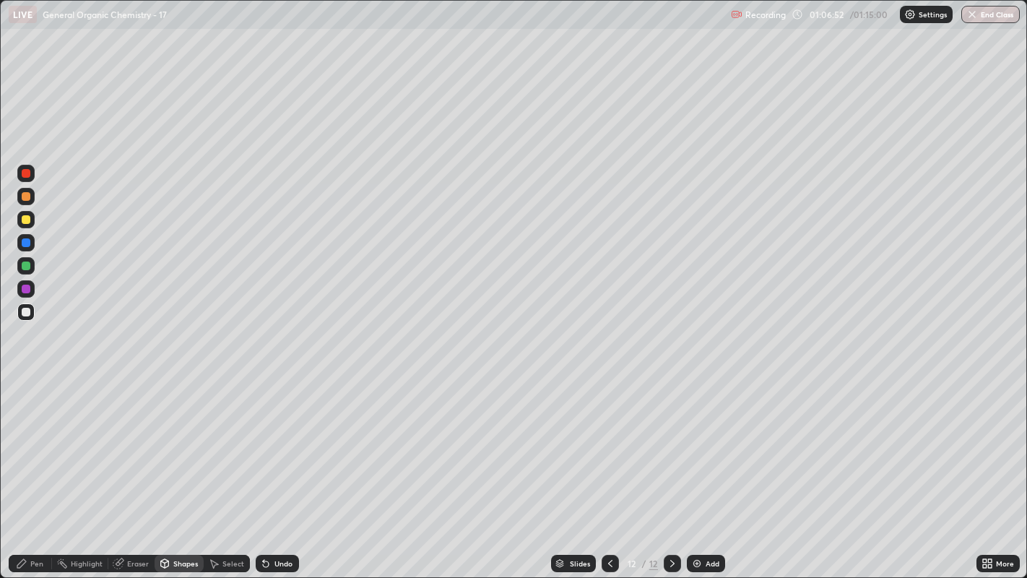
click at [200, 441] on div "Shapes" at bounding box center [179, 563] width 49 height 17
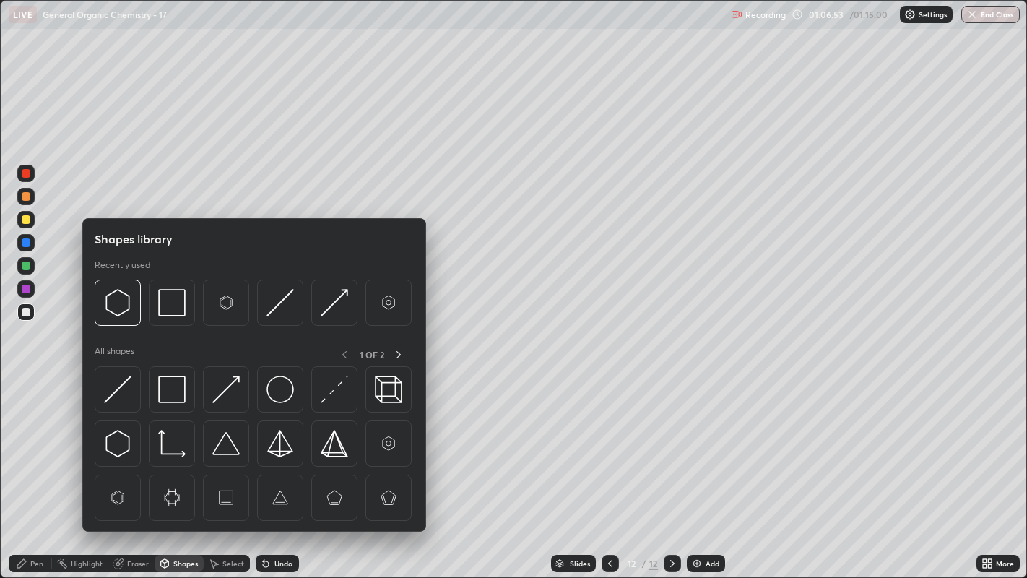
click at [226, 441] on div "Select" at bounding box center [233, 563] width 22 height 7
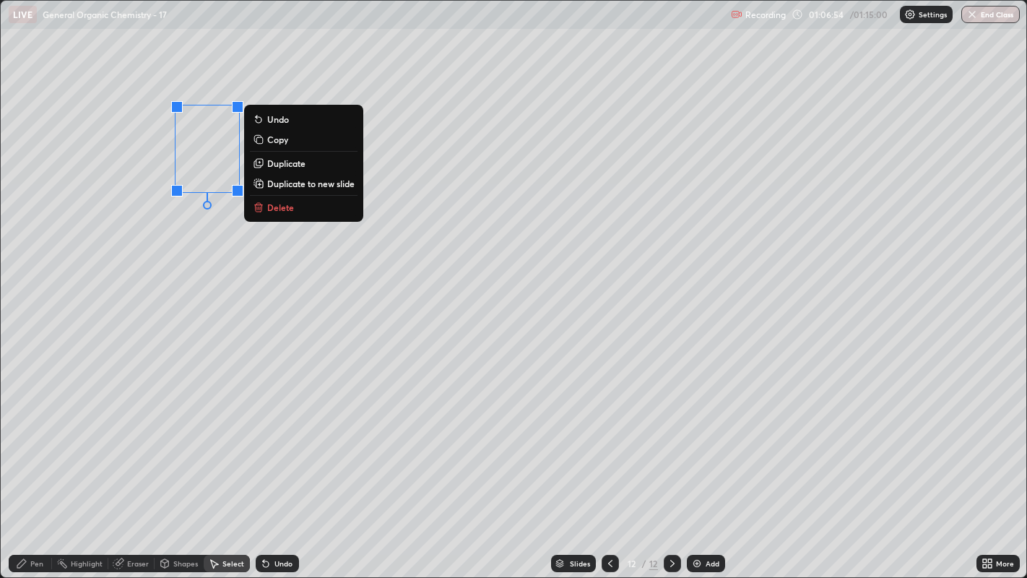
click at [290, 168] on p "Duplicate" at bounding box center [286, 163] width 38 height 12
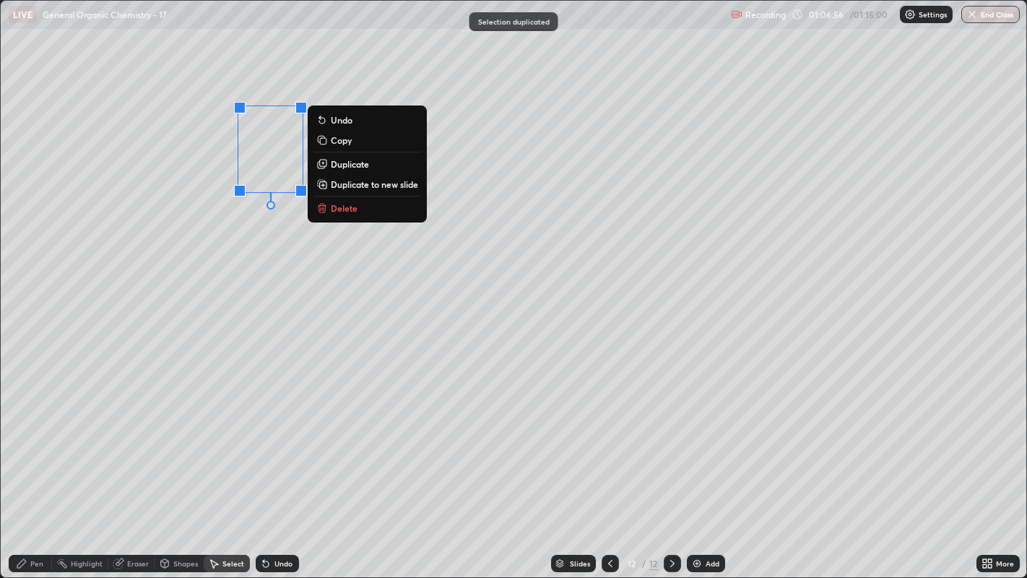
click at [249, 254] on div "0 ° Undo Copy Duplicate Duplicate to new slide Delete" at bounding box center [514, 289] width 1026 height 577
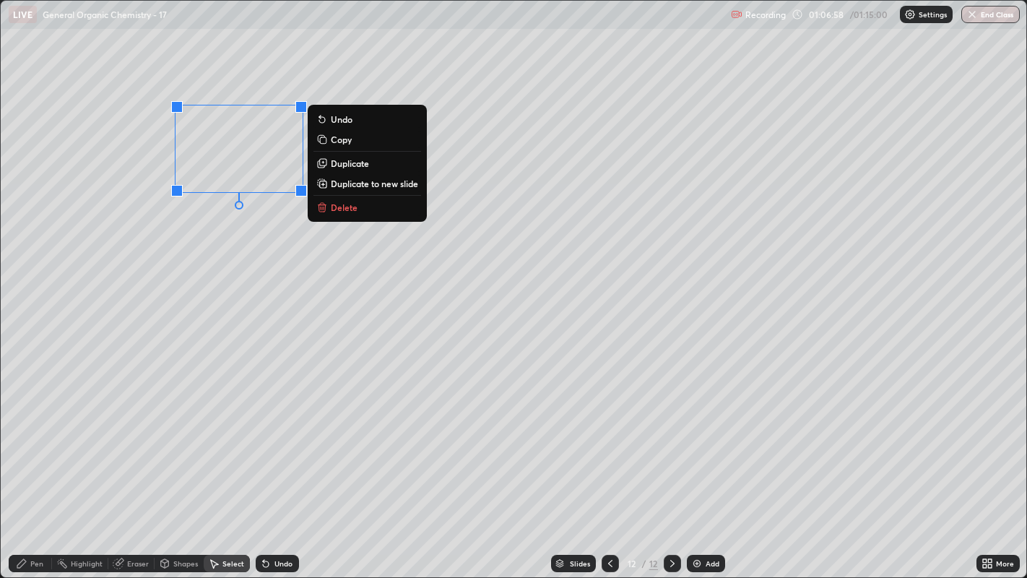
click at [359, 164] on p "Duplicate" at bounding box center [350, 163] width 38 height 12
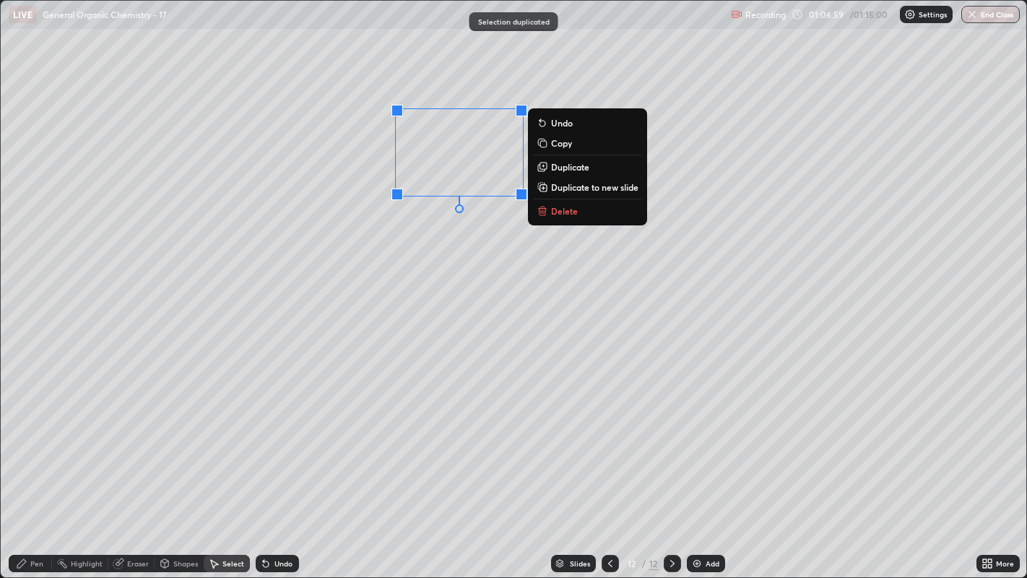
click at [575, 167] on p "Duplicate" at bounding box center [570, 167] width 38 height 12
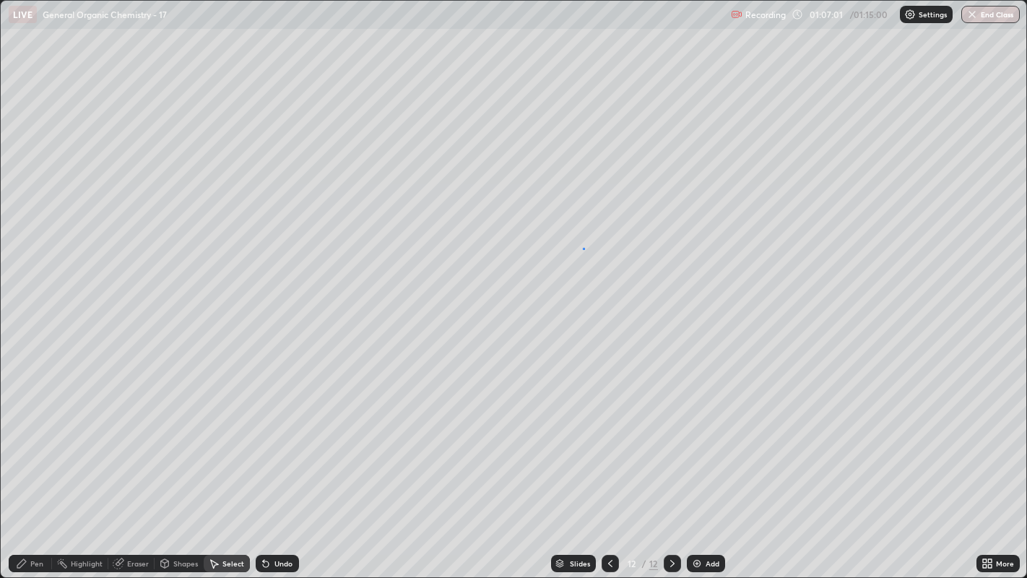
click at [584, 248] on div "0 ° Undo Copy Duplicate Duplicate to new slide Delete" at bounding box center [514, 289] width 1026 height 577
click at [23, 441] on icon at bounding box center [21, 563] width 9 height 9
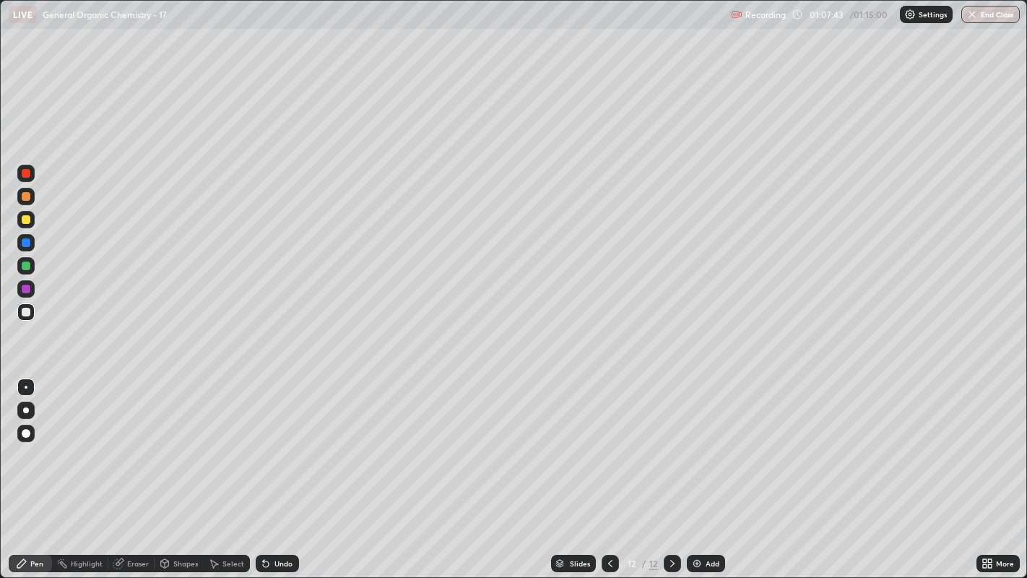
click at [26, 219] on div at bounding box center [26, 219] width 9 height 9
click at [25, 409] on div at bounding box center [26, 410] width 6 height 6
click at [25, 386] on div at bounding box center [26, 387] width 3 height 3
click at [26, 312] on div at bounding box center [26, 312] width 9 height 9
click at [996, 12] on button "End Class" at bounding box center [990, 14] width 57 height 17
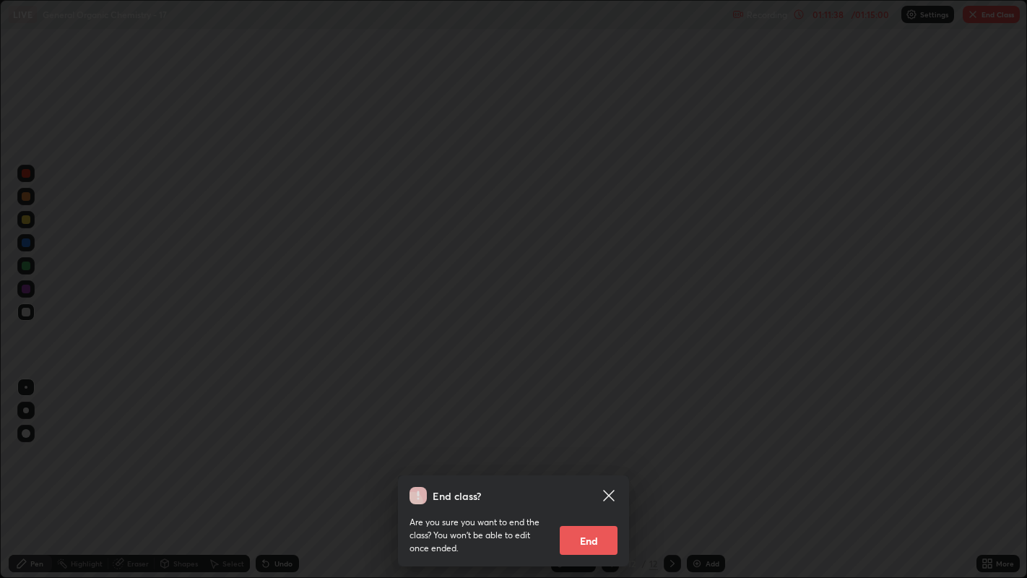
click at [575, 441] on button "End" at bounding box center [589, 540] width 58 height 29
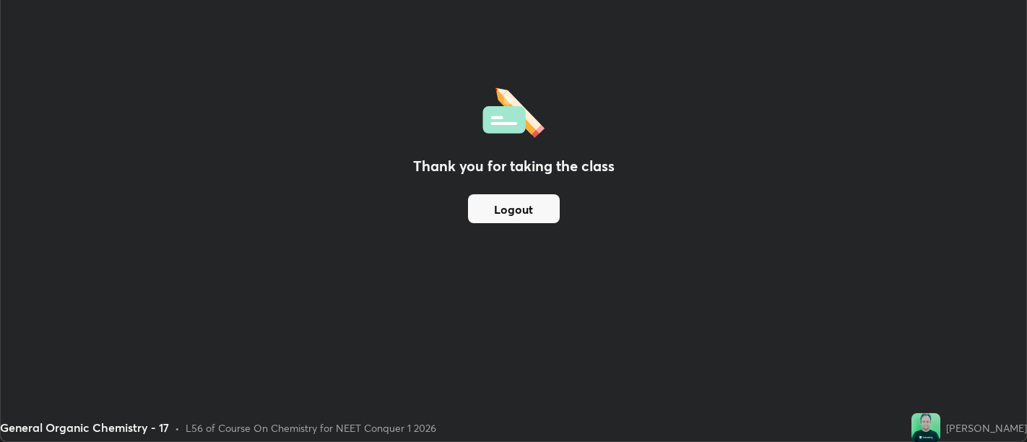
scroll to position [71758, 71173]
